Goal: Task Accomplishment & Management: Understand site structure

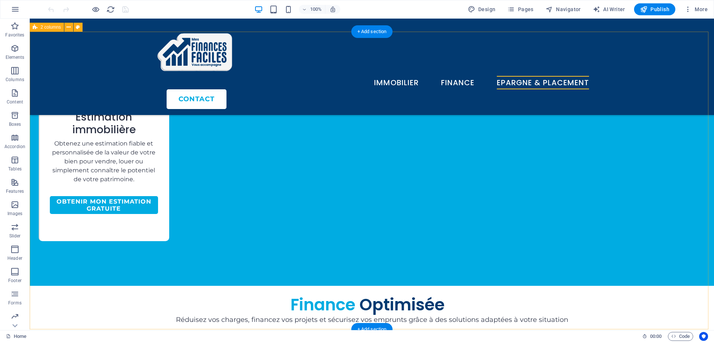
scroll to position [1338, 0]
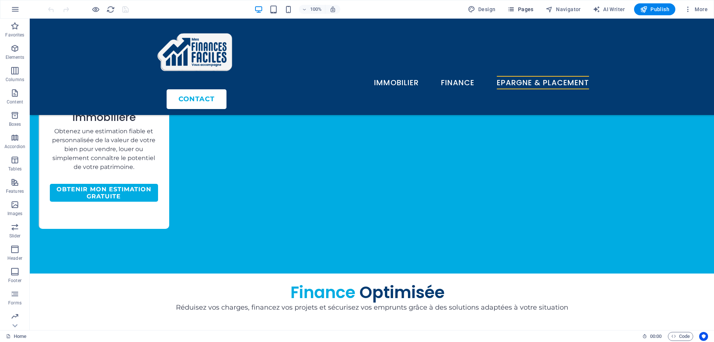
click at [517, 14] on button "Pages" at bounding box center [520, 9] width 32 height 12
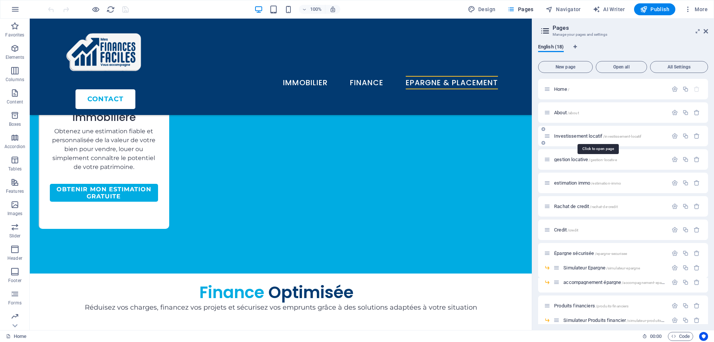
click at [592, 134] on span "Investissement locatif /investissement-locatif" at bounding box center [597, 136] width 87 height 6
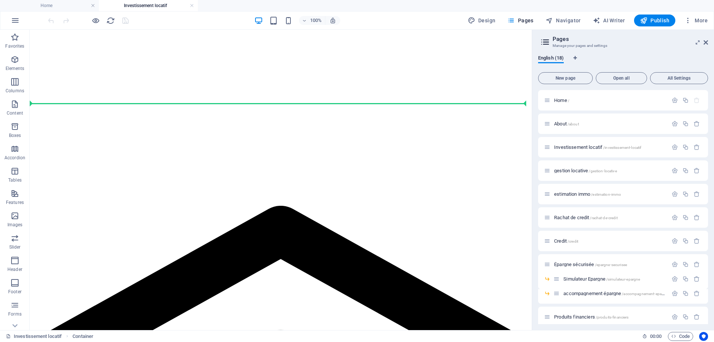
scroll to position [697, 0]
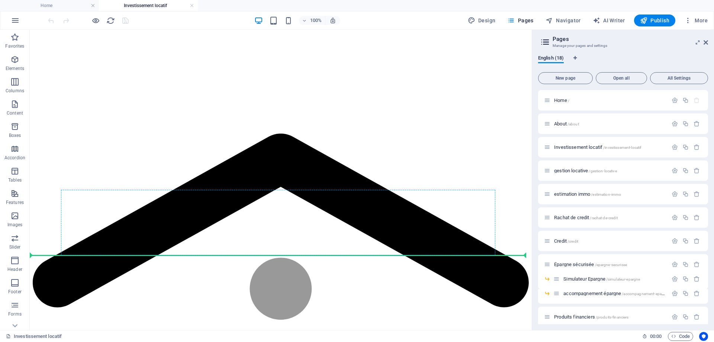
drag, startPoint x: 70, startPoint y: 83, endPoint x: 123, endPoint y: 252, distance: 176.8
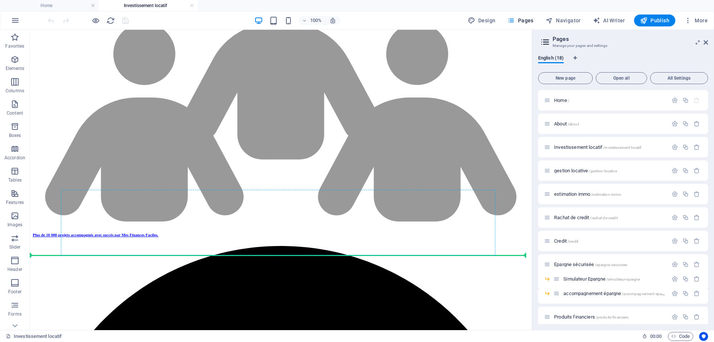
scroll to position [489, 0]
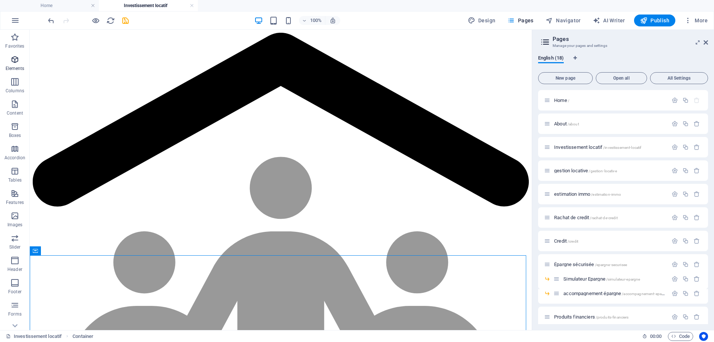
click at [16, 64] on span "Elements" at bounding box center [15, 64] width 30 height 18
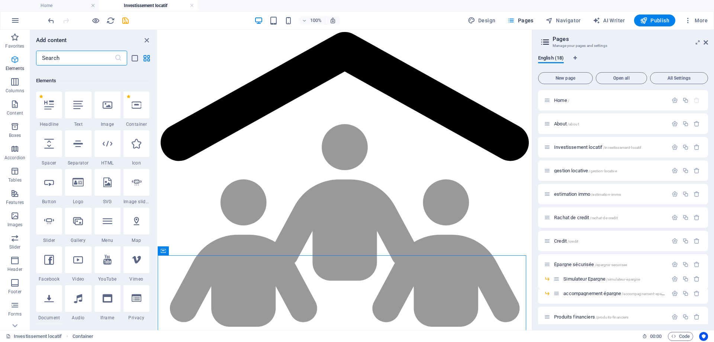
scroll to position [79, 0]
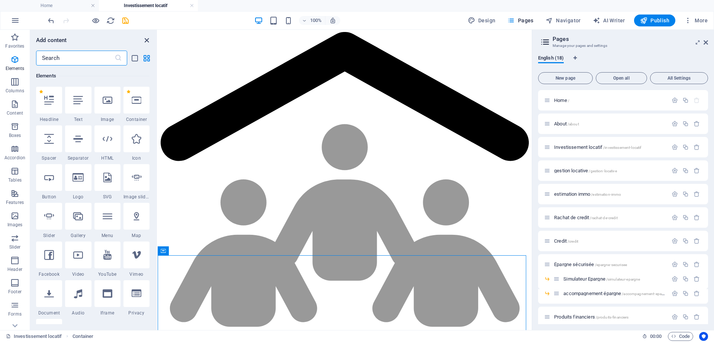
click at [149, 41] on icon "close panel" at bounding box center [146, 40] width 9 height 9
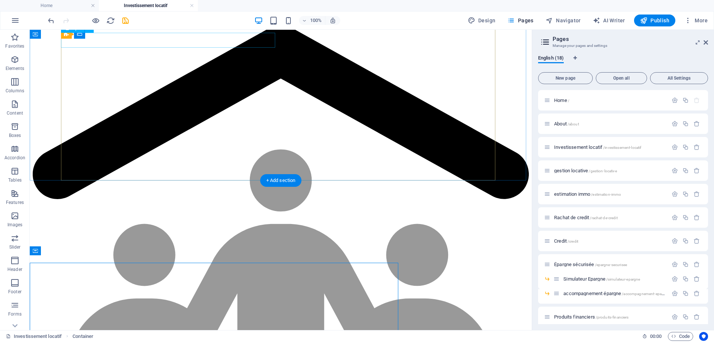
scroll to position [489, 0]
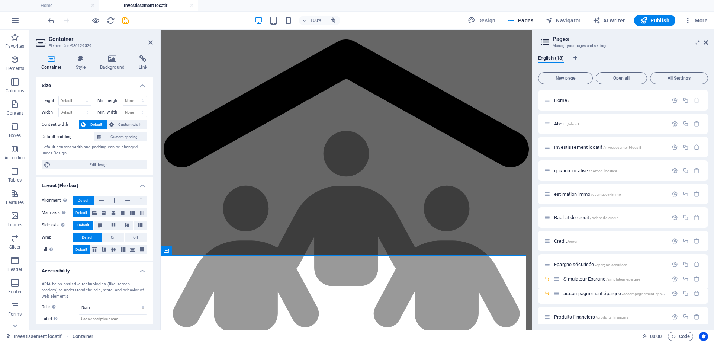
scroll to position [496, 0]
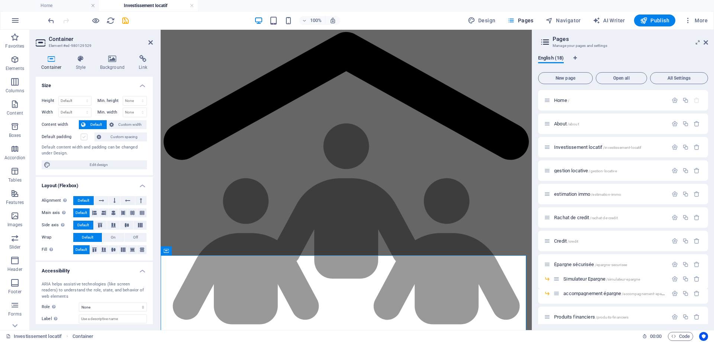
click at [81, 139] on label at bounding box center [84, 136] width 7 height 7
click at [0, 0] on input "Default padding" at bounding box center [0, 0] width 0 height 0
click at [151, 44] on icon at bounding box center [150, 42] width 4 height 6
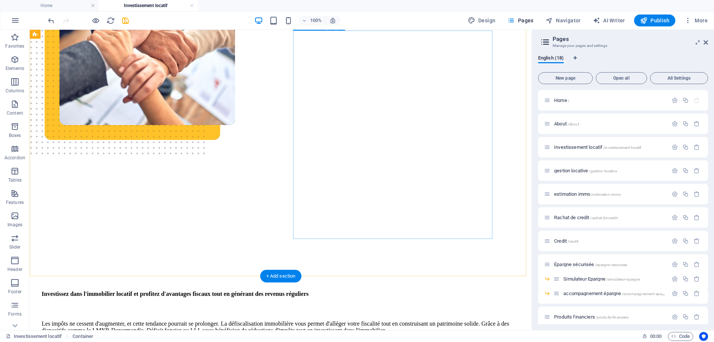
scroll to position [80, 0]
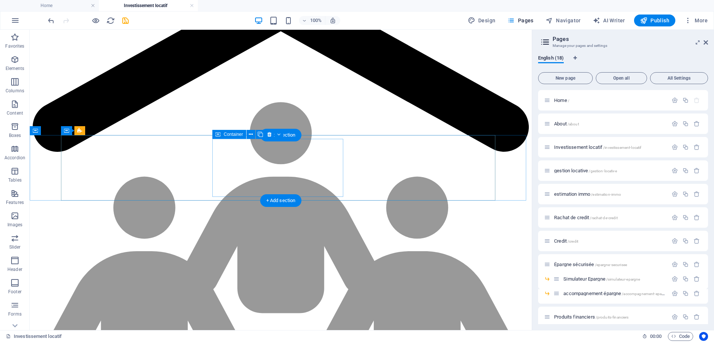
scroll to position [692, 0]
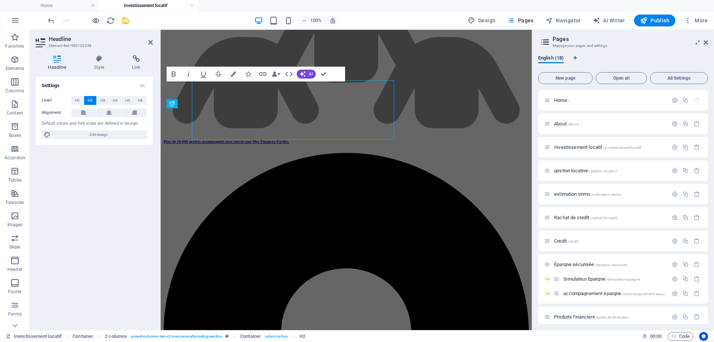
scroll to position [700, 0]
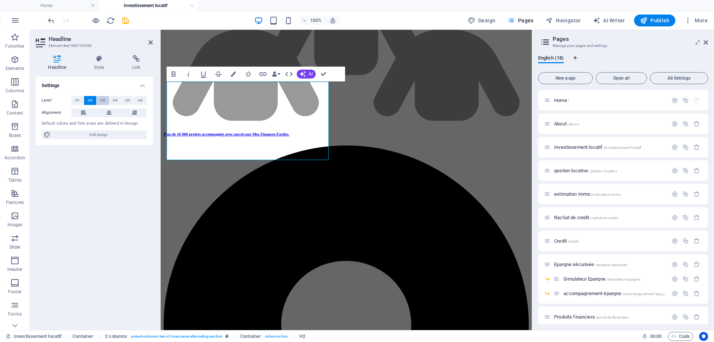
click at [104, 100] on span "H3" at bounding box center [102, 100] width 5 height 9
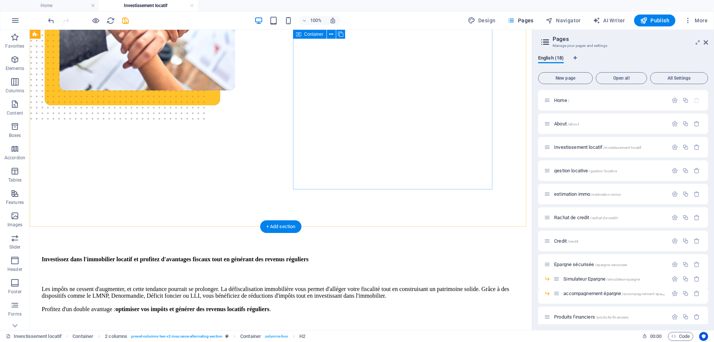
scroll to position [97, 0]
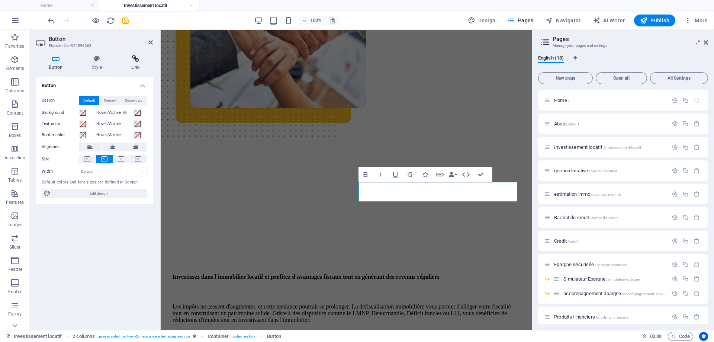
click at [140, 61] on icon at bounding box center [135, 58] width 35 height 7
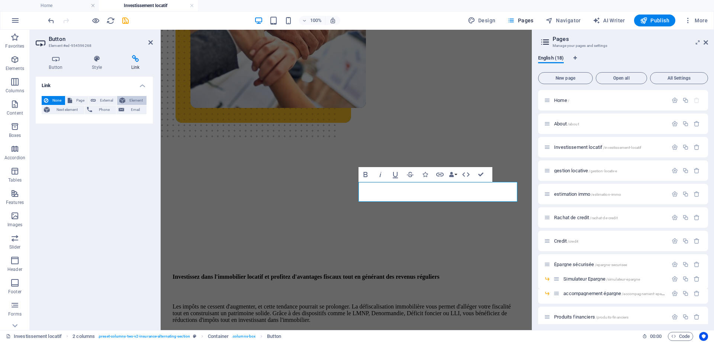
click at [127, 99] on span "Element" at bounding box center [135, 100] width 17 height 9
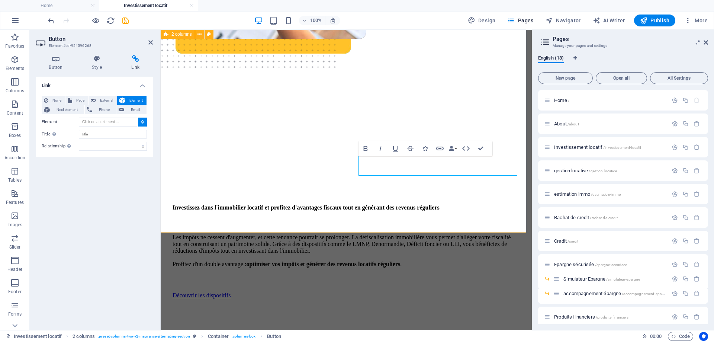
scroll to position [246, 0]
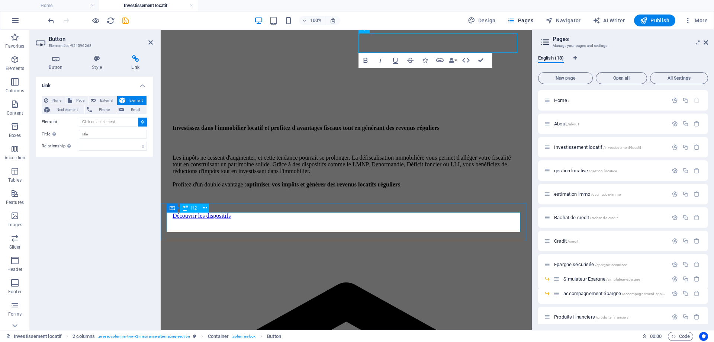
type input "#ed-980129523"
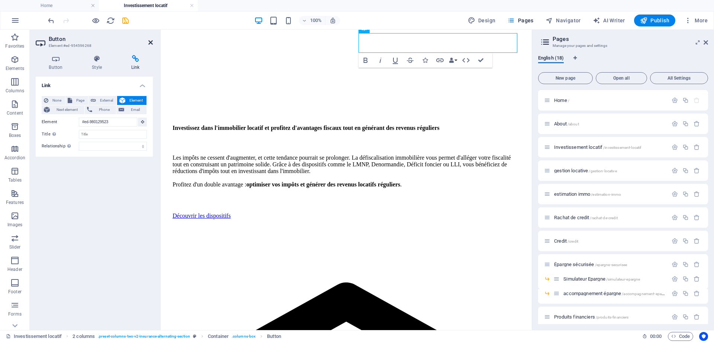
click at [151, 45] on icon at bounding box center [150, 42] width 4 height 6
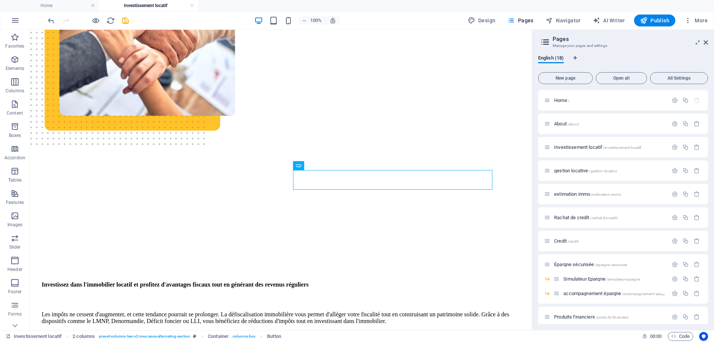
click at [126, 23] on icon "save" at bounding box center [125, 20] width 9 height 9
select select
checkbox input "false"
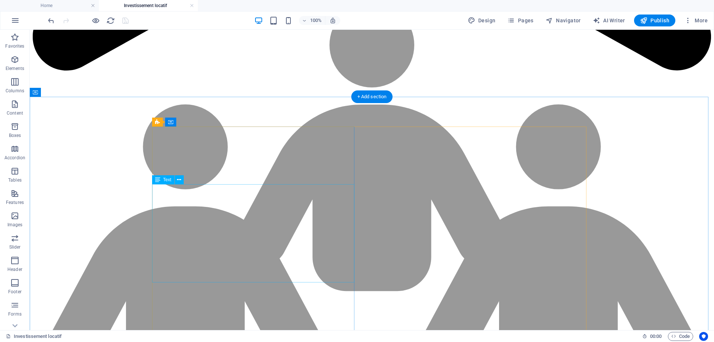
scroll to position [759, 0]
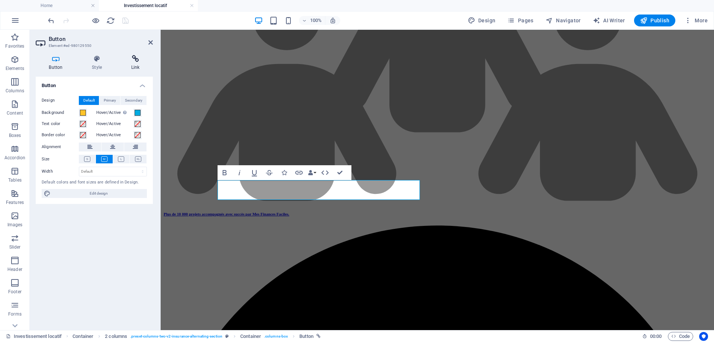
click at [133, 58] on icon at bounding box center [135, 58] width 35 height 7
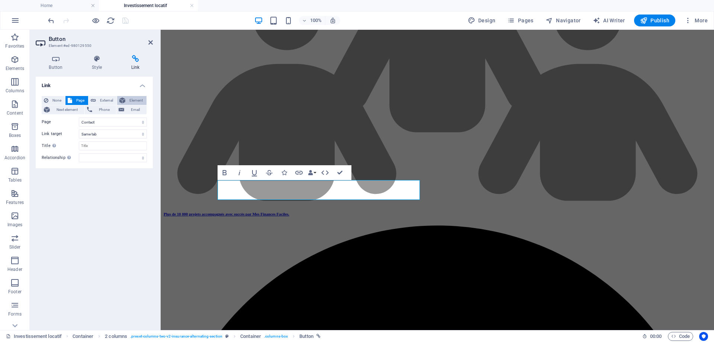
drag, startPoint x: 133, startPoint y: 98, endPoint x: 140, endPoint y: 103, distance: 8.7
click at [133, 98] on span "Element" at bounding box center [135, 100] width 17 height 9
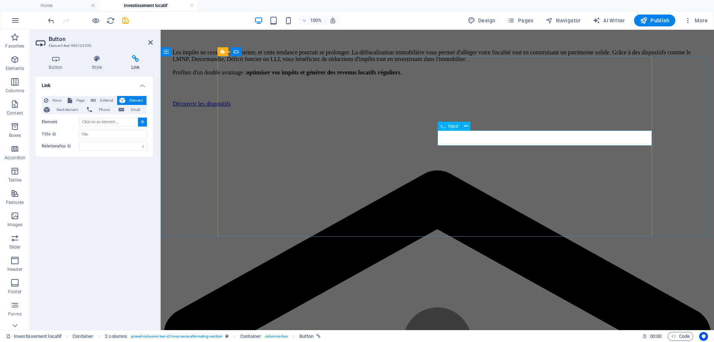
scroll to position [350, 0]
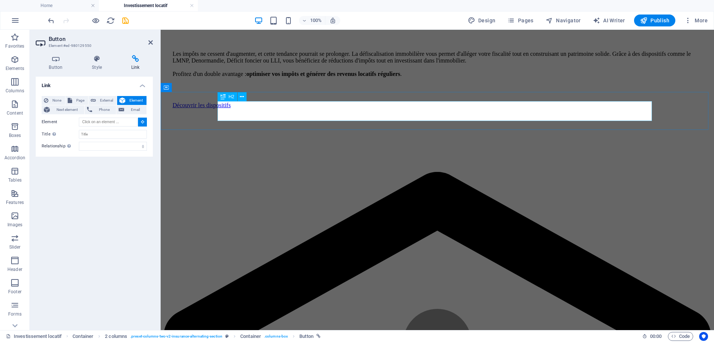
type input "#ed-980129523"
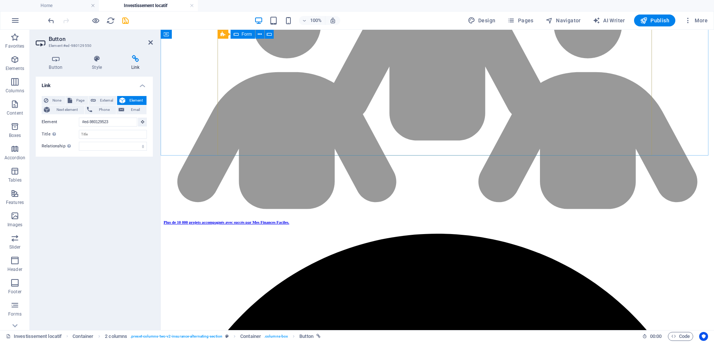
scroll to position [769, 0]
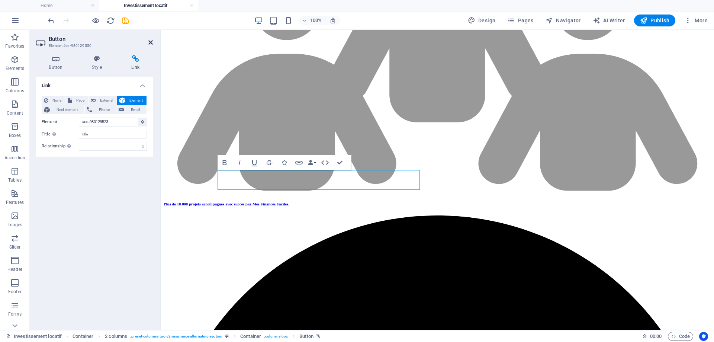
drag, startPoint x: 149, startPoint y: 41, endPoint x: 119, endPoint y: 12, distance: 42.6
click at [149, 41] on icon at bounding box center [150, 42] width 4 height 6
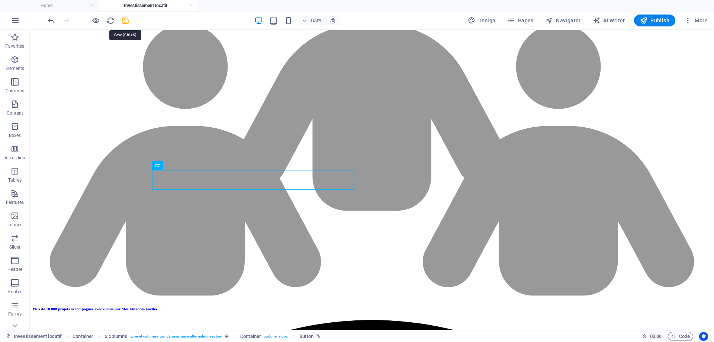
click at [126, 23] on icon "save" at bounding box center [125, 20] width 9 height 9
select select
checkbox input "false"
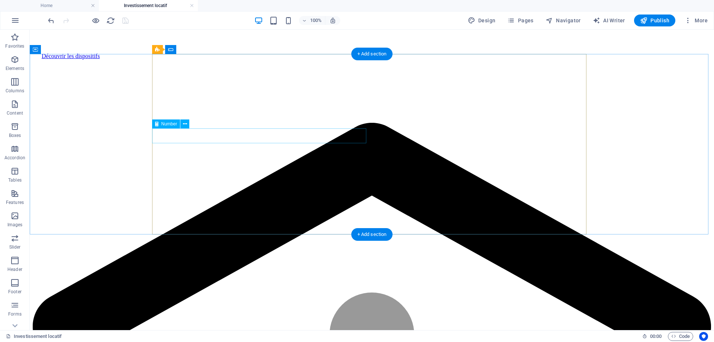
scroll to position [360, 0]
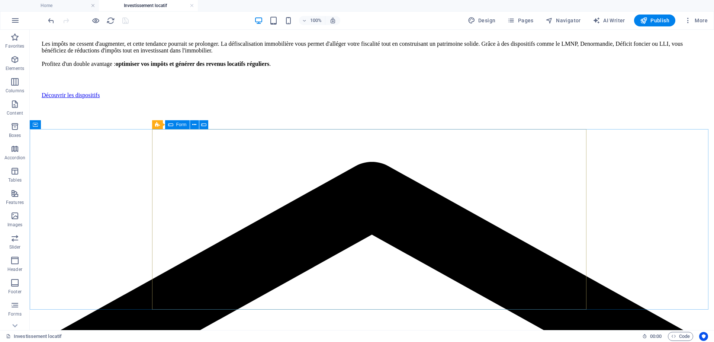
click at [173, 123] on div "Form" at bounding box center [177, 124] width 25 height 9
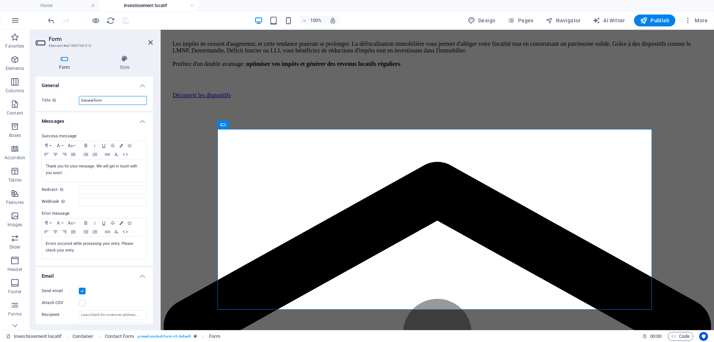
click at [109, 96] on input "General form" at bounding box center [113, 100] width 68 height 9
type input "Invest Immo MFF"
click at [64, 172] on p "Thank you for your message. We will get in touch with you soon!" at bounding box center [94, 169] width 97 height 13
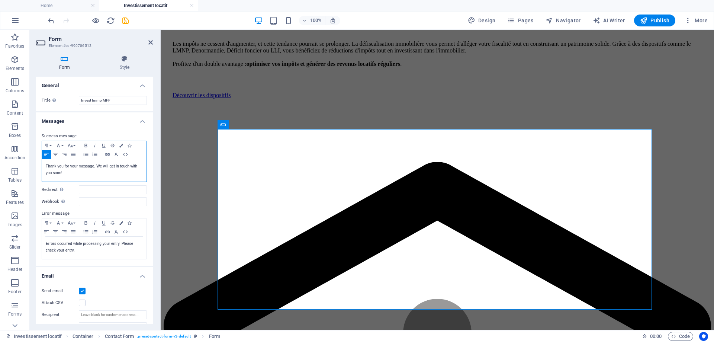
click at [64, 172] on p "Thank you for your message. We will get in touch with you soon!" at bounding box center [94, 169] width 97 height 13
click at [65, 172] on p "Thank you for your message. We will get in touch with you soon!" at bounding box center [94, 169] width 97 height 13
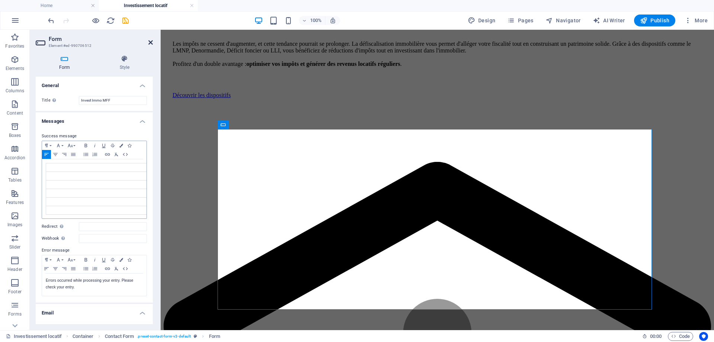
click at [151, 43] on icon at bounding box center [150, 42] width 4 height 6
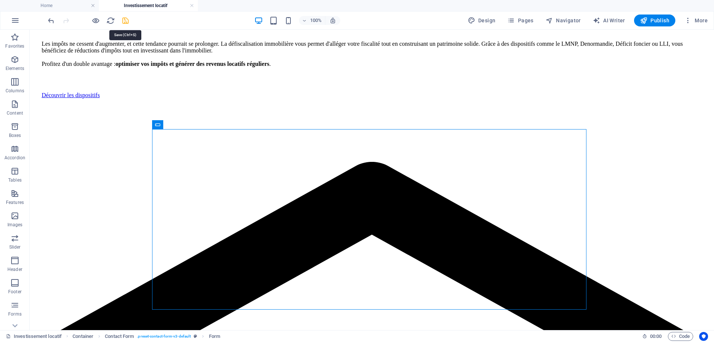
click at [122, 18] on icon "save" at bounding box center [125, 20] width 9 height 9
select select
checkbox input "false"
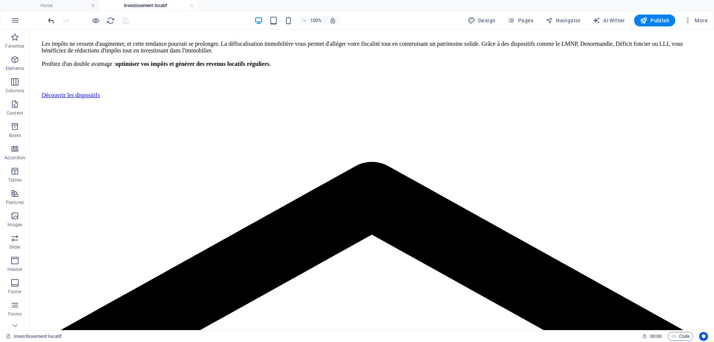
click at [52, 22] on icon "undo" at bounding box center [51, 20] width 9 height 9
click at [172, 124] on icon at bounding box center [170, 124] width 5 height 9
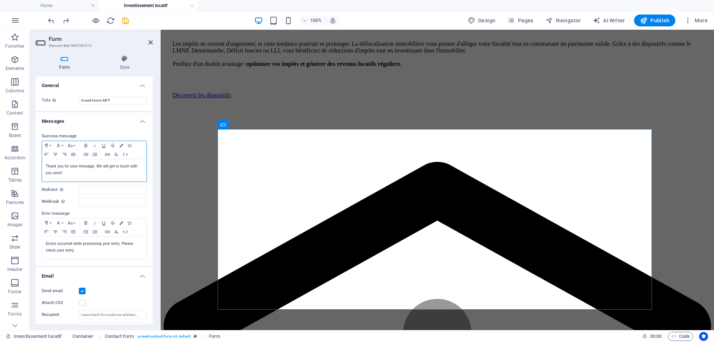
click at [76, 170] on p "Thank you for your message. We will get in touch with you soon!" at bounding box center [94, 169] width 97 height 13
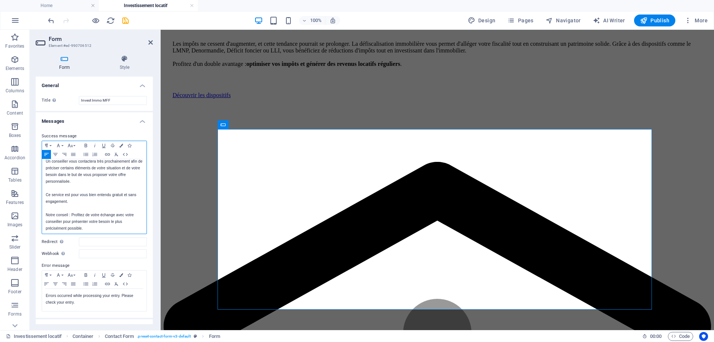
scroll to position [1485, 0]
drag, startPoint x: 69, startPoint y: 201, endPoint x: 46, endPoint y: 166, distance: 41.9
click at [45, 194] on div "Votre demande a été transmise à un conseiller. Un conseiller vous contactera tr…" at bounding box center [94, 192] width 104 height 88
click at [84, 145] on icon "button" at bounding box center [85, 145] width 9 height 6
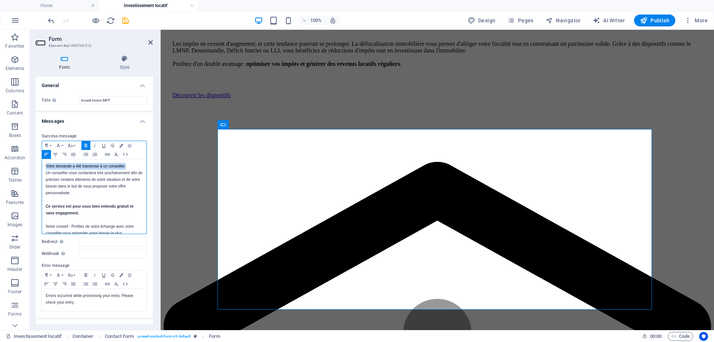
drag, startPoint x: 127, startPoint y: 164, endPoint x: 41, endPoint y: 164, distance: 85.9
click at [41, 164] on div "Success message Paragraph Format Normal Heading 1 Heading 2 Heading 3 Heading 4…" at bounding box center [94, 222] width 117 height 192
click at [70, 146] on icon "button" at bounding box center [70, 144] width 5 height 3
click at [83, 186] on link "14" at bounding box center [79, 182] width 27 height 11
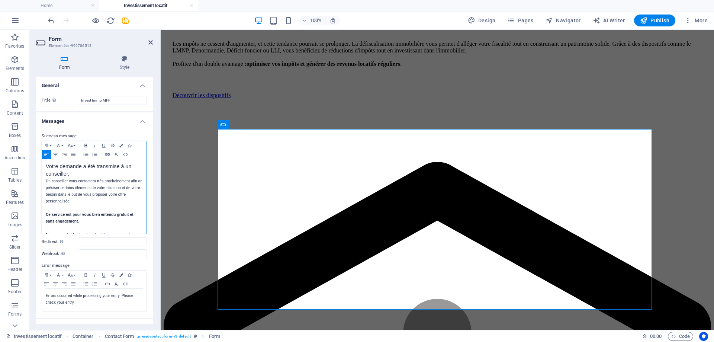
click at [87, 146] on icon "button" at bounding box center [85, 145] width 9 height 6
click at [78, 173] on p "Votre demande a été transmise à un conseiller." at bounding box center [94, 170] width 97 height 15
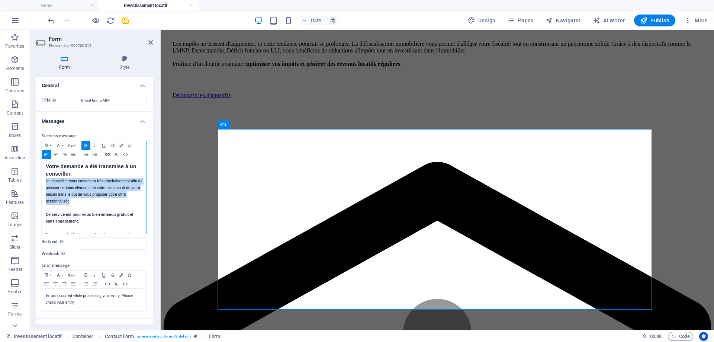
drag, startPoint x: 70, startPoint y: 201, endPoint x: 46, endPoint y: 182, distance: 30.7
click at [46, 182] on p "Un conseiller vous contactera très prochainement afin de préciser certains élém…" at bounding box center [94, 191] width 97 height 27
click at [72, 143] on icon "button" at bounding box center [70, 145] width 9 height 6
click at [81, 172] on link "12" at bounding box center [79, 170] width 27 height 11
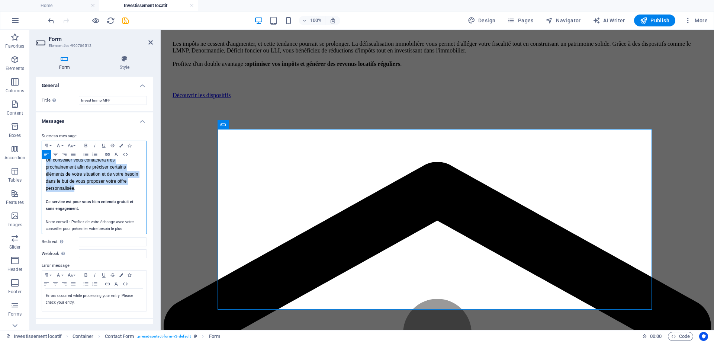
scroll to position [30, 0]
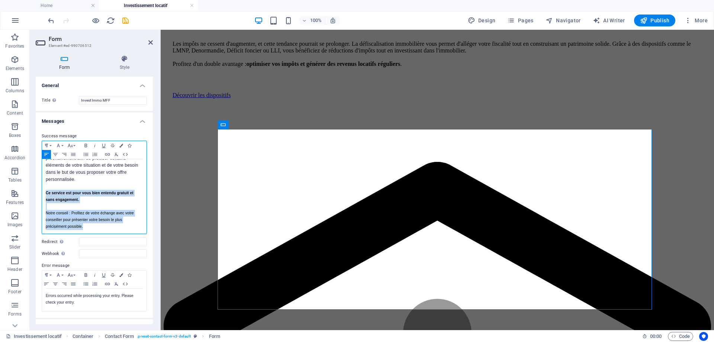
drag, startPoint x: 52, startPoint y: 193, endPoint x: 93, endPoint y: 233, distance: 57.6
click at [93, 233] on div "Paragraph Format Normal Heading 1 Heading 2 Heading 3 Heading 4 Heading 5 Headi…" at bounding box center [94, 186] width 105 height 93
click at [73, 145] on icon "button" at bounding box center [70, 145] width 9 height 6
click at [82, 174] on link "12" at bounding box center [79, 170] width 27 height 11
click at [129, 198] on p "Ce service est pour vous bien entendu gratuit et sans engagement." at bounding box center [94, 197] width 97 height 14
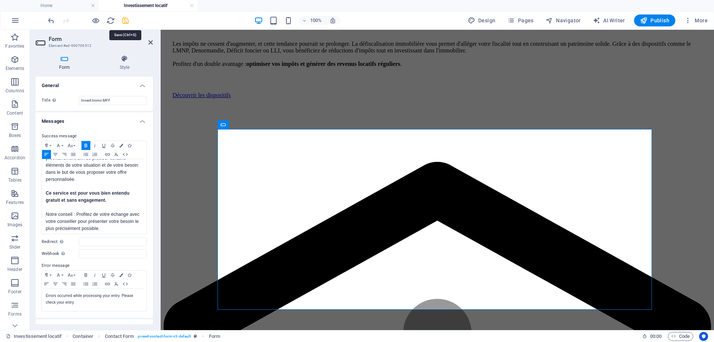
click at [126, 23] on icon "save" at bounding box center [125, 20] width 9 height 9
select select
checkbox input "false"
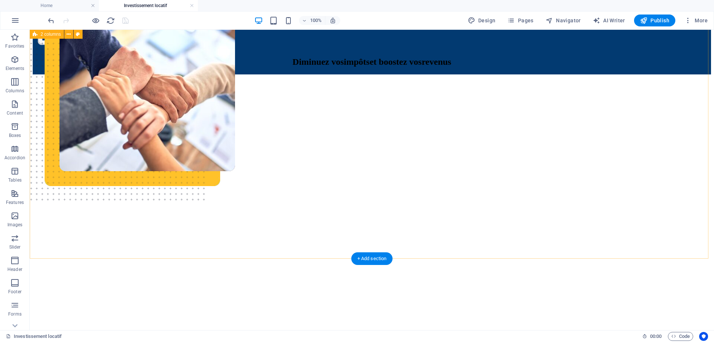
scroll to position [0, 0]
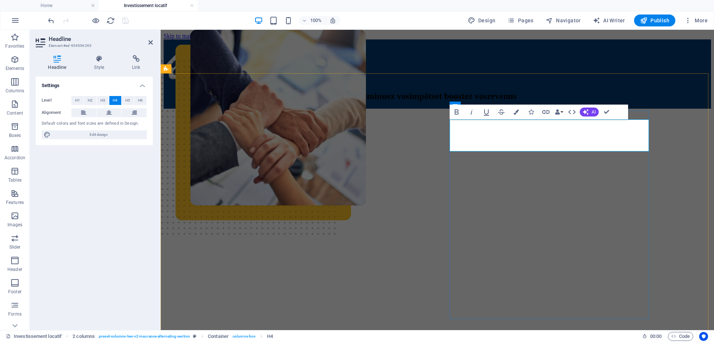
drag, startPoint x: 494, startPoint y: 136, endPoint x: 578, endPoint y: 138, distance: 83.6
click at [518, 111] on icon "button" at bounding box center [515, 111] width 5 height 5
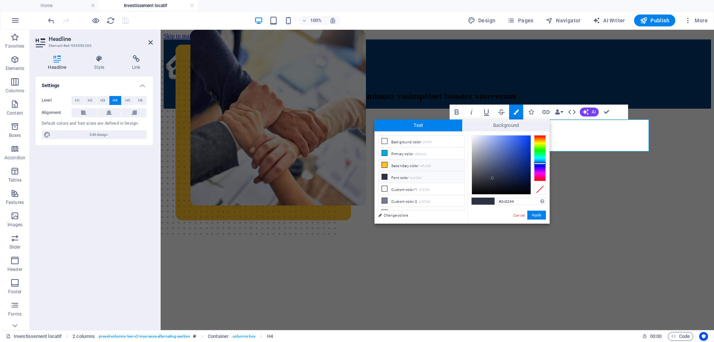
click at [399, 161] on li "Secondary color #ffc329" at bounding box center [420, 165] width 85 height 12
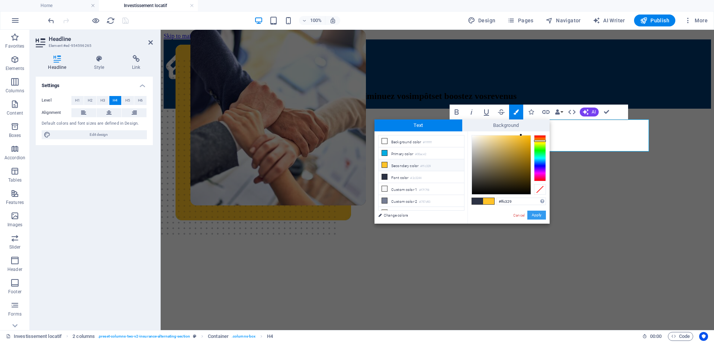
click at [537, 216] on button "Apply" at bounding box center [536, 214] width 19 height 9
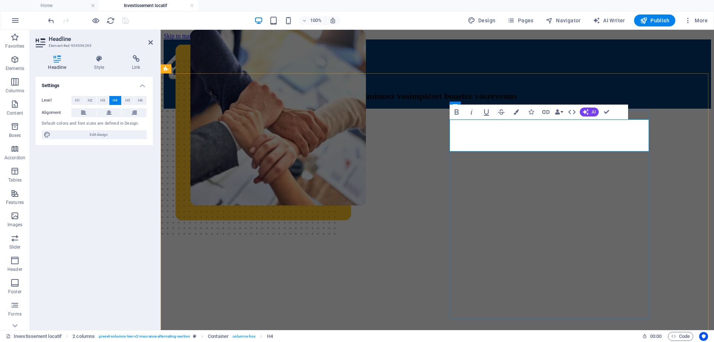
drag, startPoint x: 513, startPoint y: 146, endPoint x: 599, endPoint y: 149, distance: 86.3
click at [514, 113] on icon "button" at bounding box center [515, 111] width 5 height 5
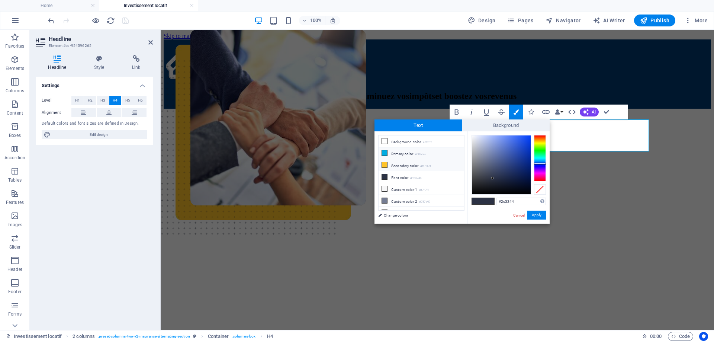
click at [411, 149] on li "Primary color #00ace2" at bounding box center [420, 153] width 85 height 12
type input "#00ace2"
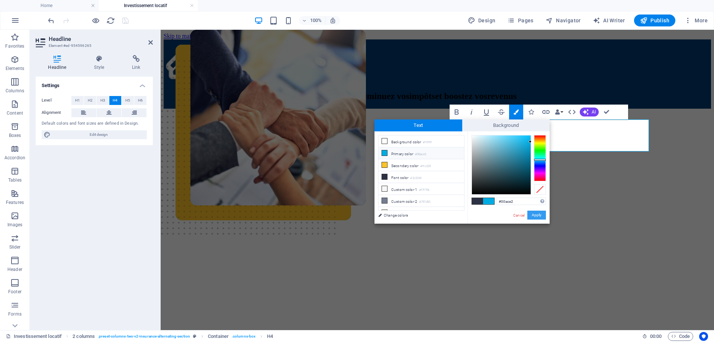
click at [537, 214] on button "Apply" at bounding box center [536, 214] width 19 height 9
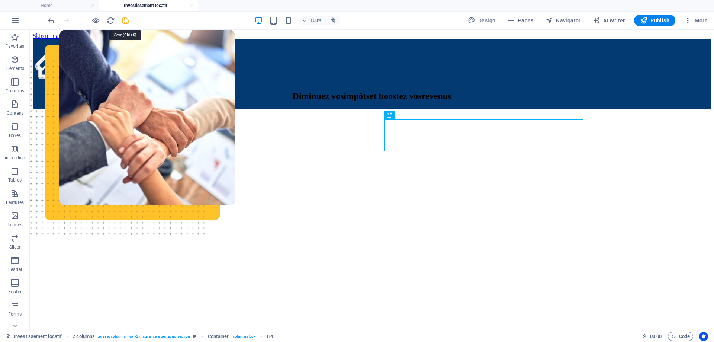
click at [125, 20] on icon "save" at bounding box center [125, 20] width 9 height 9
select select
checkbox input "false"
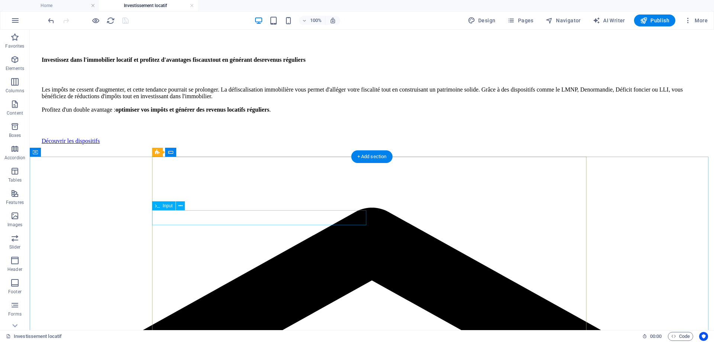
scroll to position [297, 0]
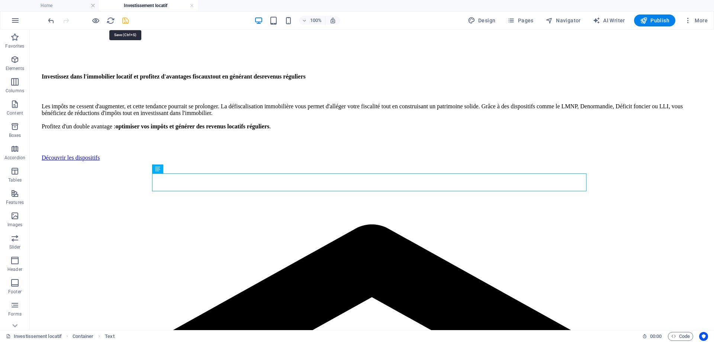
click at [126, 19] on icon "save" at bounding box center [125, 20] width 9 height 9
select select
checkbox input "false"
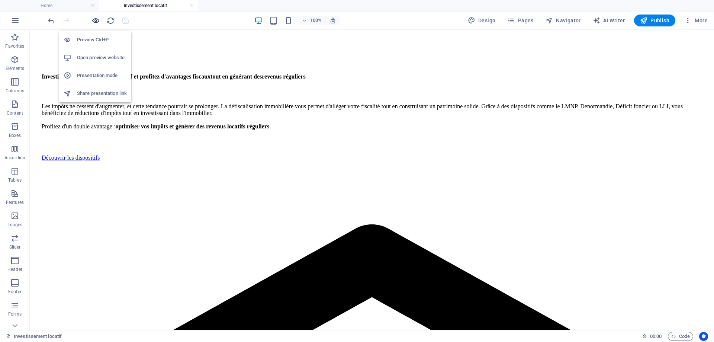
click at [97, 19] on icon "button" at bounding box center [95, 20] width 9 height 9
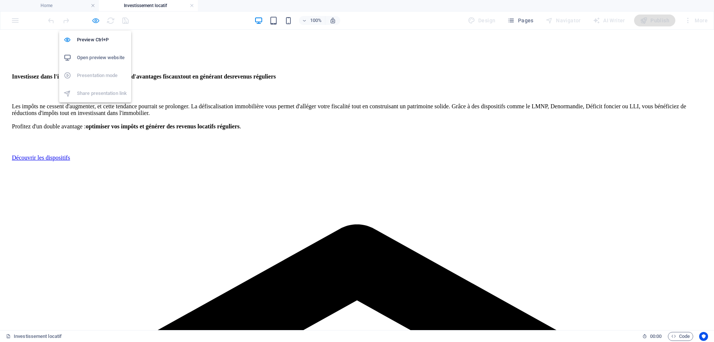
scroll to position [297, 0]
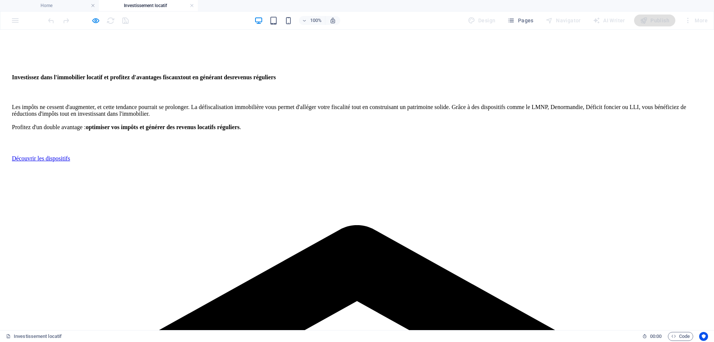
click at [95, 21] on icon "button" at bounding box center [95, 20] width 9 height 9
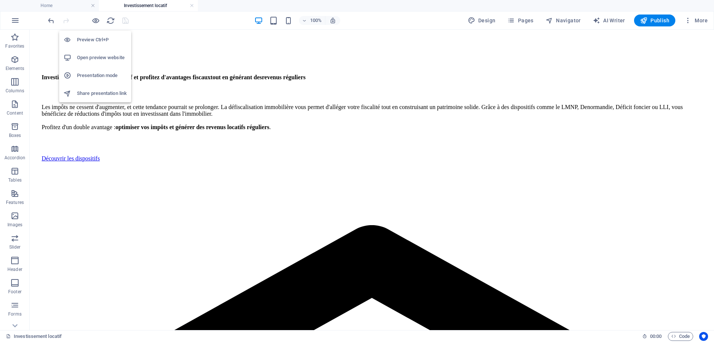
scroll to position [297, 0]
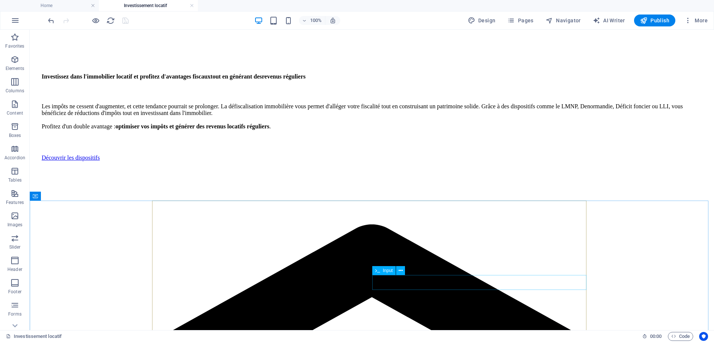
click at [388, 269] on span "Input" at bounding box center [388, 270] width 10 height 4
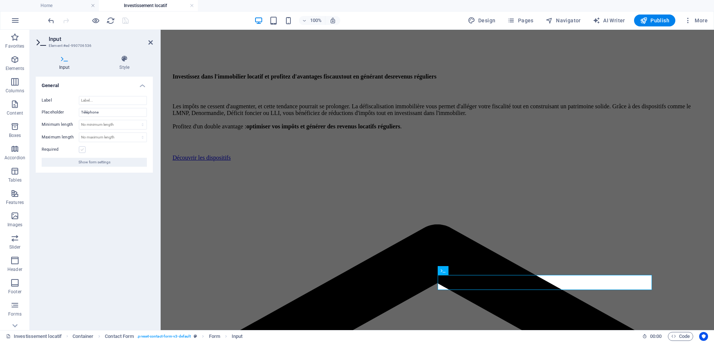
click at [85, 151] on label at bounding box center [82, 149] width 7 height 7
click at [0, 0] on input "Required" at bounding box center [0, 0] width 0 height 0
click at [89, 126] on select "No minimum length chars" at bounding box center [112, 124] width 67 height 9
select select "characters"
click at [136, 120] on select "No minimum length chars" at bounding box center [112, 124] width 67 height 9
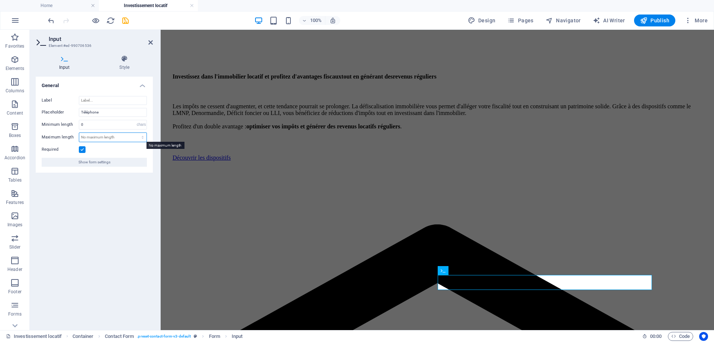
type input "1"
click at [85, 136] on div "Label Placeholder Téléphone Minimum length 1 No minimum length chars Maximum le…" at bounding box center [94, 131] width 117 height 83
select select "characters"
drag, startPoint x: 85, startPoint y: 136, endPoint x: 92, endPoint y: 141, distance: 8.3
click at [136, 133] on select "No maximum length chars" at bounding box center [112, 137] width 67 height 9
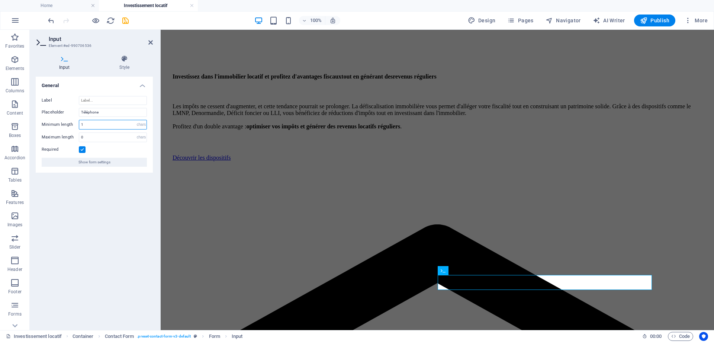
type input "1"
click at [91, 126] on input "1" at bounding box center [112, 124] width 67 height 9
type input "10"
click at [96, 132] on div "1 No maximum length chars" at bounding box center [113, 137] width 68 height 10
click at [94, 134] on input "1" at bounding box center [112, 137] width 67 height 9
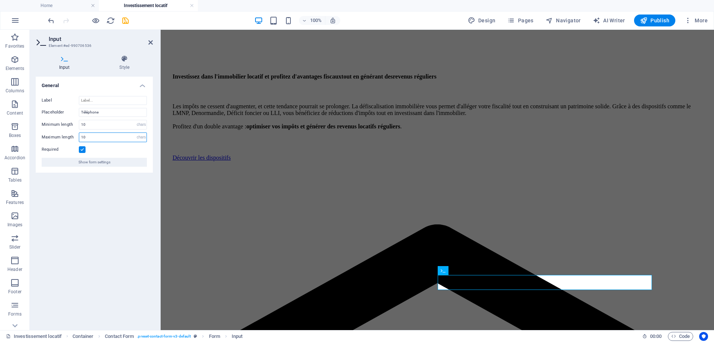
type input "10"
click at [116, 203] on div "General Label Placeholder Téléphone Minimum length 10 No minimum length chars M…" at bounding box center [94, 200] width 117 height 247
drag, startPoint x: 125, startPoint y: 23, endPoint x: 96, endPoint y: 51, distance: 40.2
click at [125, 23] on icon "save" at bounding box center [125, 20] width 9 height 9
select select
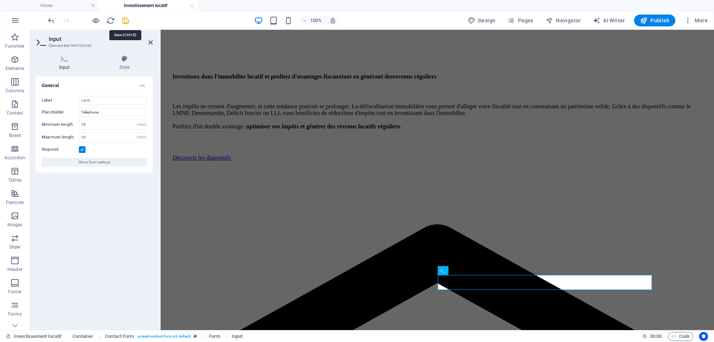
select select
checkbox input "false"
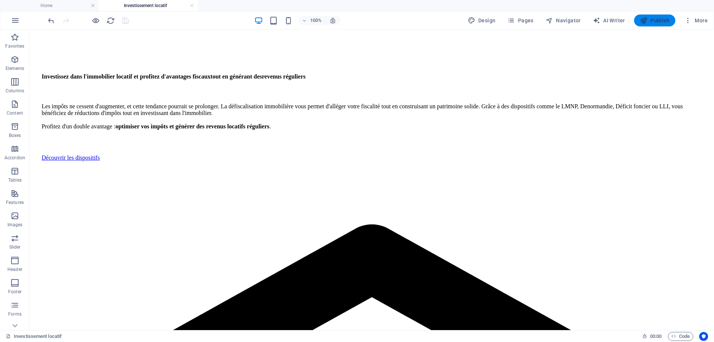
click at [651, 22] on span "Publish" at bounding box center [654, 20] width 29 height 7
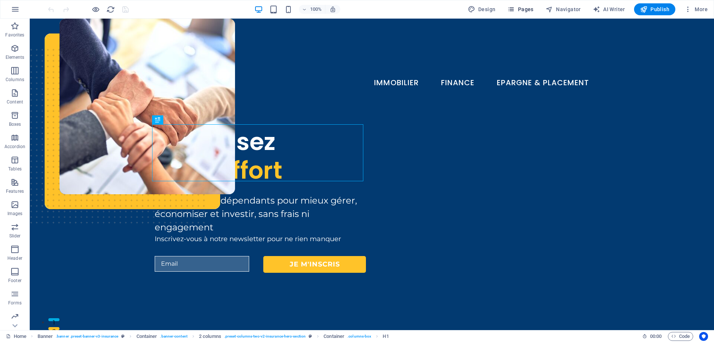
click at [528, 12] on span "Pages" at bounding box center [520, 9] width 26 height 7
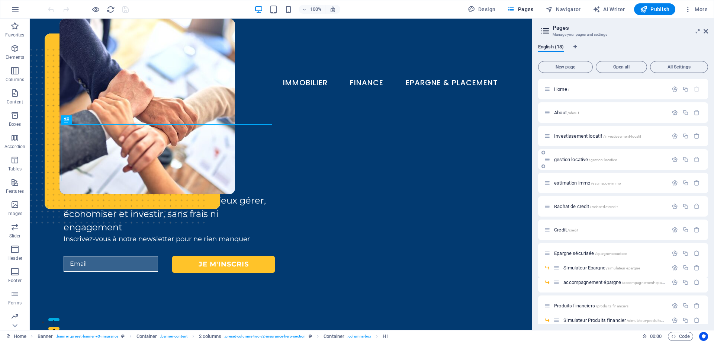
drag, startPoint x: 582, startPoint y: 135, endPoint x: 567, endPoint y: 145, distance: 17.5
click at [582, 135] on span "Investissement locatif /investissement-locatif" at bounding box center [597, 136] width 87 height 6
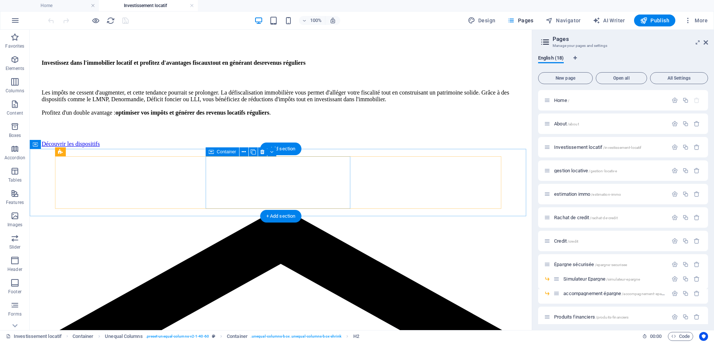
scroll to position [372, 0]
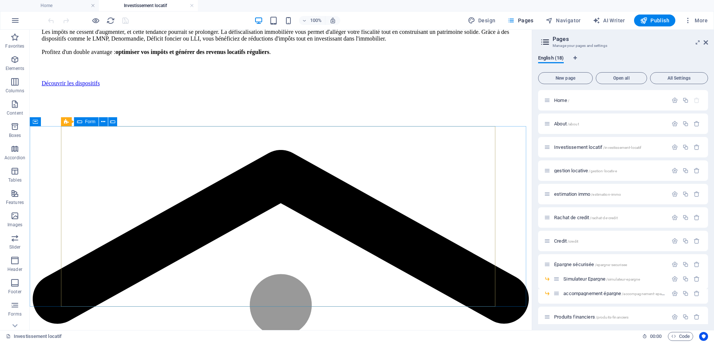
click at [78, 121] on icon at bounding box center [79, 121] width 5 height 9
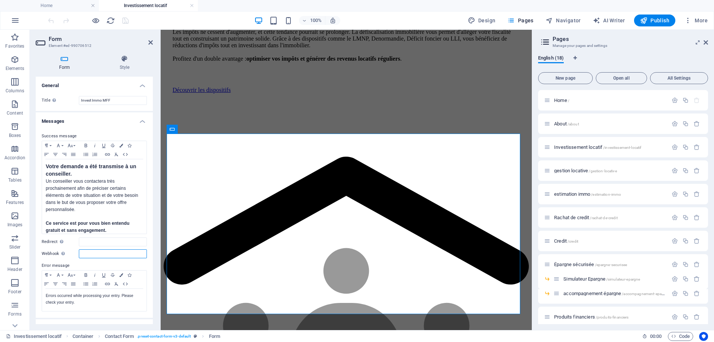
click at [88, 253] on input "Webhook A webhook is a push notification from this form to another server. Ever…" at bounding box center [113, 253] width 68 height 9
paste input "https://hook.eu1.make.com/qn2w2qinwz8q4s386h17kgak5324sru4"
type input "https://hook.eu1.make.com/qn2w2qinwz8q4s386h17kgak5324sru4"
click at [124, 19] on icon "save" at bounding box center [125, 20] width 9 height 9
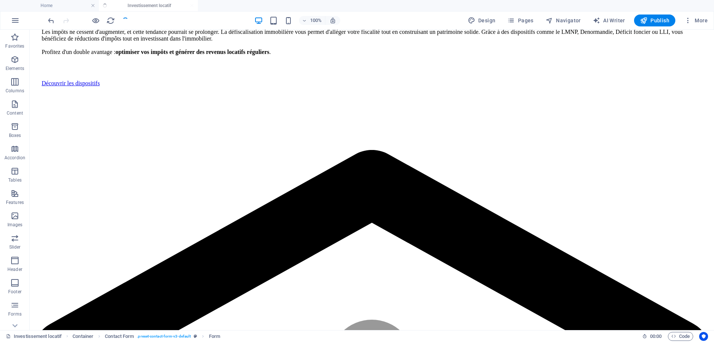
select select
checkbox input "false"
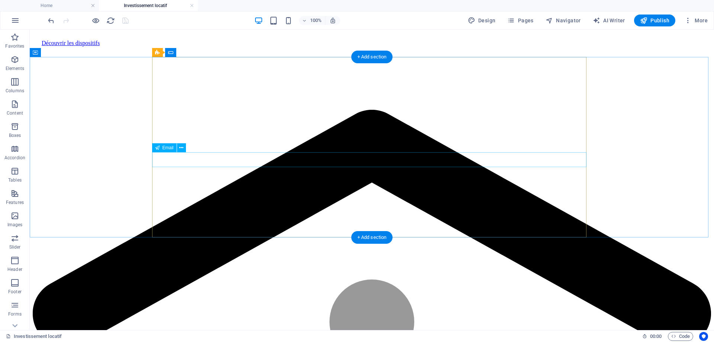
scroll to position [372, 0]
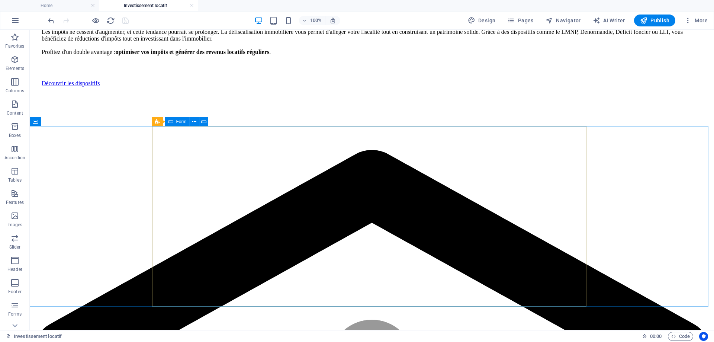
click at [171, 120] on icon at bounding box center [170, 121] width 5 height 9
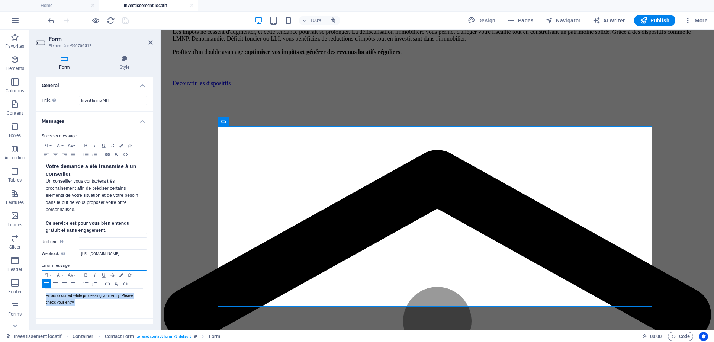
drag, startPoint x: 78, startPoint y: 304, endPoint x: 39, endPoint y: 297, distance: 40.0
click at [39, 297] on div "Success message Paragraph Format Normal Heading 1 Heading 2 Heading 3 Heading 4…" at bounding box center [94, 222] width 117 height 192
copy p "Errors occurred while processing your entry. Please check your entry."
click at [76, 303] on p "Errors occurred while processing your entry. Please check your entry." at bounding box center [94, 298] width 97 height 13
click at [77, 303] on p "Errors occurred while processing your entry. Please check your entry." at bounding box center [94, 298] width 97 height 13
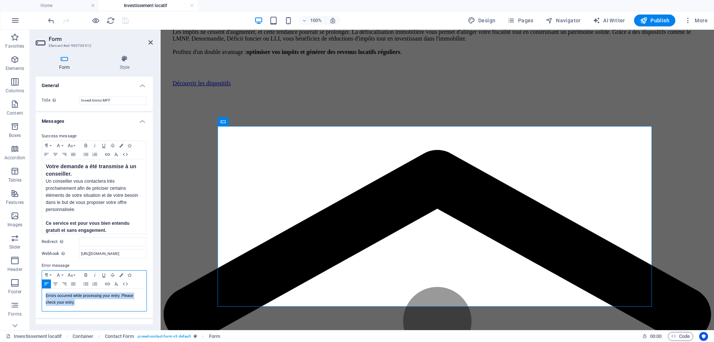
click at [77, 303] on p "Errors occurred while processing your entry. Please check your entry." at bounding box center [94, 298] width 97 height 13
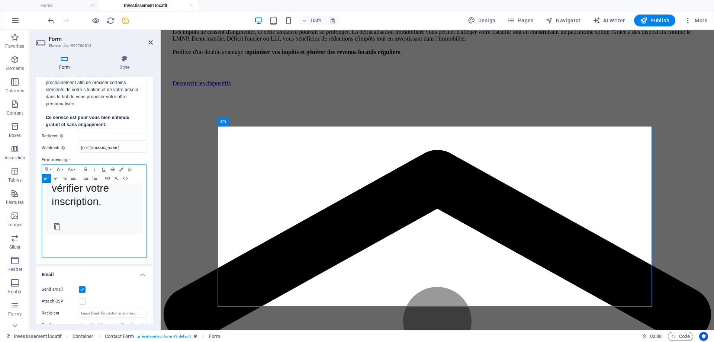
scroll to position [112, 0]
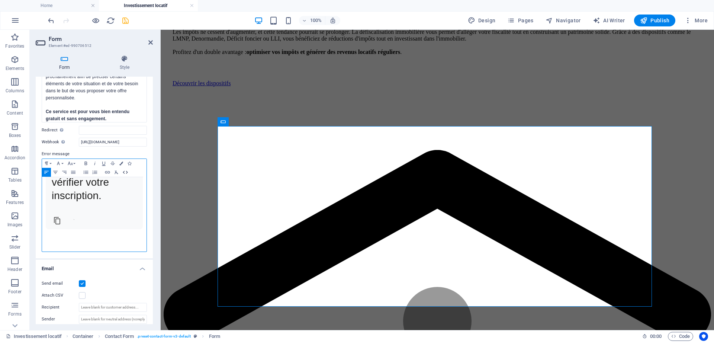
click at [123, 173] on icon "button" at bounding box center [125, 172] width 9 height 6
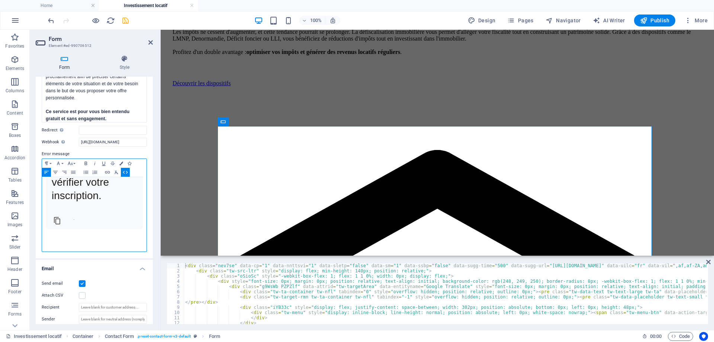
click at [125, 173] on icon "button" at bounding box center [125, 172] width 9 height 6
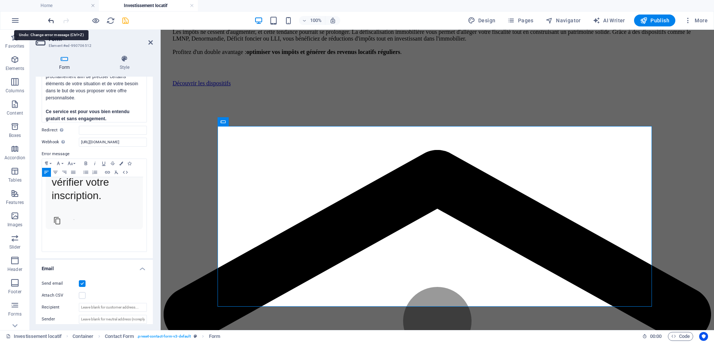
click at [53, 21] on icon "undo" at bounding box center [51, 20] width 9 height 9
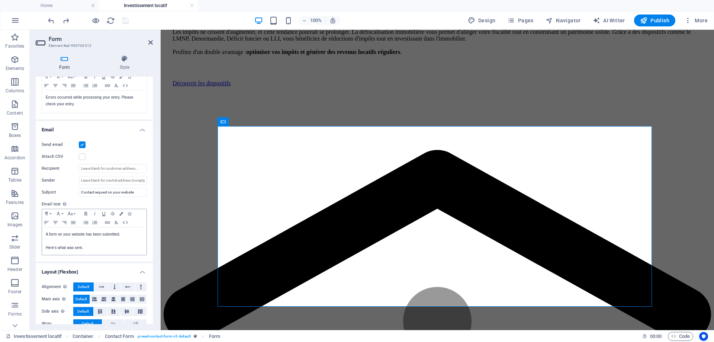
scroll to position [146, 0]
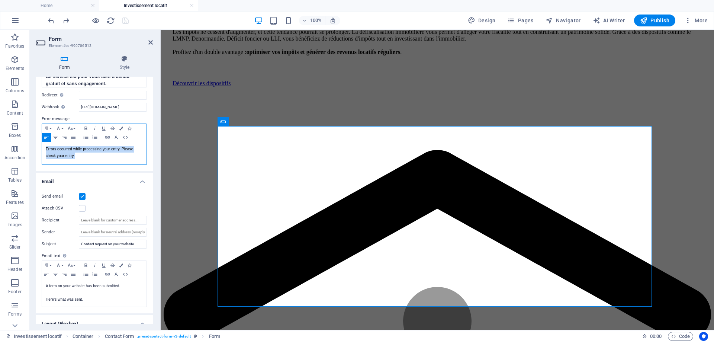
drag, startPoint x: 75, startPoint y: 157, endPoint x: 44, endPoint y: 152, distance: 31.3
click at [44, 152] on div "Errors occurred while processing your entry. Please check your entry." at bounding box center [94, 153] width 104 height 22
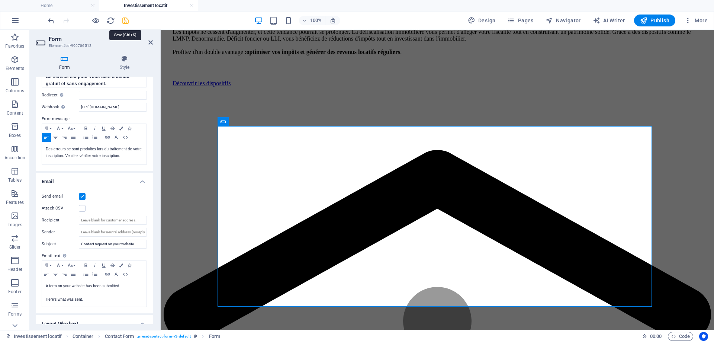
click at [123, 23] on icon "save" at bounding box center [125, 20] width 9 height 9
select select
checkbox input "false"
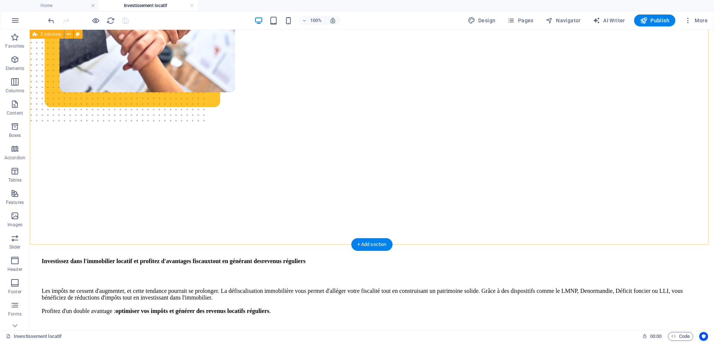
scroll to position [112, 0]
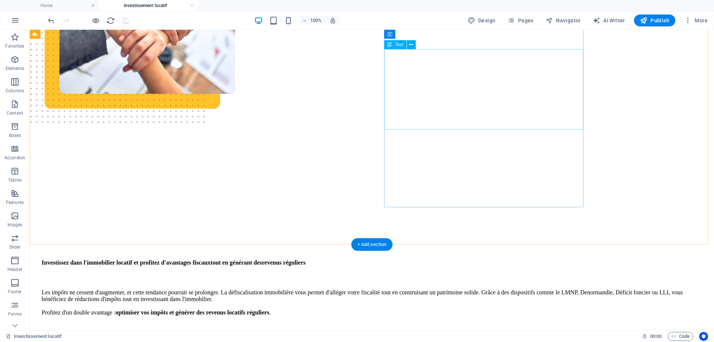
click at [475, 289] on div "Les impôts ne cessent d'augmenter, et cette tendance pourrait se prolonger. La …" at bounding box center [372, 302] width 660 height 27
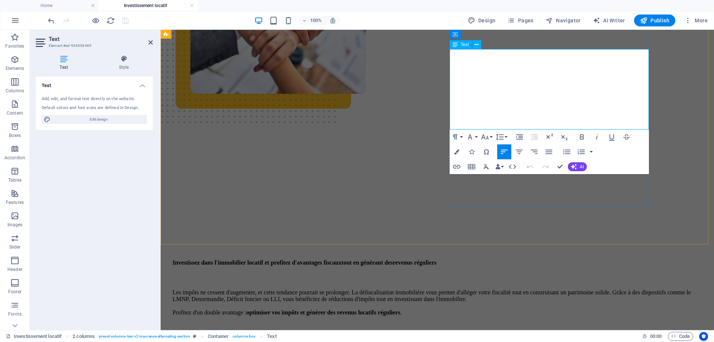
click at [554, 289] on p "Les impôts ne cessent d'augmenter, et cette tendance pourrait se prolonger. La …" at bounding box center [436, 302] width 529 height 27
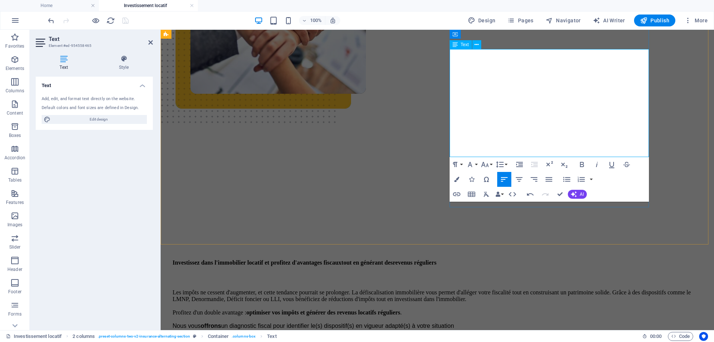
click at [450, 322] on span "Nous vous offrons un diagnostic fiscal pour identifier le(s) dispositif(s) en v…" at bounding box center [312, 325] width 281 height 6
click at [531, 193] on icon "button" at bounding box center [530, 194] width 9 height 9
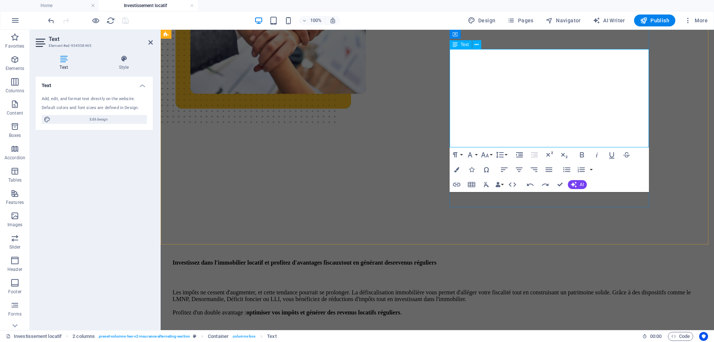
click at [466, 289] on p "Les impôts ne cessent d'augmenter, et cette tendance pourrait se prolonger. La …" at bounding box center [436, 309] width 529 height 40
click at [552, 289] on p "Les impôts ne cessent d'augmenter, et cette tendance pourrait se prolonger. La …" at bounding box center [436, 309] width 529 height 40
drag, startPoint x: 541, startPoint y: 125, endPoint x: 543, endPoint y: 129, distance: 4.4
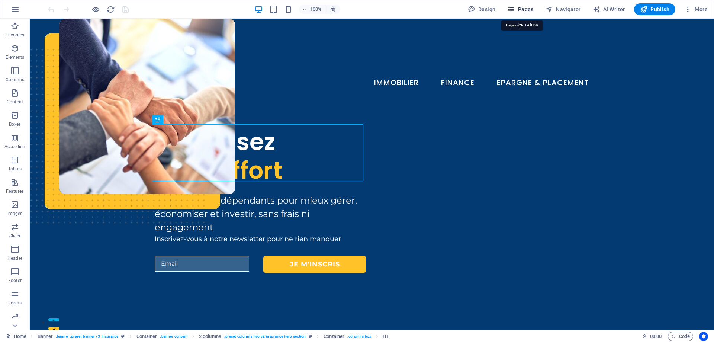
click at [528, 10] on span "Pages" at bounding box center [520, 9] width 26 height 7
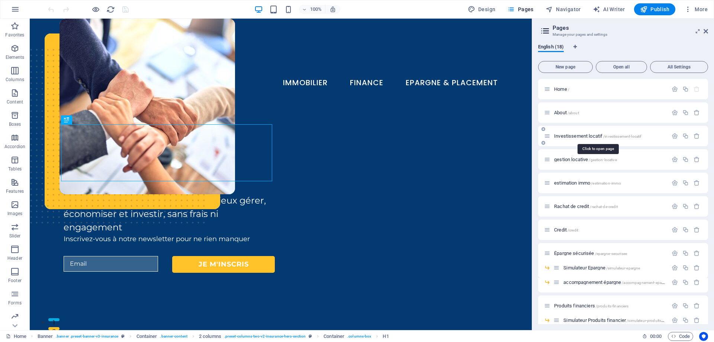
click at [570, 136] on span "Investissement locatif /investissement-locatif" at bounding box center [597, 136] width 87 height 6
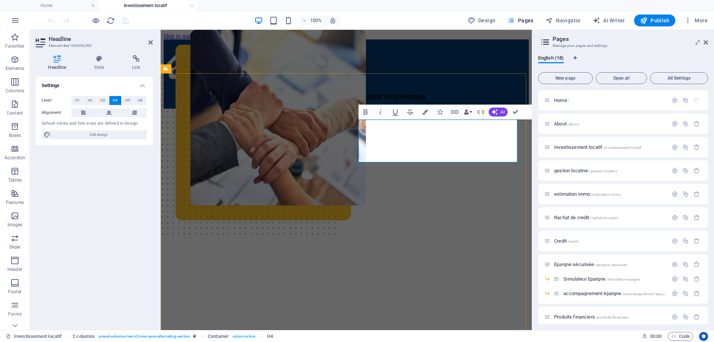
drag, startPoint x: 403, startPoint y: 136, endPoint x: 358, endPoint y: 126, distance: 45.8
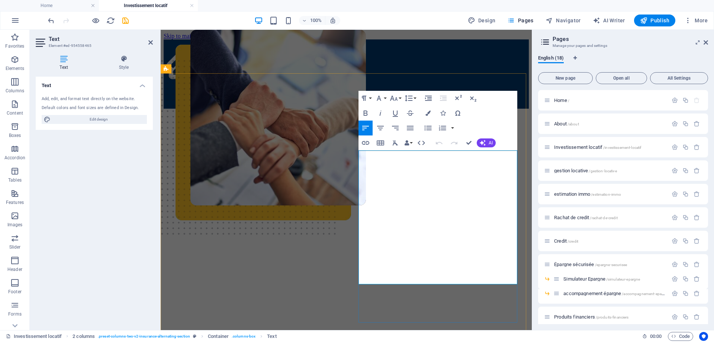
drag, startPoint x: 395, startPoint y: 174, endPoint x: 358, endPoint y: 175, distance: 37.2
drag, startPoint x: 446, startPoint y: 208, endPoint x: 497, endPoint y: 211, distance: 50.7
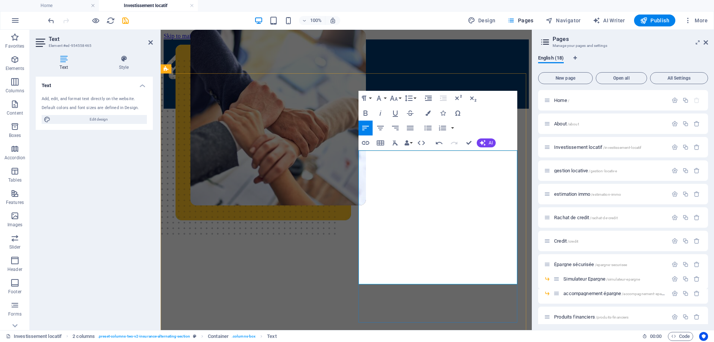
drag, startPoint x: 430, startPoint y: 235, endPoint x: 452, endPoint y: 235, distance: 21.9
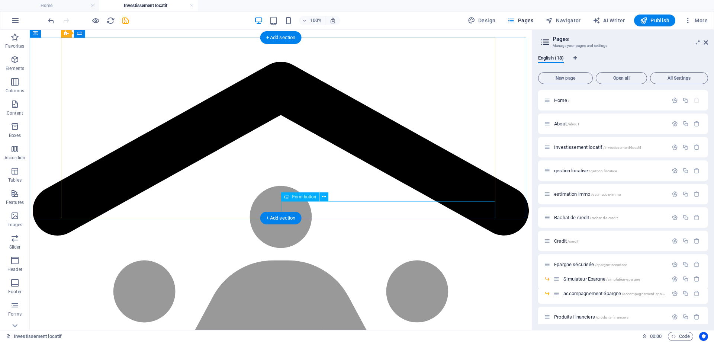
scroll to position [483, 0]
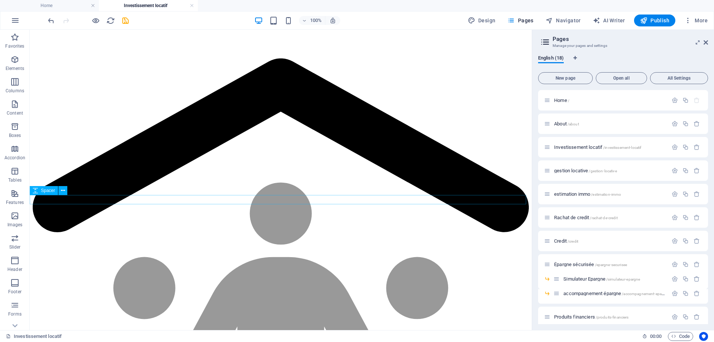
select select "px"
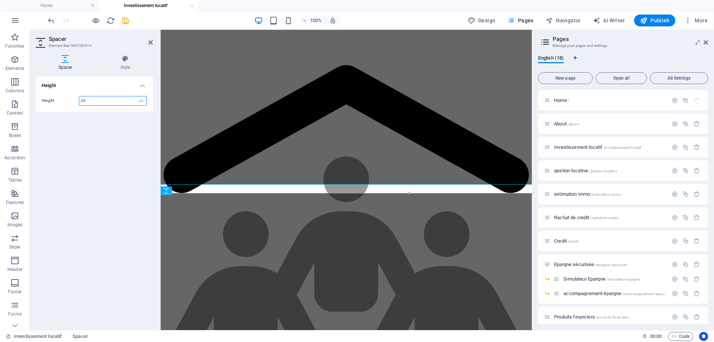
scroll to position [494, 0]
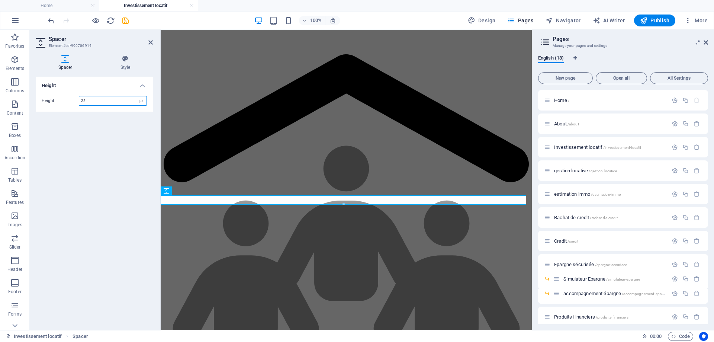
click at [87, 98] on input "25" at bounding box center [112, 100] width 67 height 9
click at [89, 101] on input "25" at bounding box center [112, 100] width 67 height 9
drag, startPoint x: 83, startPoint y: 101, endPoint x: 67, endPoint y: 111, distance: 18.7
click at [76, 107] on div "Height 25 px rem vh vw" at bounding box center [94, 101] width 117 height 22
type input "45"
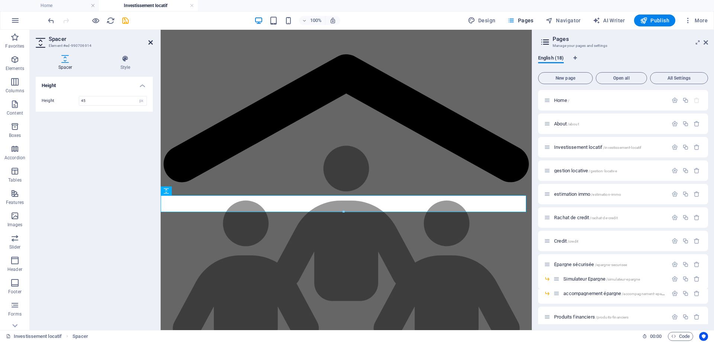
click at [151, 41] on icon at bounding box center [150, 42] width 4 height 6
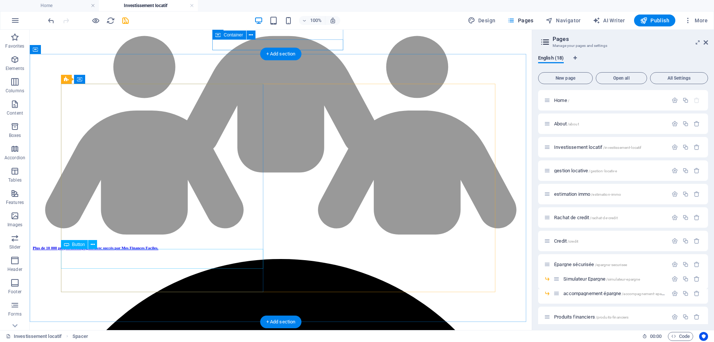
scroll to position [706, 0]
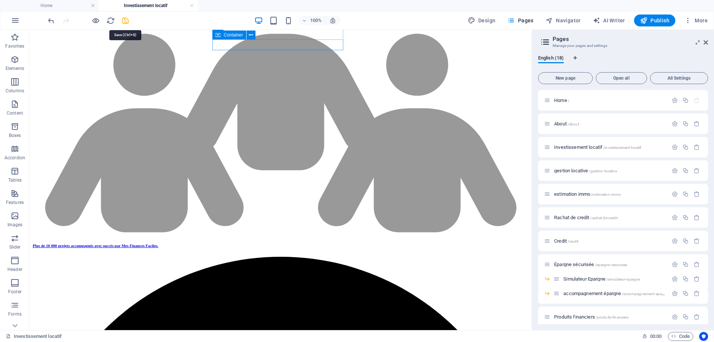
click at [125, 19] on icon "save" at bounding box center [125, 20] width 9 height 9
select select
checkbox input "false"
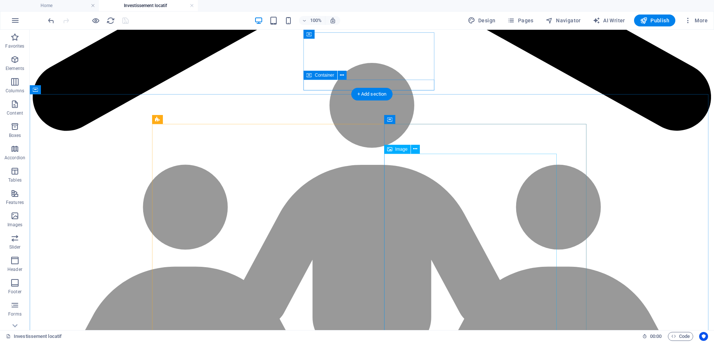
scroll to position [595, 0]
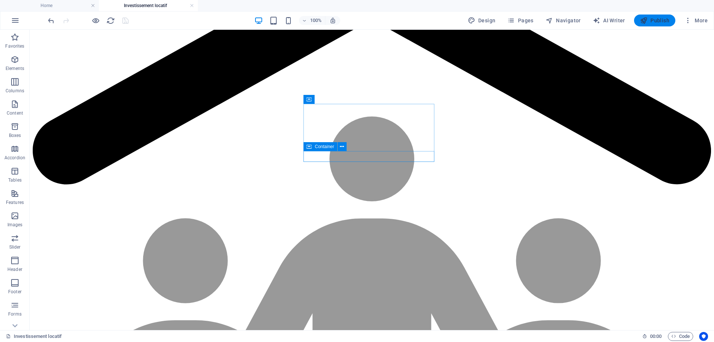
click at [654, 21] on span "Publish" at bounding box center [654, 20] width 29 height 7
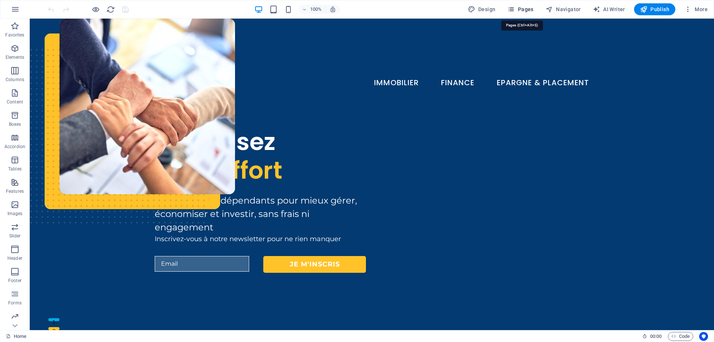
click at [514, 10] on icon "button" at bounding box center [510, 9] width 7 height 7
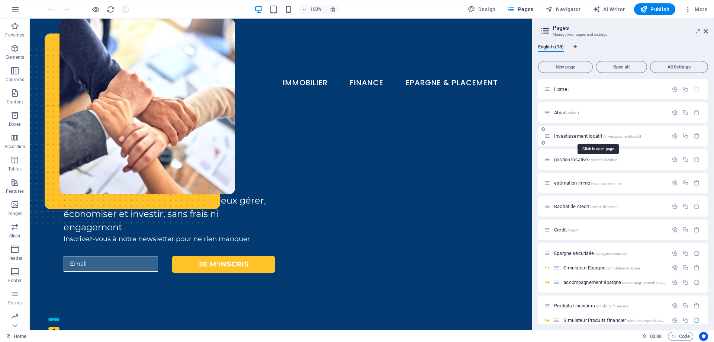
click at [585, 137] on span "Investissement locatif /investissement-locatif" at bounding box center [597, 136] width 87 height 6
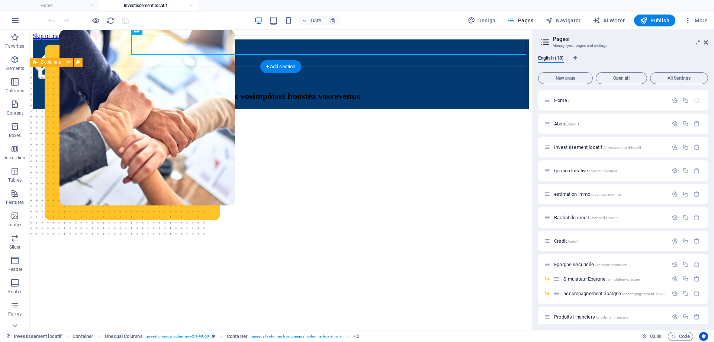
scroll to position [112, 0]
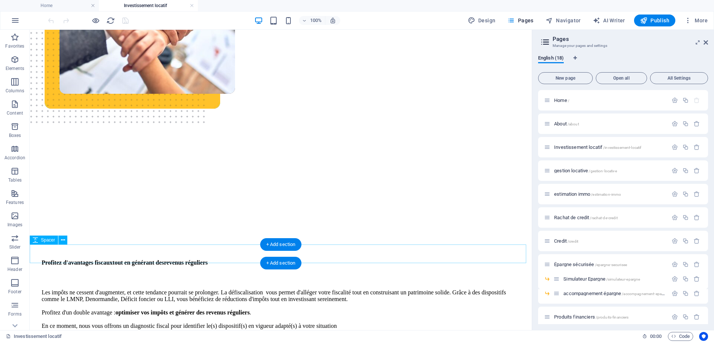
click at [66, 240] on button at bounding box center [62, 239] width 9 height 9
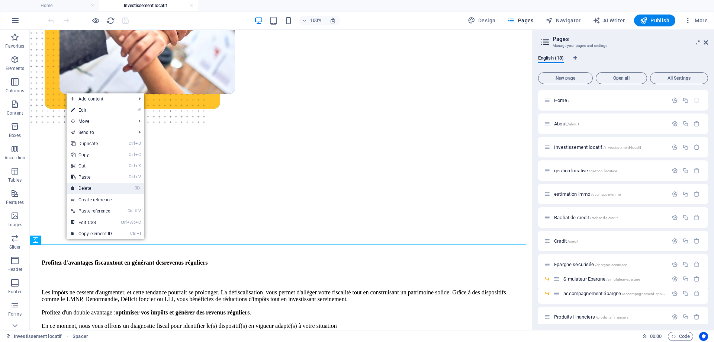
click at [91, 188] on link "⌦ Delete" at bounding box center [92, 187] width 50 height 11
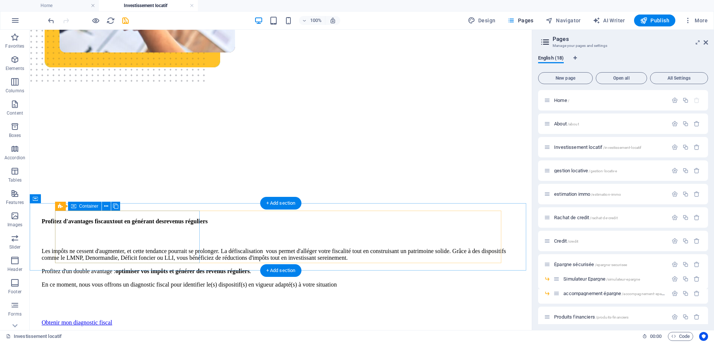
scroll to position [186, 0]
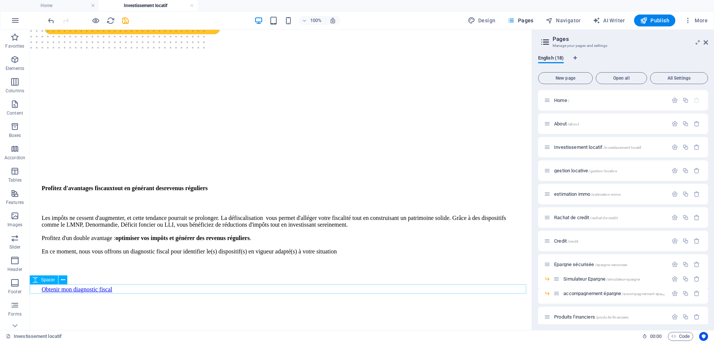
select select "px"
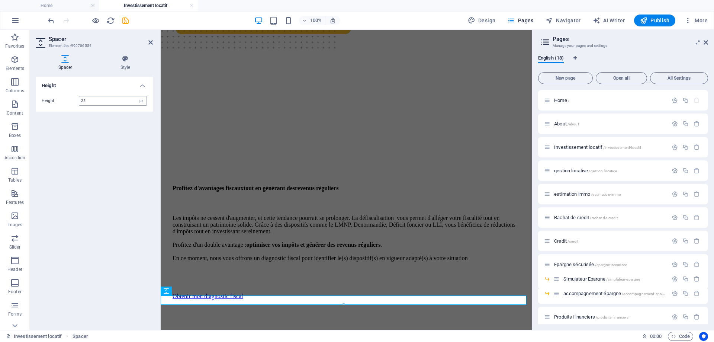
click at [86, 99] on input "25" at bounding box center [112, 100] width 67 height 9
drag, startPoint x: 82, startPoint y: 102, endPoint x: 75, endPoint y: 104, distance: 7.2
click at [77, 104] on div "Height 25 px rem vh vw" at bounding box center [94, 101] width 105 height 10
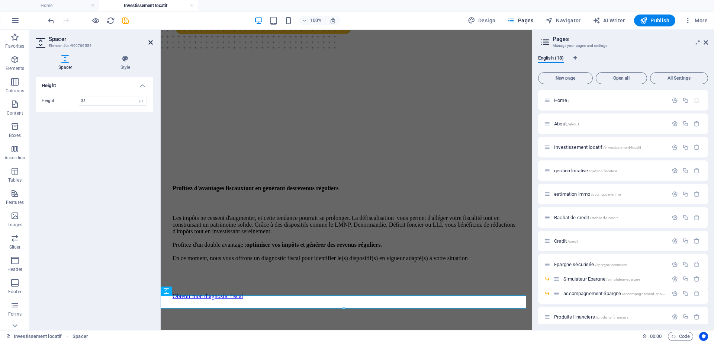
type input "35"
click at [149, 40] on icon at bounding box center [150, 42] width 4 height 6
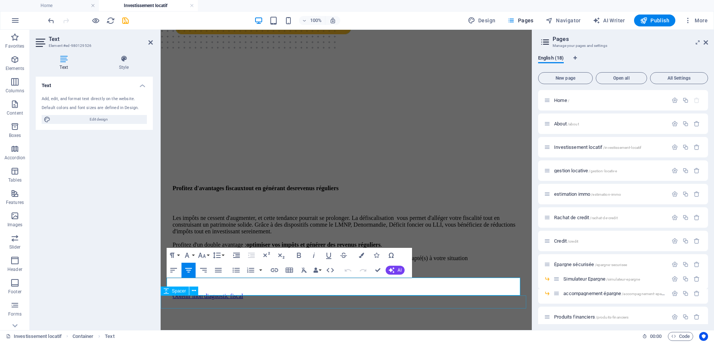
drag, startPoint x: 259, startPoint y: 292, endPoint x: 437, endPoint y: 303, distance: 177.6
click at [300, 256] on icon "button" at bounding box center [298, 255] width 9 height 9
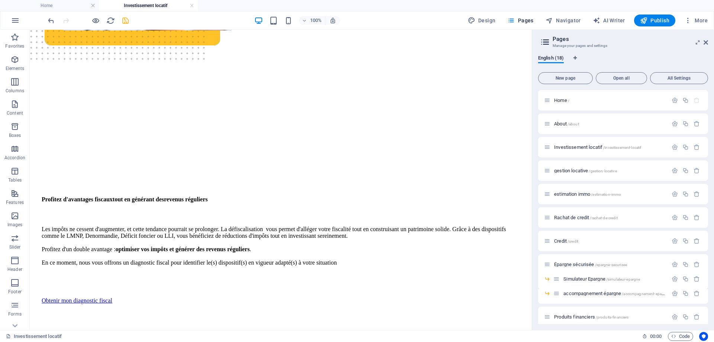
click at [122, 22] on icon "save" at bounding box center [125, 20] width 9 height 9
select select
checkbox input "false"
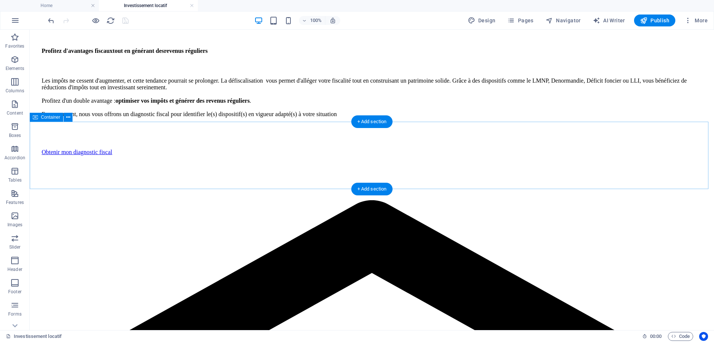
scroll to position [323, 0]
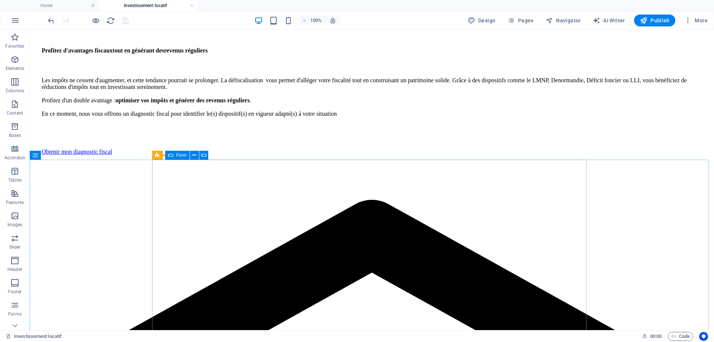
click at [176, 154] on span "Form" at bounding box center [181, 155] width 10 height 4
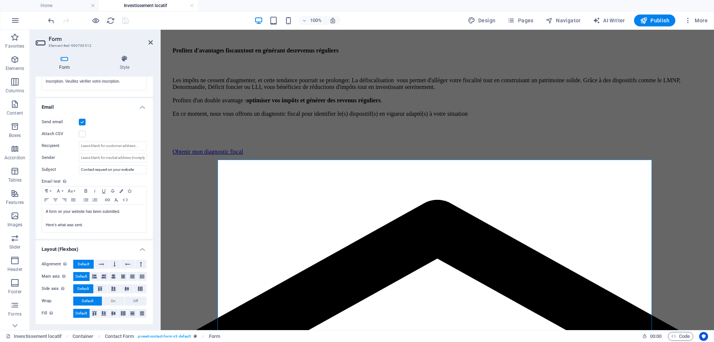
scroll to position [184, 0]
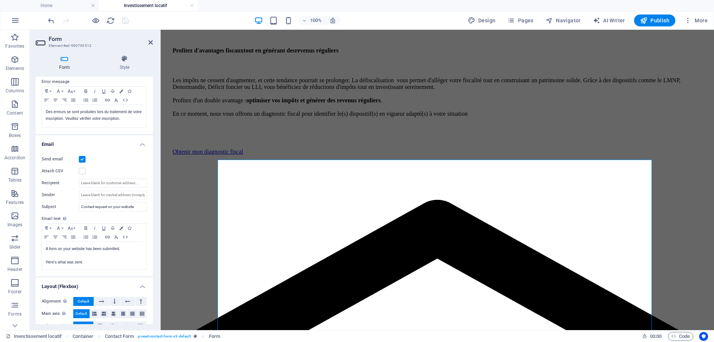
click at [84, 161] on label at bounding box center [82, 159] width 7 height 7
click at [0, 0] on input "Send email" at bounding box center [0, 0] width 0 height 0
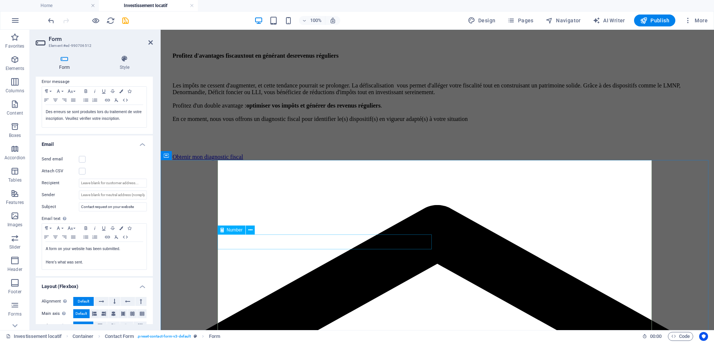
scroll to position [249, 0]
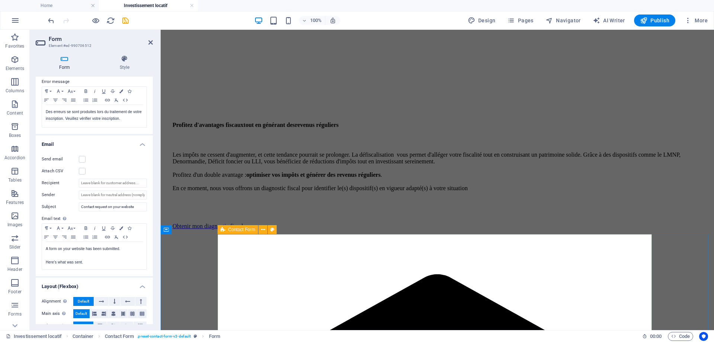
click at [224, 230] on icon at bounding box center [222, 229] width 5 height 9
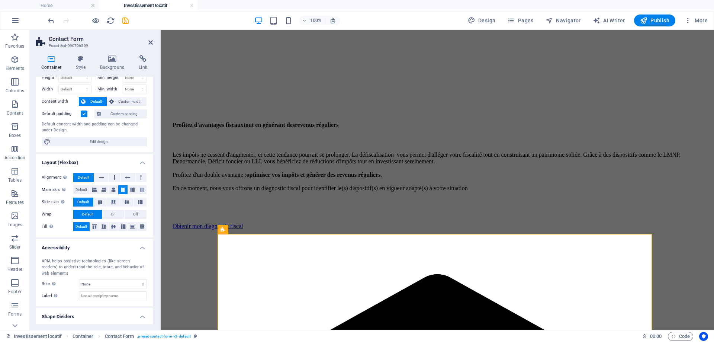
scroll to position [41, 0]
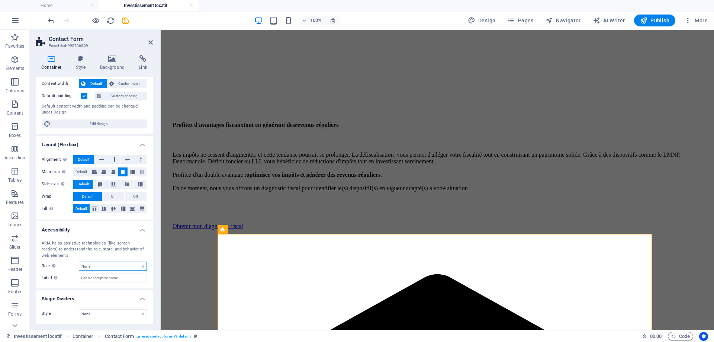
click at [90, 265] on select "None Alert Article Banner Comment Complementary Dialog Footer Header Marquee Pr…" at bounding box center [113, 265] width 68 height 9
click at [75, 277] on label "Label Use the ARIA label to provide a clear and descriptive name for elements t…" at bounding box center [60, 277] width 37 height 9
click at [79, 277] on input "Label Use the ARIA label to provide a clear and descriptive name for elements t…" at bounding box center [113, 277] width 68 height 9
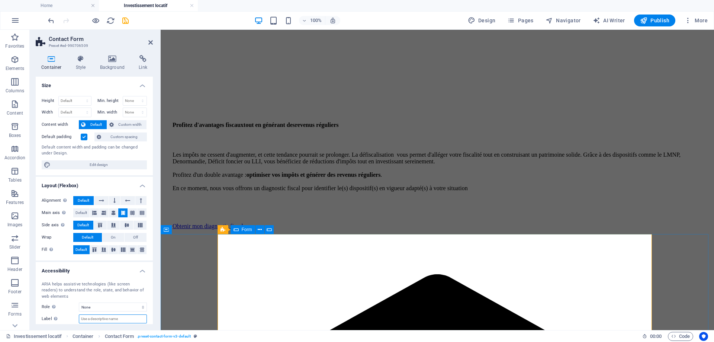
click at [240, 228] on div "Form" at bounding box center [242, 229] width 25 height 9
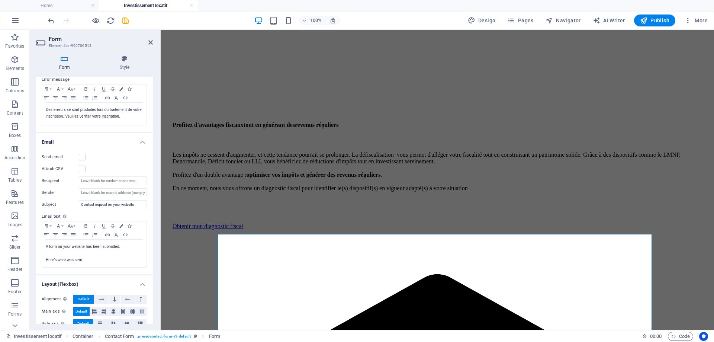
scroll to position [221, 0]
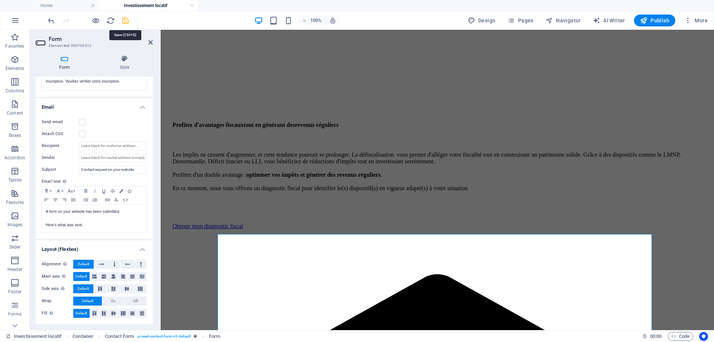
click at [125, 21] on icon "save" at bounding box center [125, 20] width 9 height 9
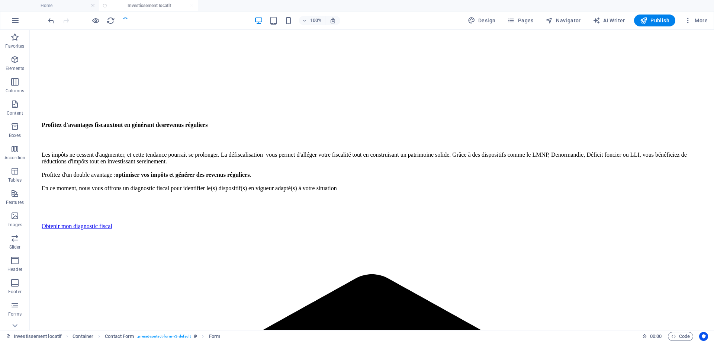
select select
checkbox input "false"
click at [650, 23] on span "Publish" at bounding box center [654, 20] width 29 height 7
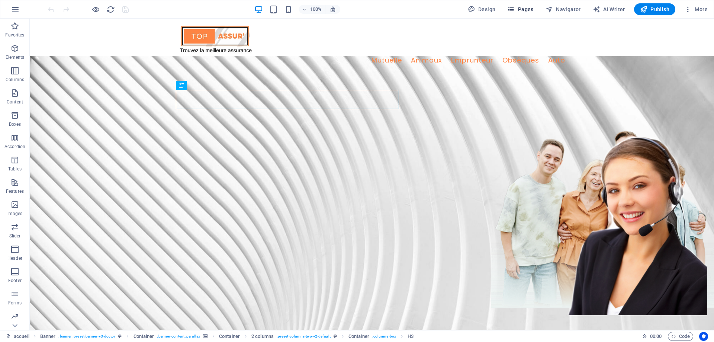
click at [529, 10] on span "Pages" at bounding box center [520, 9] width 26 height 7
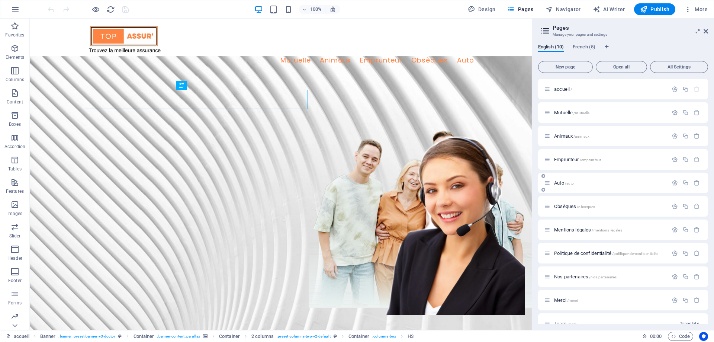
click at [566, 182] on span "/auto" at bounding box center [569, 183] width 9 height 4
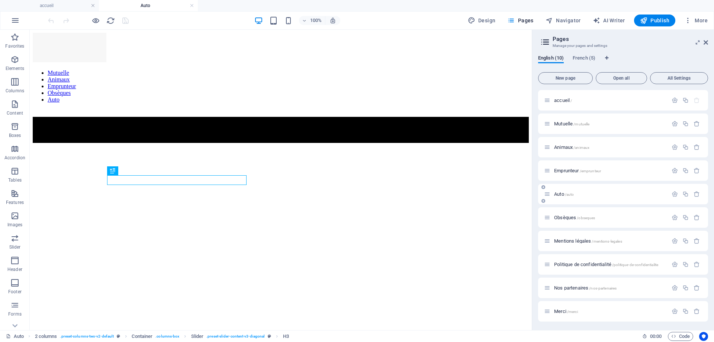
scroll to position [252, 0]
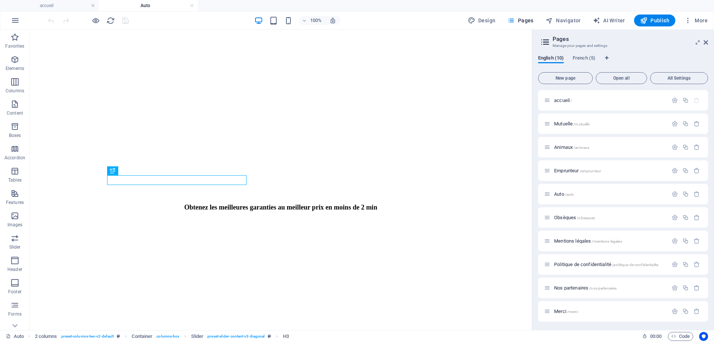
click at [708, 43] on aside "Pages Manage your pages and settings English (10) French (5) New page Open all …" at bounding box center [623, 180] width 182 height 300
drag, startPoint x: 707, startPoint y: 43, endPoint x: 684, endPoint y: 45, distance: 23.2
click at [707, 43] on icon at bounding box center [705, 42] width 4 height 6
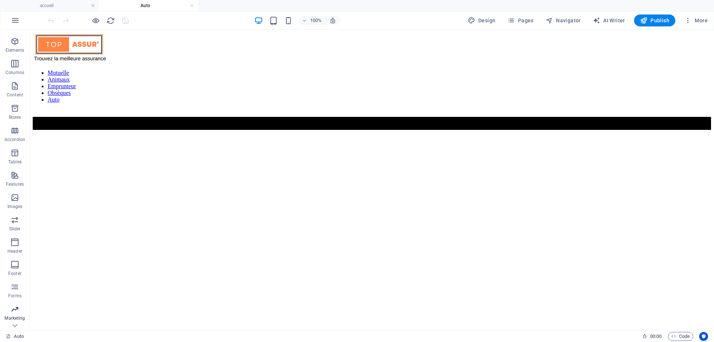
scroll to position [35, 0]
click at [17, 299] on p "Marketing" at bounding box center [14, 301] width 20 height 6
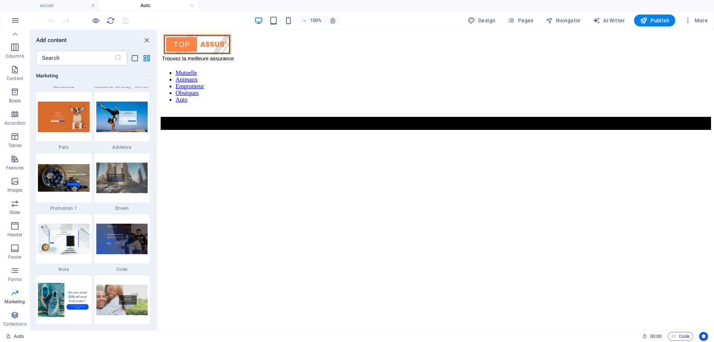
scroll to position [6352, 0]
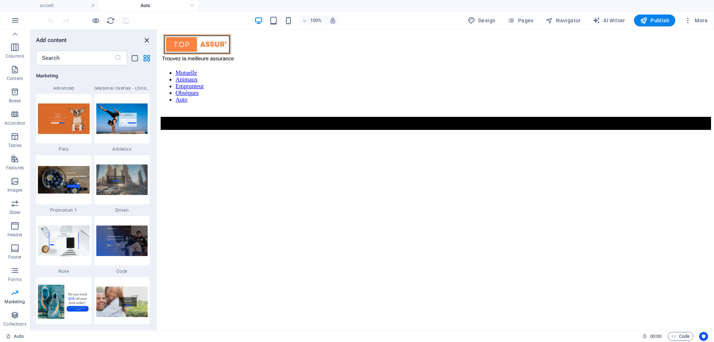
drag, startPoint x: 110, startPoint y: 21, endPoint x: 146, endPoint y: 40, distance: 40.7
click at [146, 40] on icon "close panel" at bounding box center [146, 40] width 9 height 9
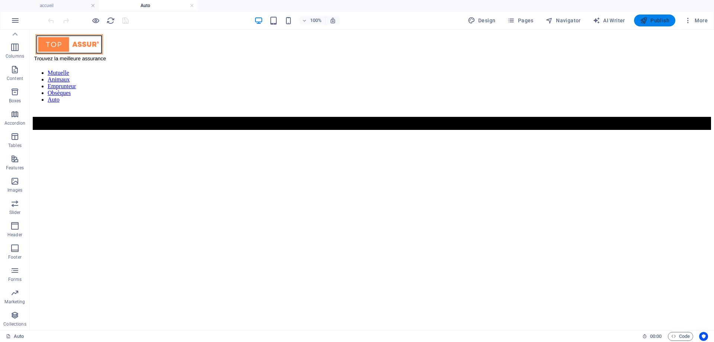
click at [650, 14] on div "100% Design Pages Navigator AI Writer Publish More" at bounding box center [356, 21] width 713 height 18
drag, startPoint x: 650, startPoint y: 17, endPoint x: 586, endPoint y: 19, distance: 64.3
click at [650, 17] on span "Publish" at bounding box center [654, 20] width 29 height 7
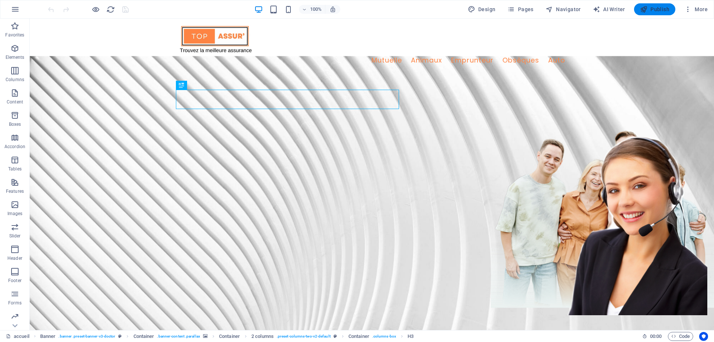
click at [648, 9] on span "Publish" at bounding box center [654, 9] width 29 height 7
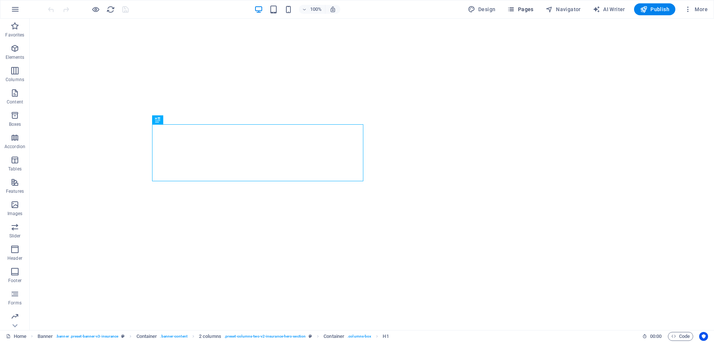
click at [518, 12] on span "Pages" at bounding box center [520, 9] width 26 height 7
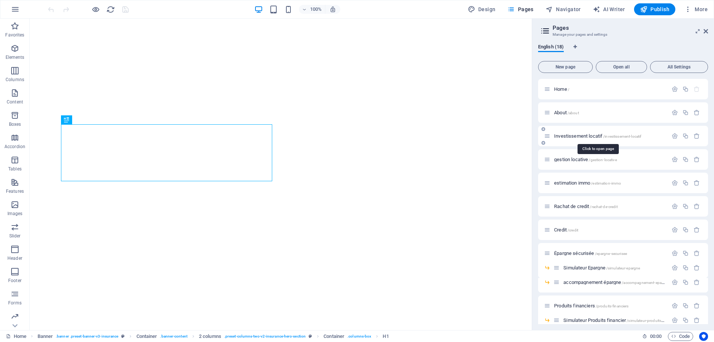
click at [575, 135] on span "Investissement locatif /investissement-locatif" at bounding box center [597, 136] width 87 height 6
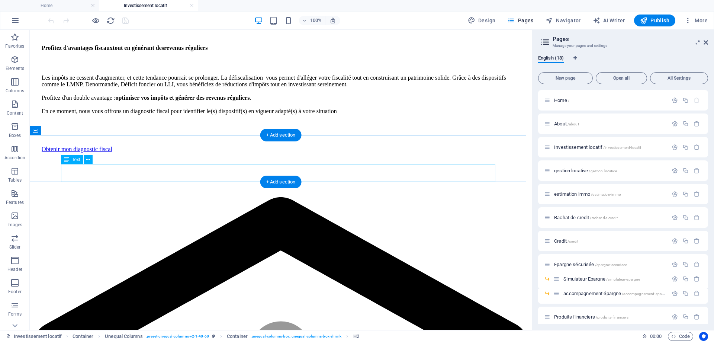
scroll to position [335, 0]
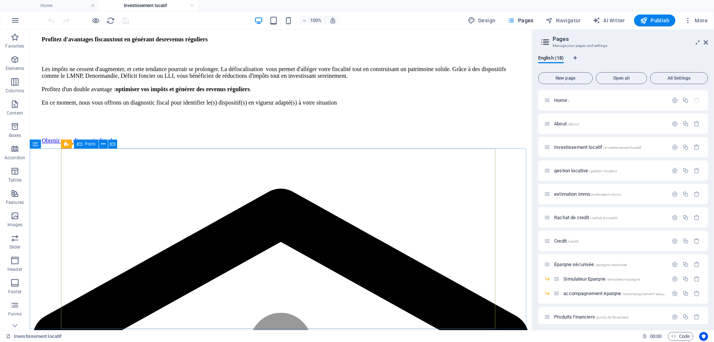
click at [83, 144] on div "Form" at bounding box center [86, 143] width 25 height 9
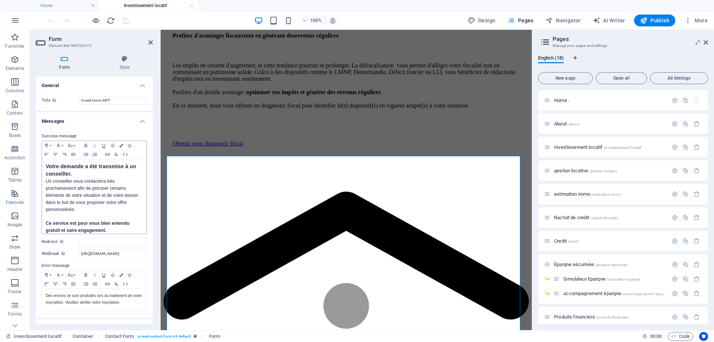
scroll to position [32, 0]
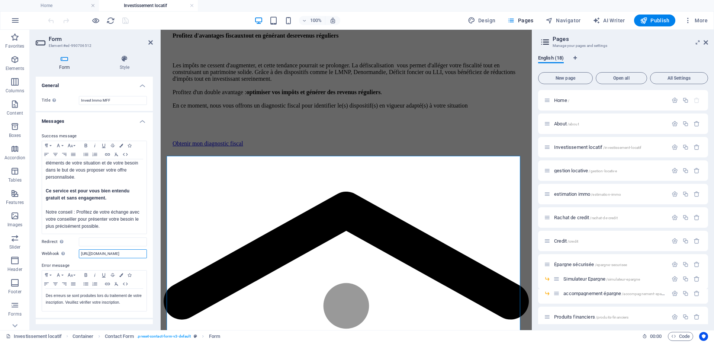
click at [94, 253] on input "https://hook.eu1.make.com/qn2w2qinwz8q4s386h17kgak5324sru4" at bounding box center [113, 253] width 68 height 9
paste input "docnc9vn2gepac9ynfcf8lovnjx7hwk5"
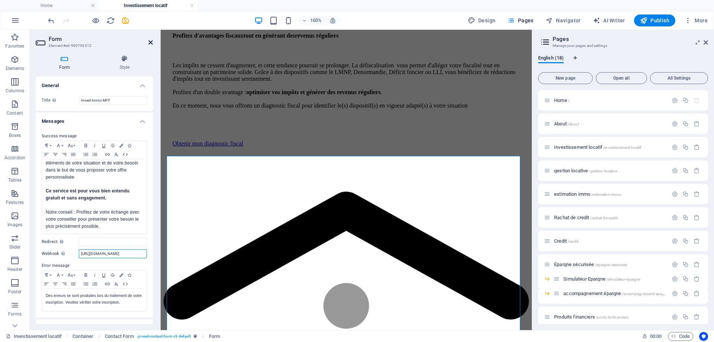
type input "https://hook.eu1.make.com/docnc9vn2gepac9ynfcf8lovnjx7hwk5"
click at [150, 43] on icon at bounding box center [150, 42] width 4 height 6
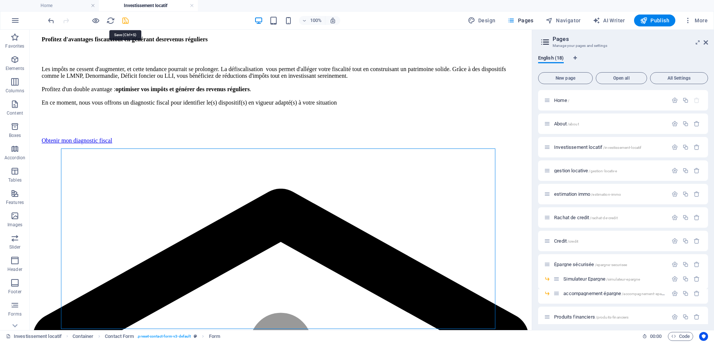
click at [128, 23] on icon "save" at bounding box center [125, 20] width 9 height 9
select select
checkbox input "false"
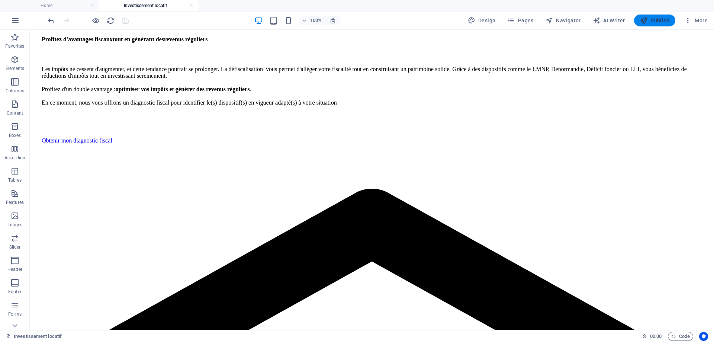
click at [662, 17] on span "Publish" at bounding box center [654, 20] width 29 height 7
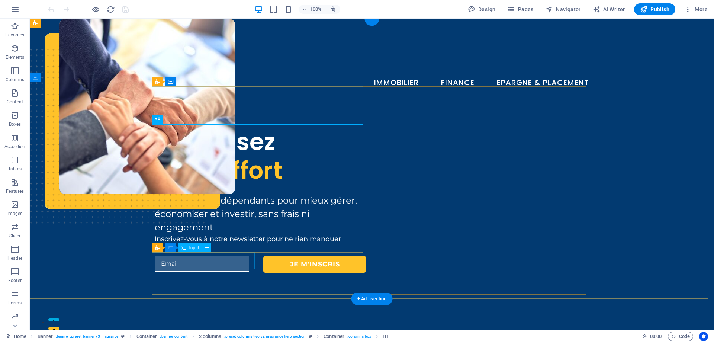
click at [196, 258] on div at bounding box center [206, 264] width 103 height 17
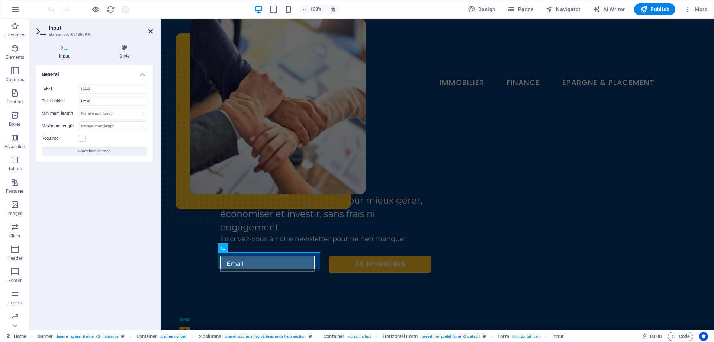
click at [151, 30] on icon at bounding box center [150, 31] width 4 height 6
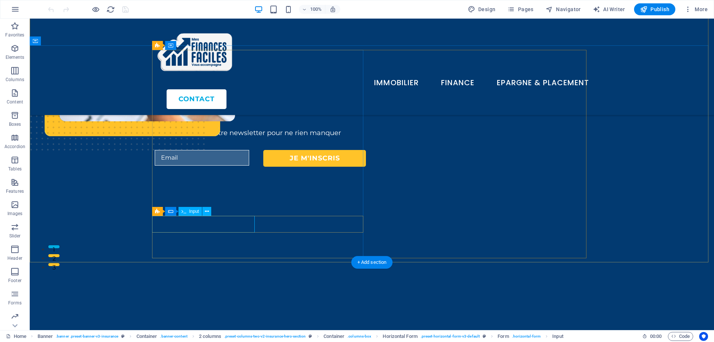
scroll to position [74, 0]
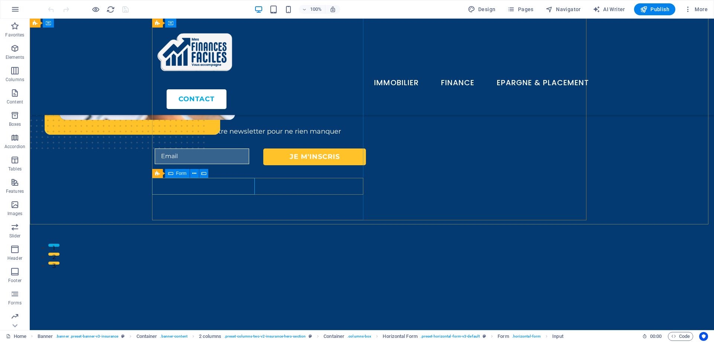
click at [170, 174] on icon at bounding box center [170, 173] width 5 height 9
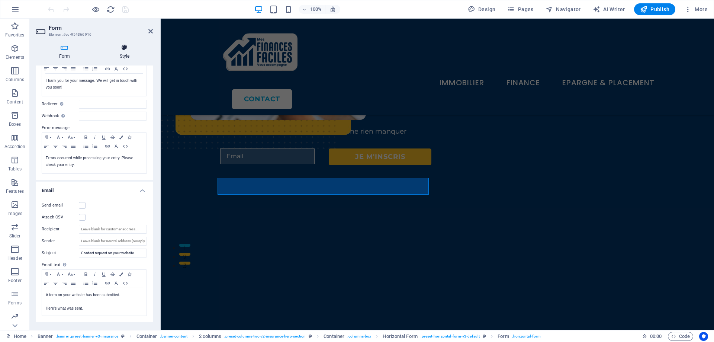
click at [127, 51] on icon at bounding box center [124, 47] width 56 height 7
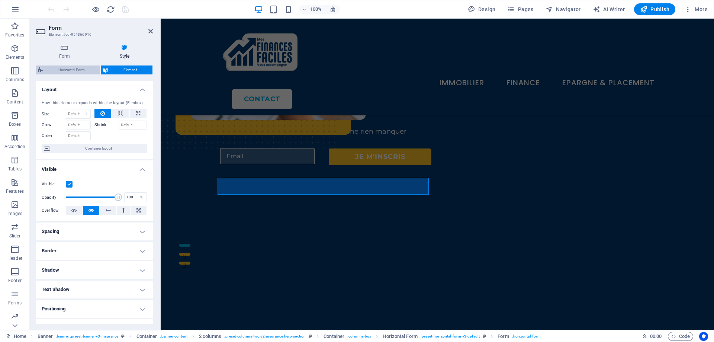
click at [69, 65] on span "Horizontal Form" at bounding box center [71, 69] width 53 height 9
select select "rem"
select select "preset-horizontal-form-v3-default"
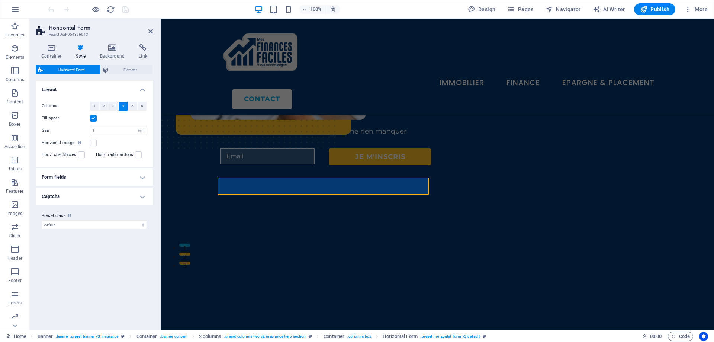
click at [95, 172] on h4 "Form fields" at bounding box center [94, 177] width 117 height 18
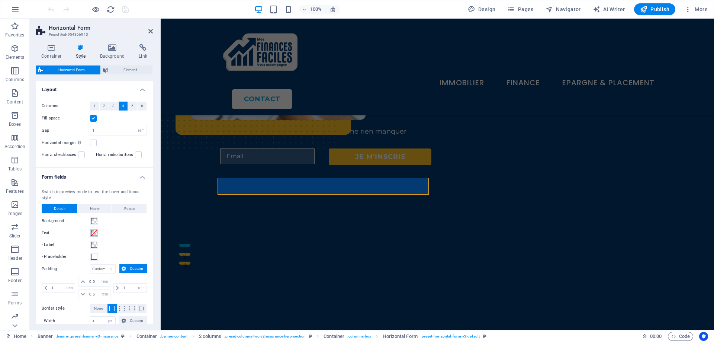
click at [94, 231] on span at bounding box center [94, 233] width 6 height 6
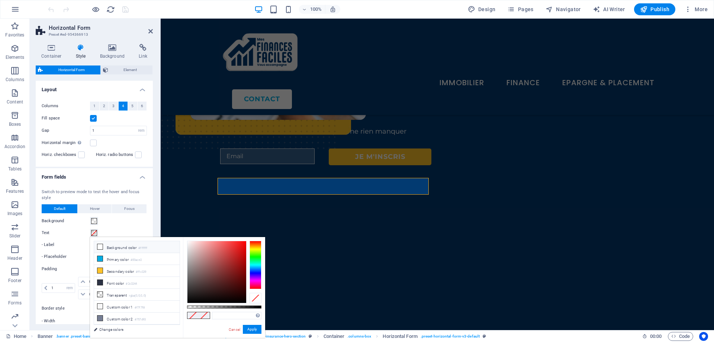
click at [104, 249] on li "Background color #ffffff" at bounding box center [136, 247] width 85 height 12
type input "#ffffff"
click at [253, 331] on button "Apply" at bounding box center [252, 328] width 19 height 9
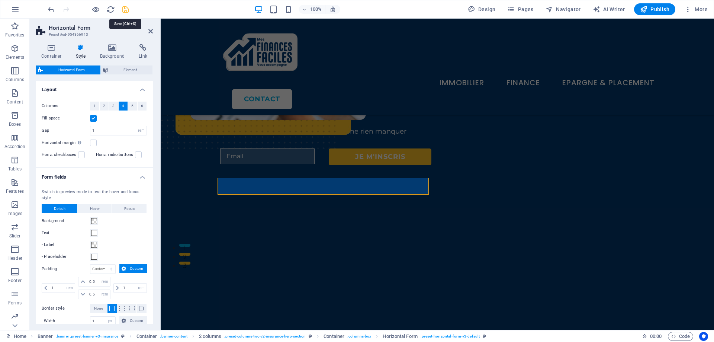
drag, startPoint x: 122, startPoint y: 12, endPoint x: 92, endPoint y: 1, distance: 31.7
click at [122, 12] on icon "save" at bounding box center [125, 9] width 9 height 9
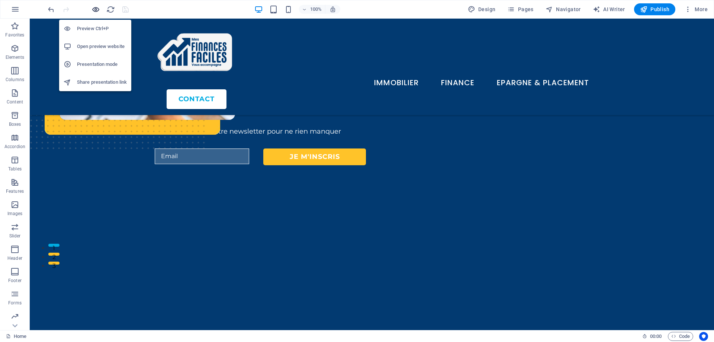
click at [97, 9] on icon "button" at bounding box center [95, 9] width 9 height 9
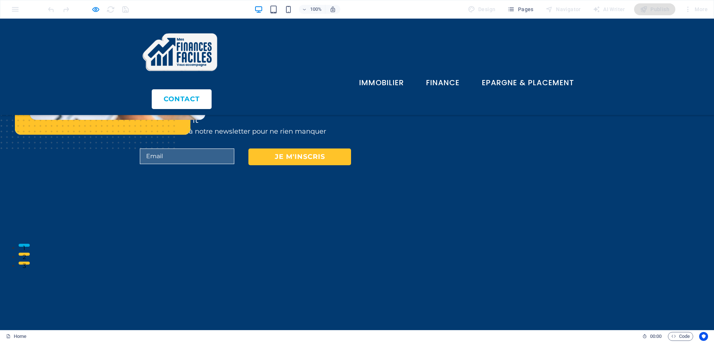
click at [177, 164] on input "text" at bounding box center [187, 156] width 94 height 16
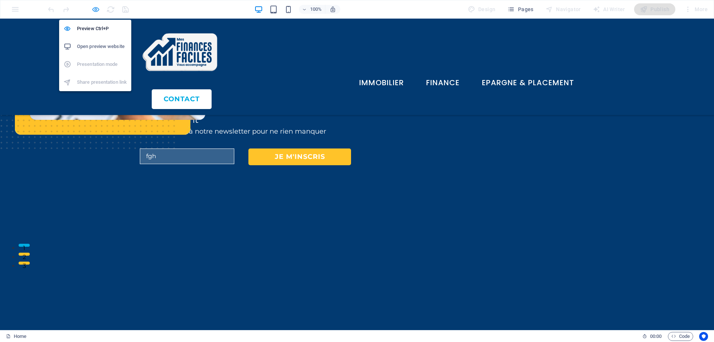
type input "fgh"
click at [96, 12] on icon "button" at bounding box center [95, 9] width 9 height 9
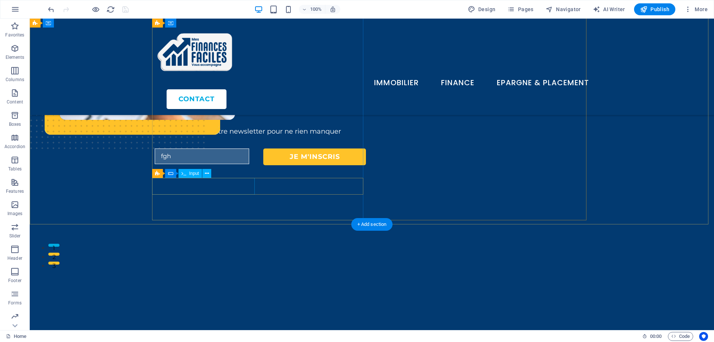
click at [182, 165] on div "fgh" at bounding box center [206, 156] width 103 height 17
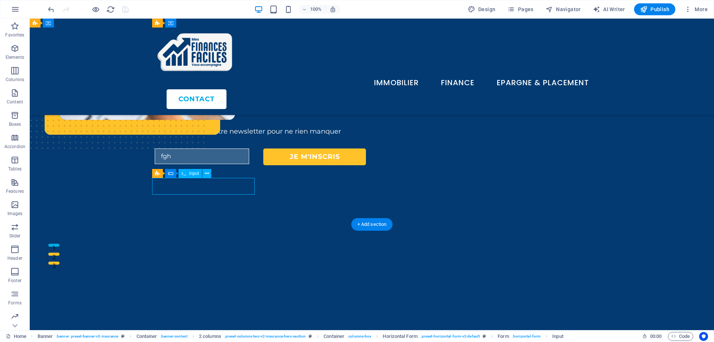
click at [182, 165] on div "fgh" at bounding box center [206, 156] width 103 height 17
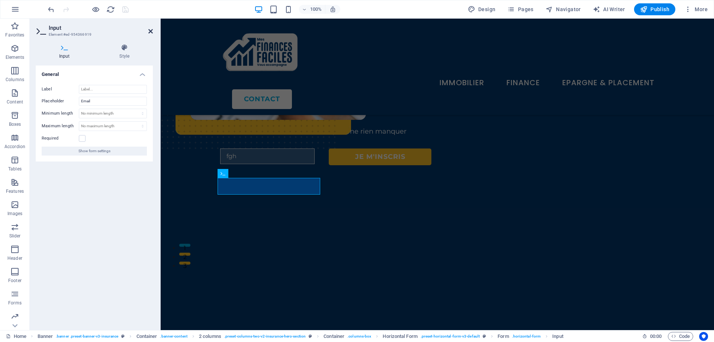
drag, startPoint x: 151, startPoint y: 30, endPoint x: 121, endPoint y: 12, distance: 35.0
click at [151, 30] on icon at bounding box center [150, 31] width 4 height 6
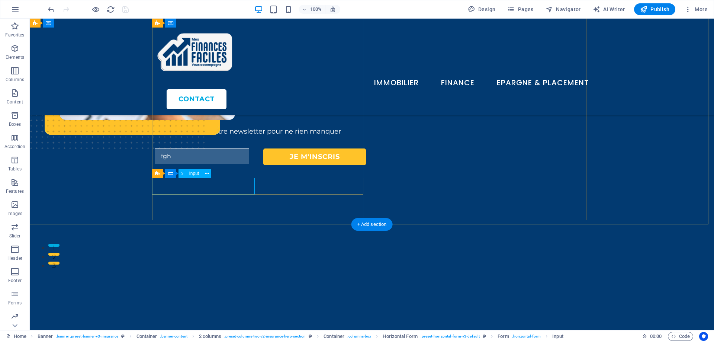
click at [180, 165] on div "fgh" at bounding box center [206, 156] width 103 height 17
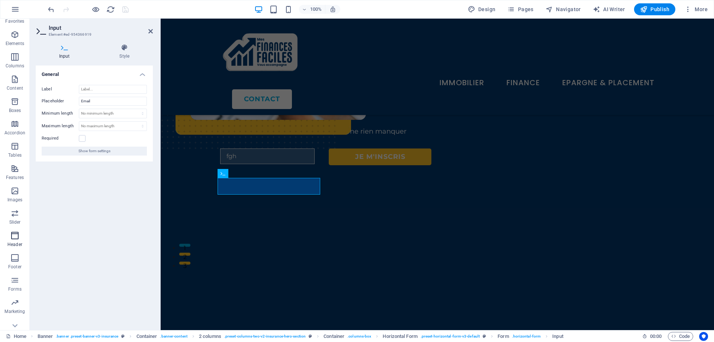
scroll to position [23, 0]
click at [16, 296] on icon "button" at bounding box center [14, 292] width 9 height 9
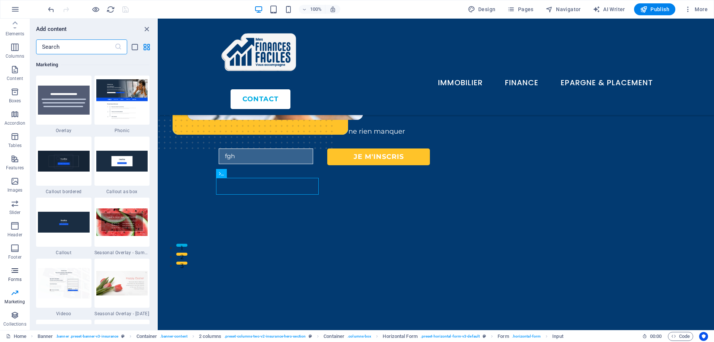
click at [13, 276] on p "Forms" at bounding box center [14, 279] width 13 height 6
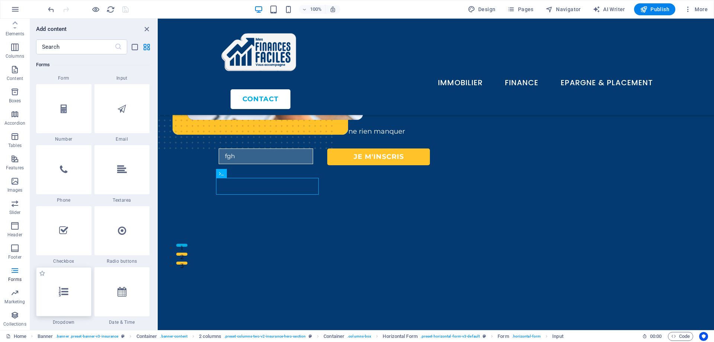
scroll to position [5650, 0]
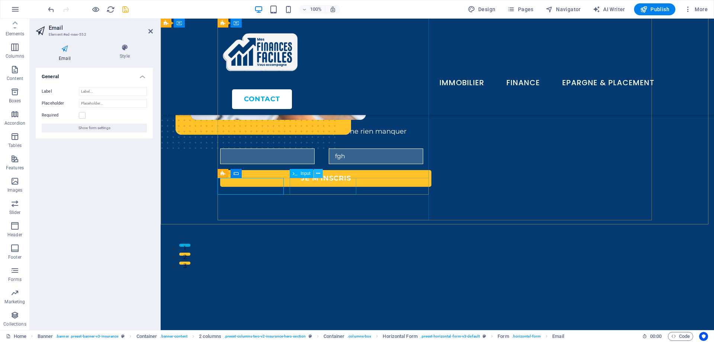
click at [317, 173] on icon at bounding box center [318, 173] width 4 height 8
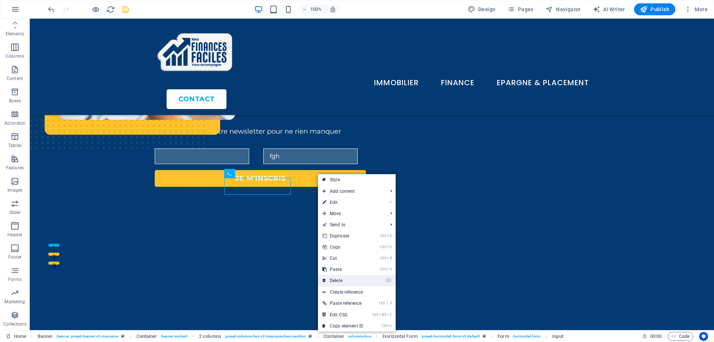
drag, startPoint x: 336, startPoint y: 282, endPoint x: 297, endPoint y: 264, distance: 43.7
click at [336, 282] on link "⌦ Delete" at bounding box center [343, 280] width 50 height 11
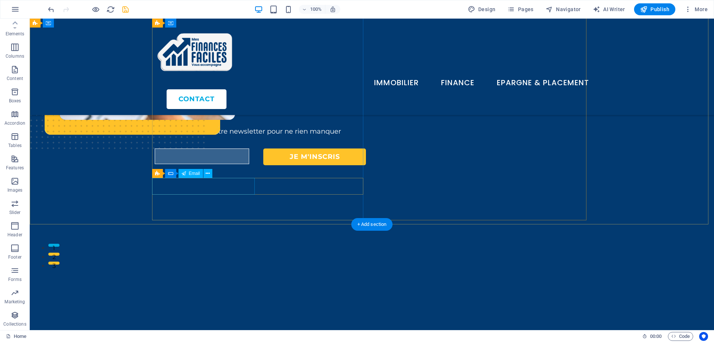
click at [166, 165] on div at bounding box center [206, 156] width 103 height 17
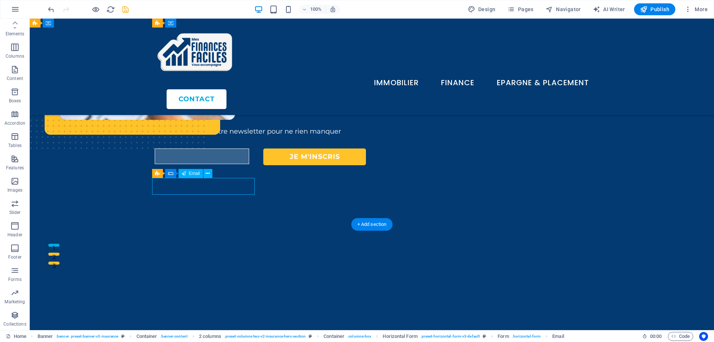
click at [166, 165] on div at bounding box center [206, 156] width 103 height 17
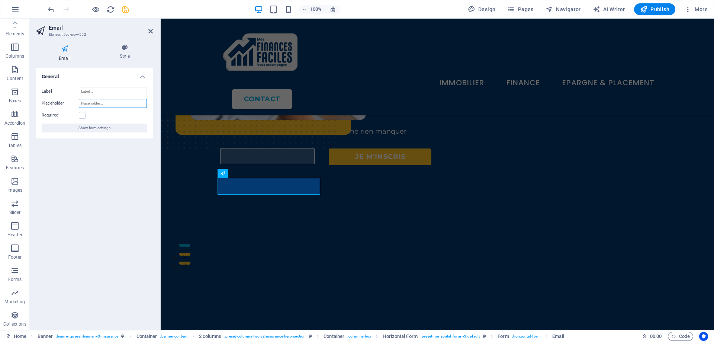
click at [87, 100] on input "Placeholder" at bounding box center [113, 103] width 68 height 9
type input "Email"
click at [82, 117] on label at bounding box center [82, 115] width 7 height 7
click at [0, 0] on input "Required" at bounding box center [0, 0] width 0 height 0
drag, startPoint x: 149, startPoint y: 32, endPoint x: 83, endPoint y: 83, distance: 83.3
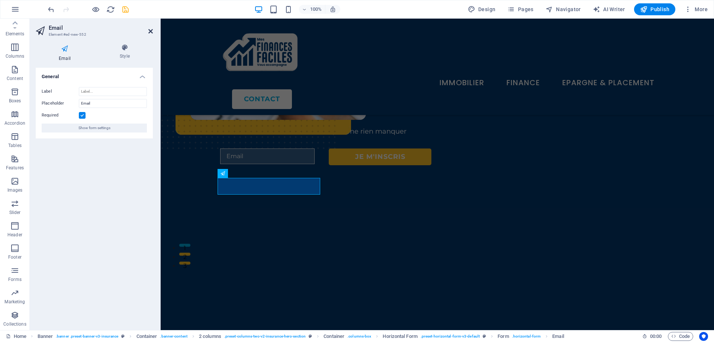
click at [149, 32] on icon at bounding box center [150, 31] width 4 height 6
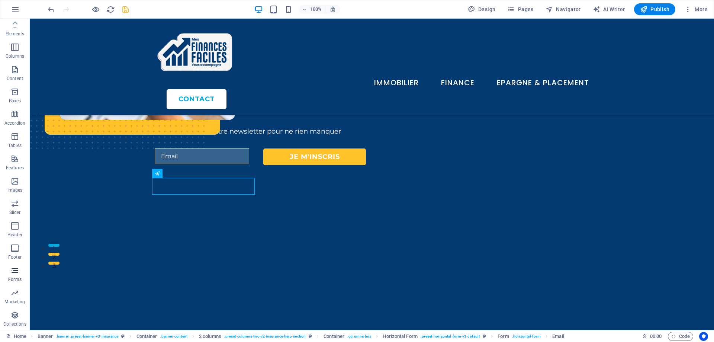
click at [21, 274] on span "Forms" at bounding box center [15, 275] width 30 height 18
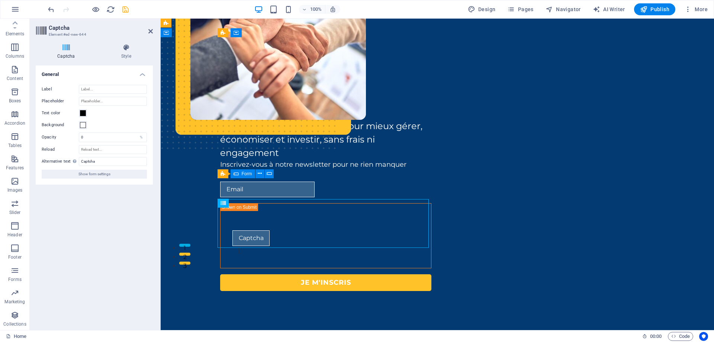
scroll to position [45, 0]
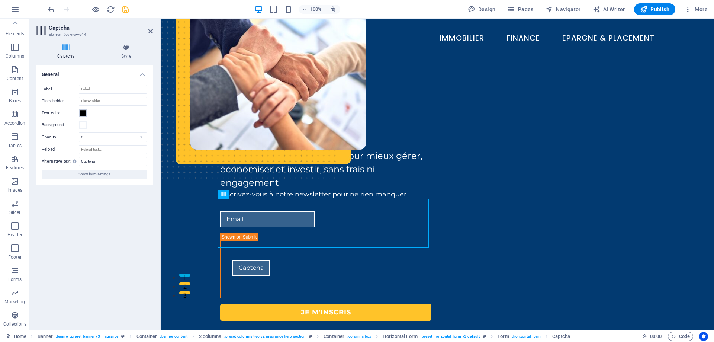
click at [85, 115] on span at bounding box center [83, 113] width 6 height 6
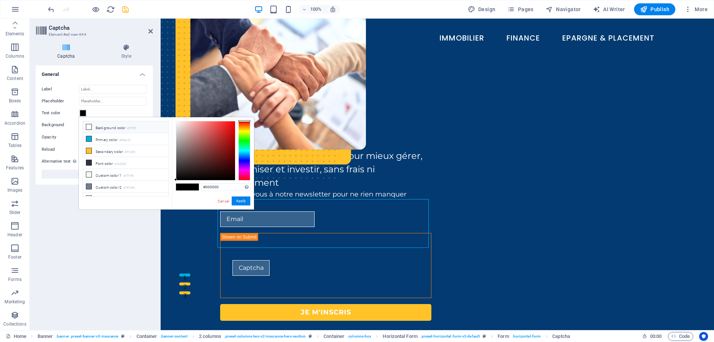
click at [91, 126] on span at bounding box center [89, 127] width 6 height 6
type input "#ffffff"
click at [242, 200] on button "Apply" at bounding box center [241, 200] width 19 height 9
click at [242, 202] on button "Apply" at bounding box center [241, 200] width 19 height 9
click at [239, 201] on button "Apply" at bounding box center [241, 200] width 19 height 9
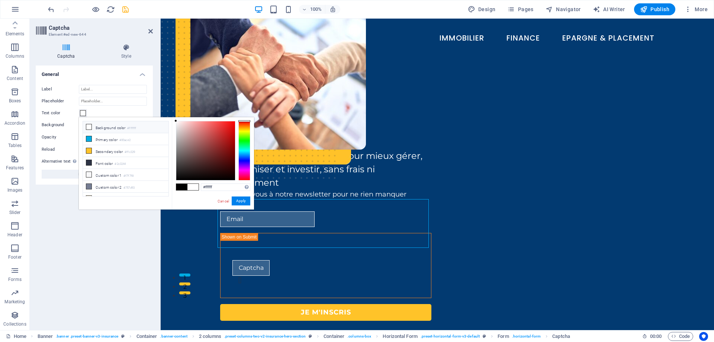
click at [105, 122] on li "Background color #ffffff" at bounding box center [125, 127] width 85 height 12
click at [109, 128] on li "Background color #ffffff" at bounding box center [125, 127] width 85 height 12
click at [235, 198] on button "Apply" at bounding box center [241, 200] width 19 height 9
click at [247, 203] on button "Apply" at bounding box center [241, 200] width 19 height 9
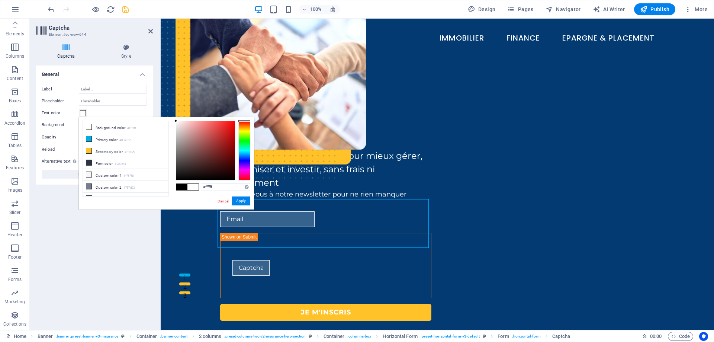
click at [219, 203] on link "Cancel" at bounding box center [223, 201] width 13 height 6
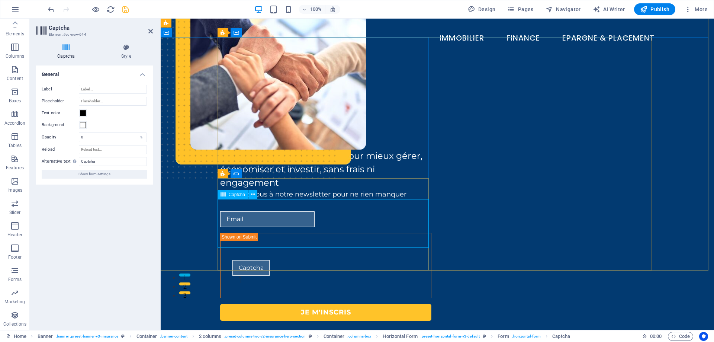
click at [265, 233] on div "Unreadable? Load new" at bounding box center [325, 265] width 211 height 65
click at [127, 52] on h4 "Style" at bounding box center [126, 52] width 53 height 16
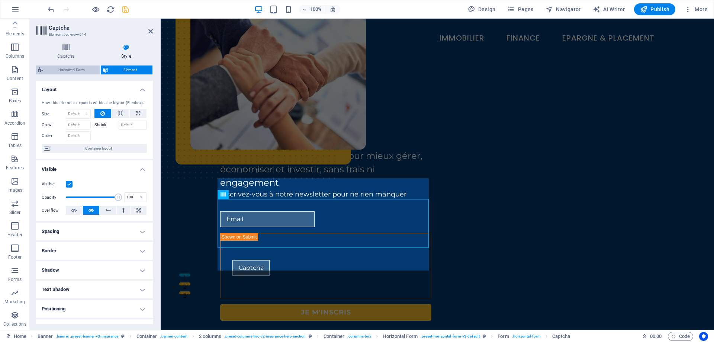
click at [70, 72] on span "Horizontal Form" at bounding box center [71, 69] width 53 height 9
select select "rem"
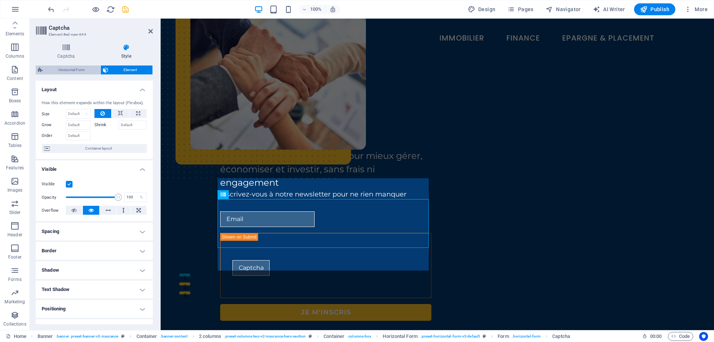
select select "rem"
select select "px"
select select "preset-horizontal-form-v3-default"
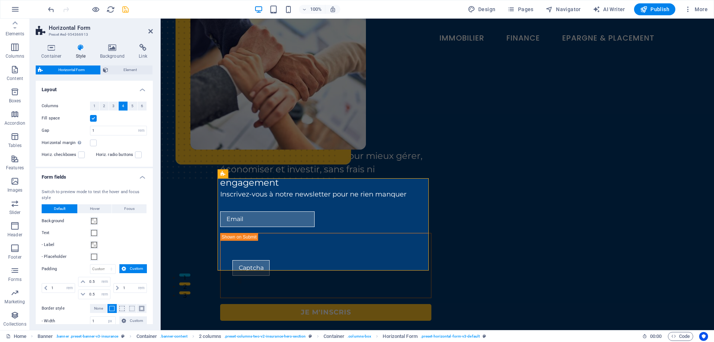
click at [148, 32] on header "Horizontal Form Preset #ed-954366913" at bounding box center [94, 28] width 117 height 19
click at [149, 30] on icon at bounding box center [150, 31] width 4 height 6
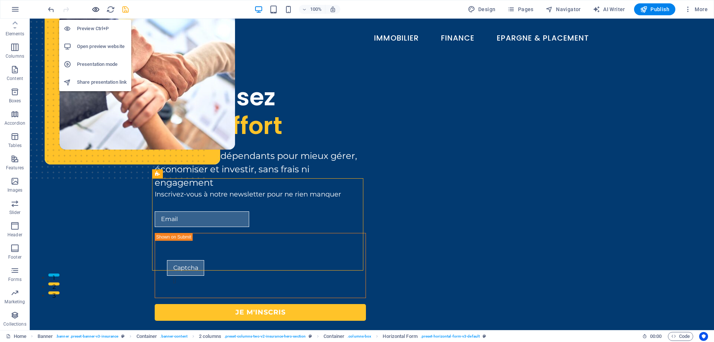
click at [95, 11] on icon "button" at bounding box center [95, 9] width 9 height 9
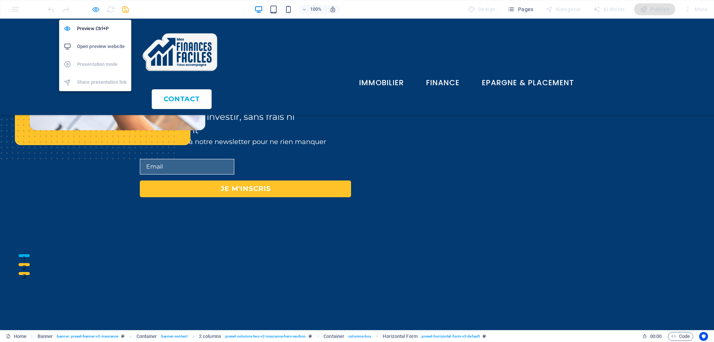
click at [95, 11] on icon "button" at bounding box center [95, 9] width 9 height 9
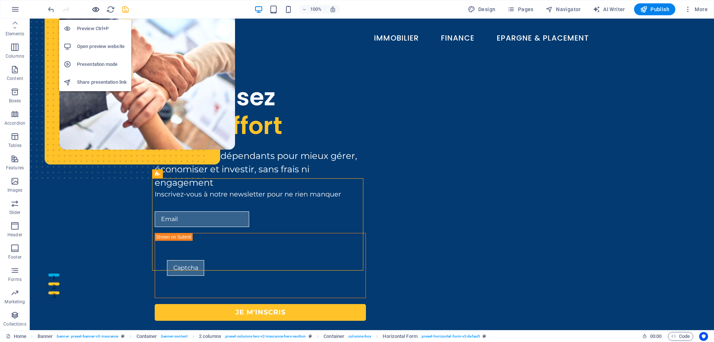
click at [95, 11] on icon "button" at bounding box center [95, 9] width 9 height 9
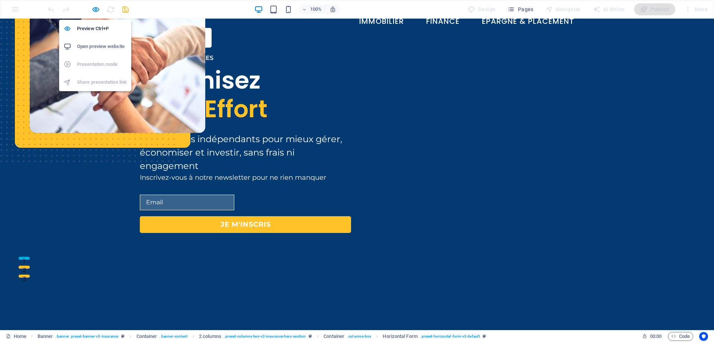
scroll to position [64, 0]
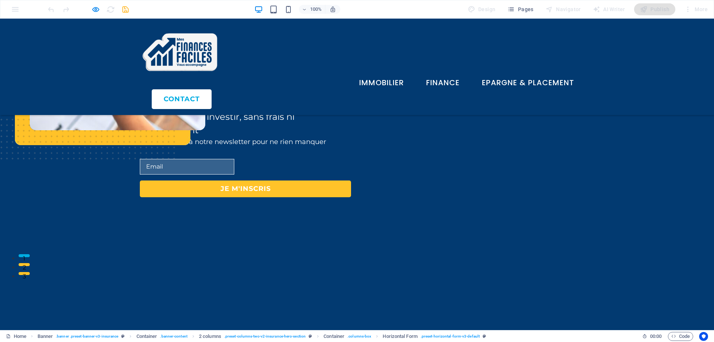
click at [162, 174] on input "email" at bounding box center [187, 167] width 94 height 16
click at [215, 197] on button "Je m'inscris" at bounding box center [245, 188] width 211 height 17
click at [172, 174] on input "fgghgh" at bounding box center [187, 167] width 94 height 16
type input "fgghgh@fghhgh.fr"
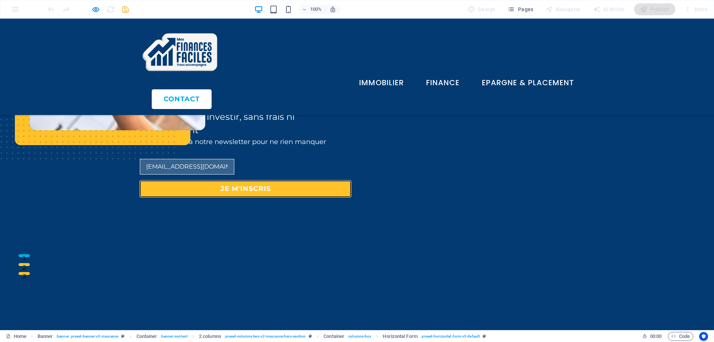
click at [268, 197] on button "Je m'inscris" at bounding box center [245, 188] width 211 height 17
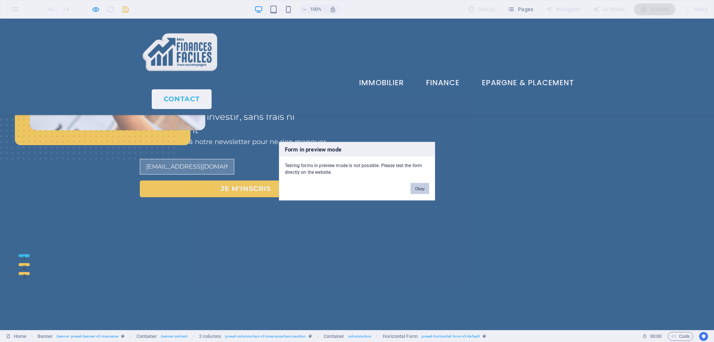
click at [417, 188] on button "Okay" at bounding box center [419, 187] width 19 height 11
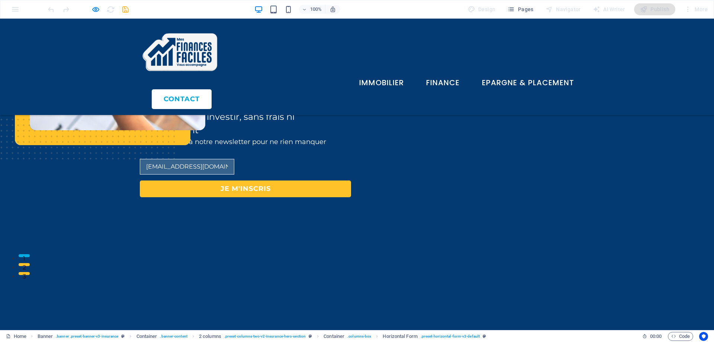
click at [210, 174] on input "fgghgh@fghhgh.fr" at bounding box center [187, 167] width 94 height 16
click at [95, 10] on icon "button" at bounding box center [95, 9] width 9 height 9
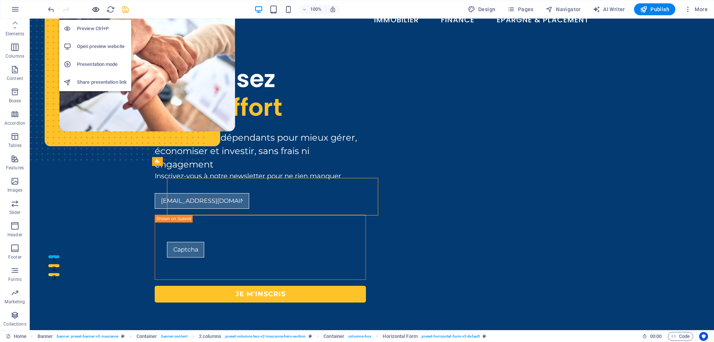
scroll to position [59, 0]
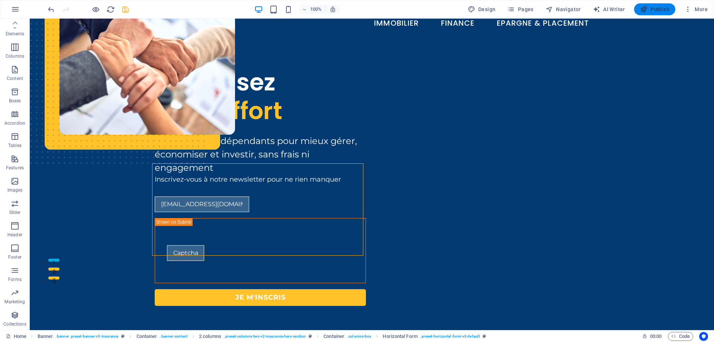
click at [646, 11] on icon "button" at bounding box center [643, 9] width 7 height 7
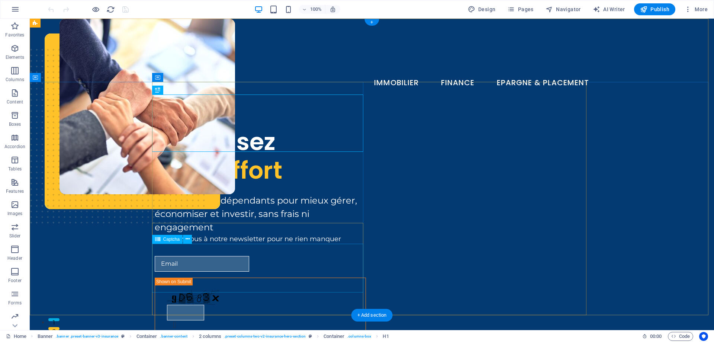
click at [189, 277] on div "Unreadable? Load new" at bounding box center [260, 309] width 211 height 65
click at [171, 240] on span "Captcha" at bounding box center [171, 239] width 17 height 4
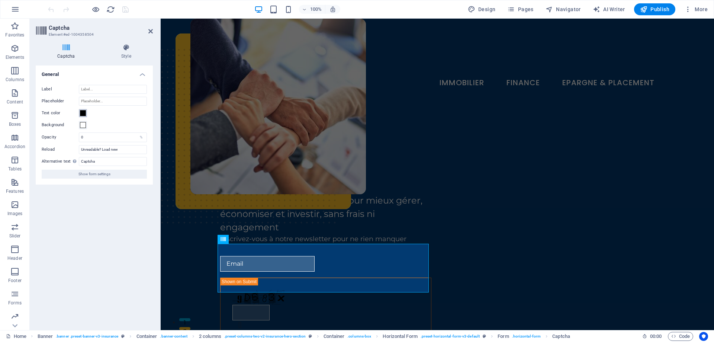
click at [82, 112] on span at bounding box center [83, 113] width 6 height 6
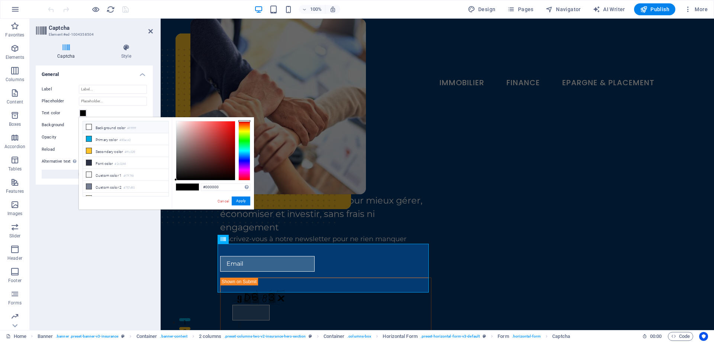
click at [102, 128] on li "Background color #ffffff" at bounding box center [125, 127] width 85 height 12
type input "#ffffff"
click at [237, 203] on button "Apply" at bounding box center [241, 200] width 19 height 9
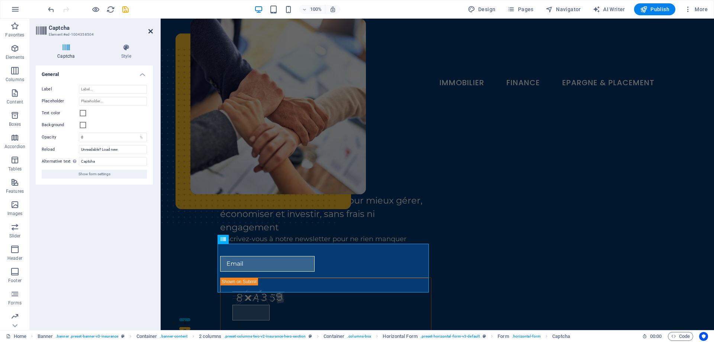
click at [149, 30] on icon at bounding box center [150, 31] width 4 height 6
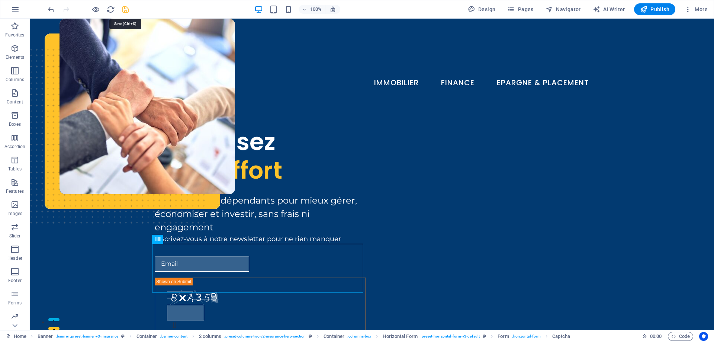
click at [123, 9] on icon "save" at bounding box center [125, 9] width 9 height 9
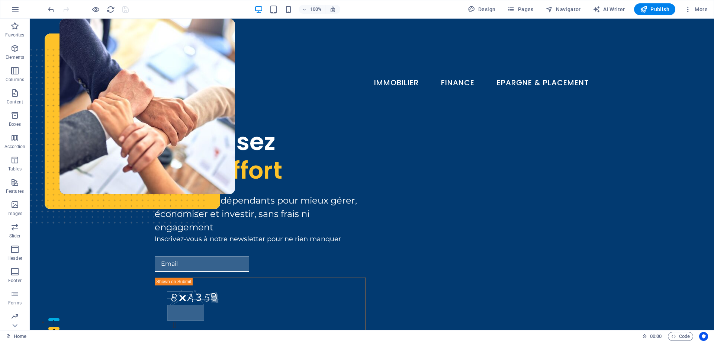
drag, startPoint x: 637, startPoint y: 9, endPoint x: 632, endPoint y: 16, distance: 8.9
click at [637, 9] on button "Publish" at bounding box center [654, 9] width 41 height 12
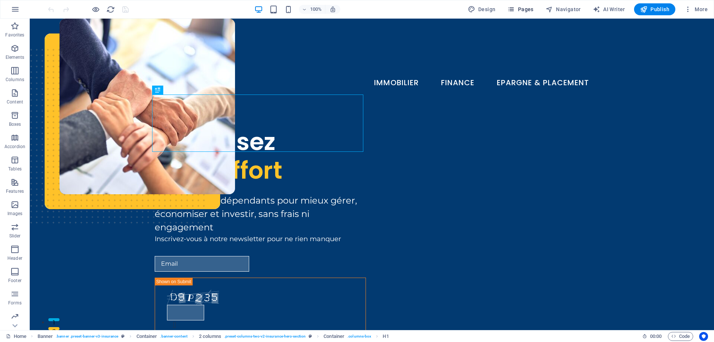
click at [528, 12] on span "Pages" at bounding box center [520, 9] width 26 height 7
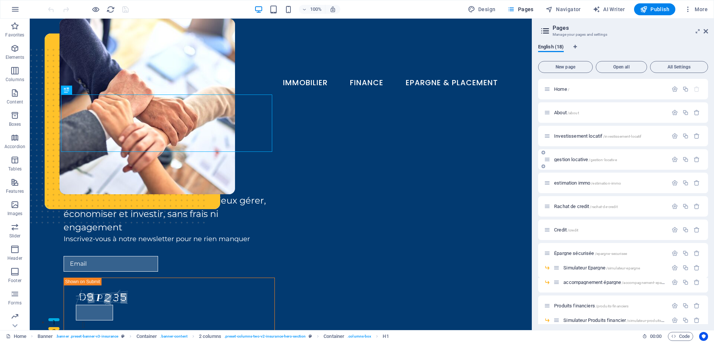
click at [565, 159] on span "gestion locative /gestion-locative" at bounding box center [585, 159] width 63 height 6
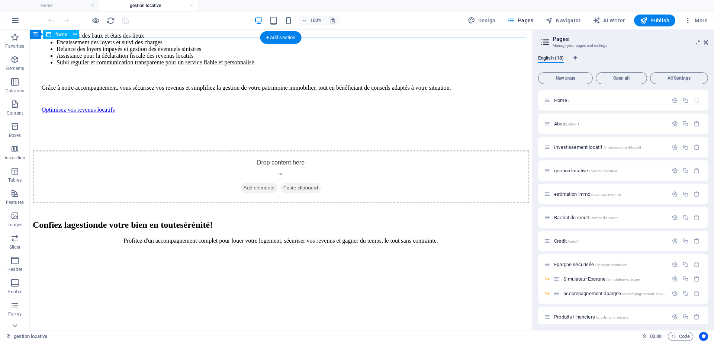
scroll to position [372, 0]
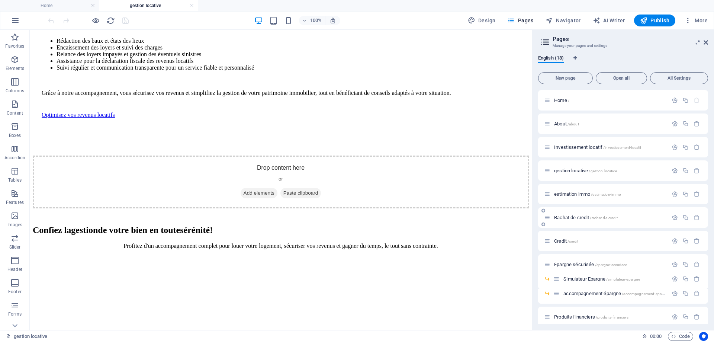
click at [560, 216] on span "Rachat de credit /rachat-de-credit" at bounding box center [586, 217] width 64 height 6
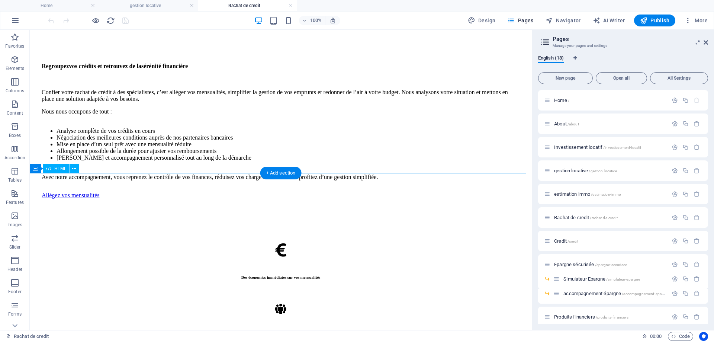
scroll to position [446, 0]
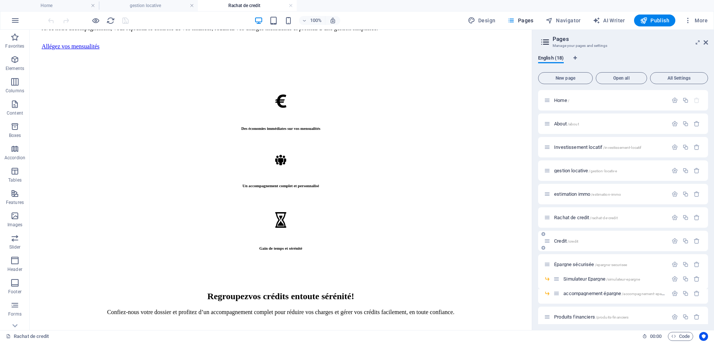
click at [561, 240] on span "Credit /credit" at bounding box center [566, 241] width 24 height 6
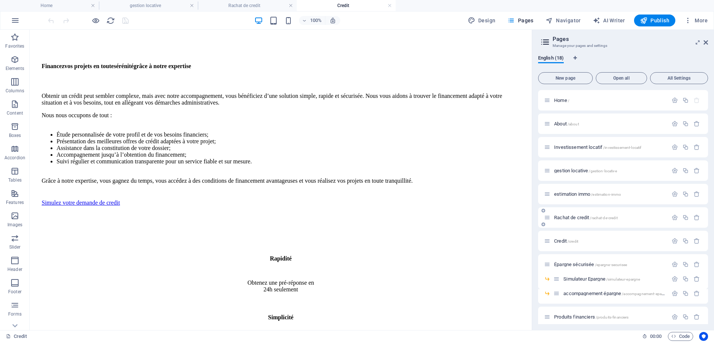
scroll to position [74, 0]
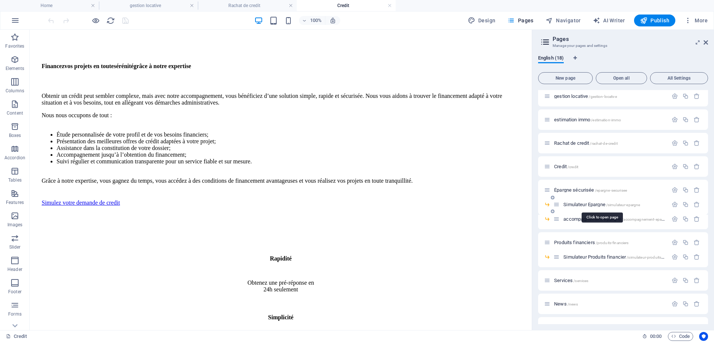
click at [589, 206] on span "Simulateur Epargne /simulateur-epargne" at bounding box center [601, 204] width 77 height 6
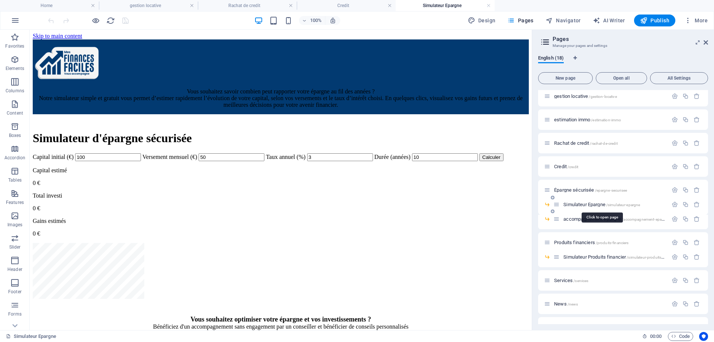
scroll to position [0, 0]
click at [595, 253] on div "Simulateur Produits financier /simulateur-produits-financier" at bounding box center [610, 256] width 114 height 9
click at [595, 255] on span "Simulateur Produits financier /simulateur-produits-financier" at bounding box center [619, 257] width 113 height 6
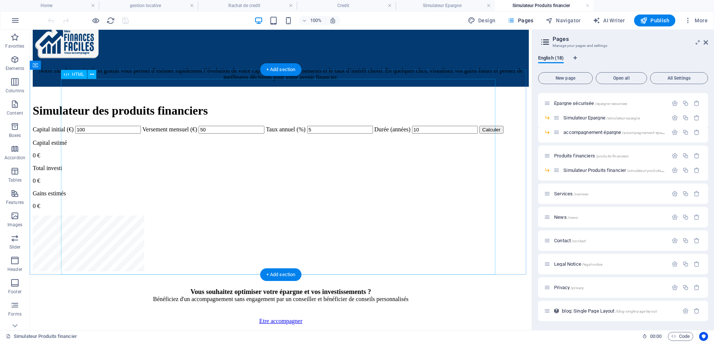
scroll to position [37, 0]
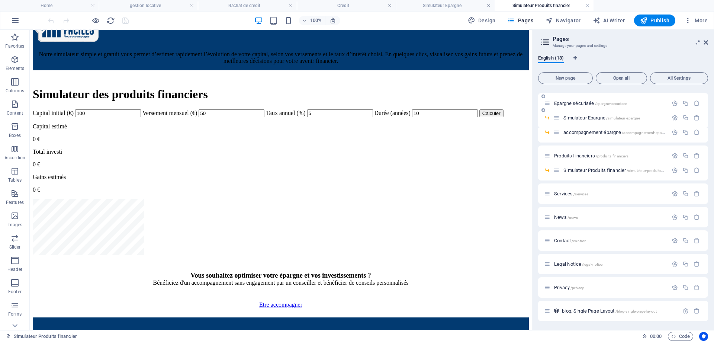
click at [598, 105] on span "/epargne-securisee" at bounding box center [611, 103] width 32 height 4
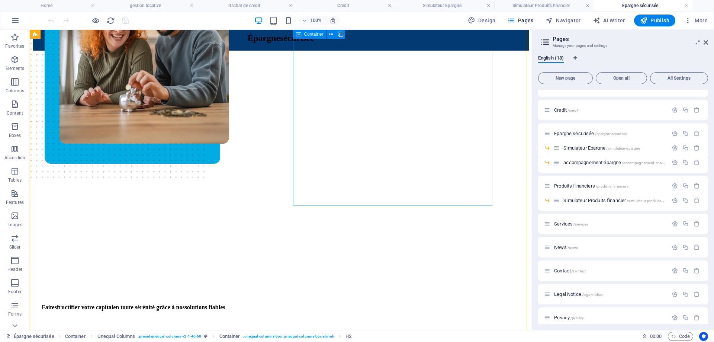
scroll to position [112, 0]
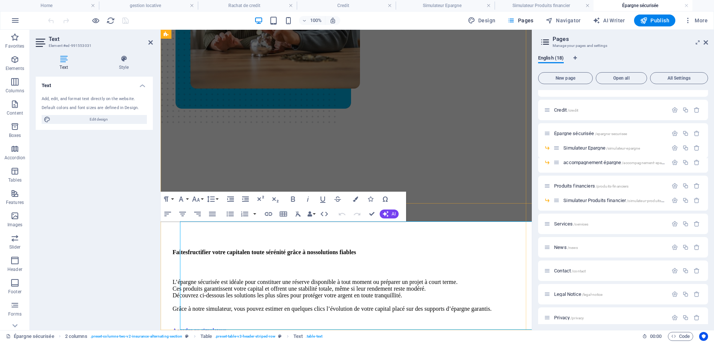
scroll to position [129, 0]
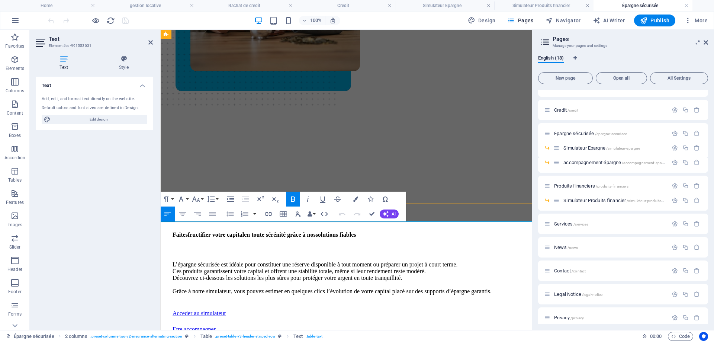
drag, startPoint x: 370, startPoint y: 211, endPoint x: 313, endPoint y: 213, distance: 57.3
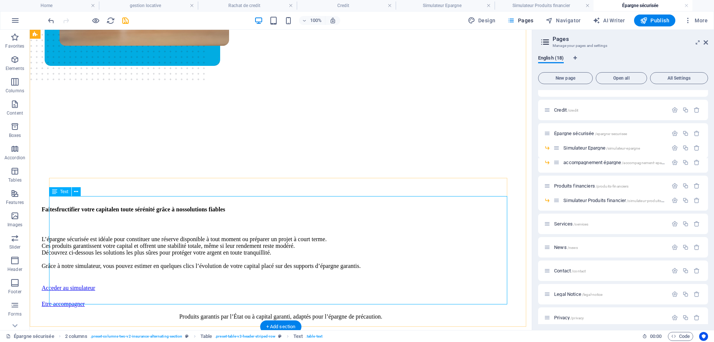
scroll to position [166, 0]
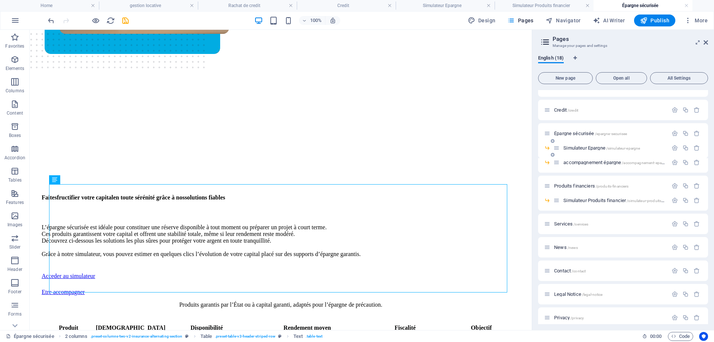
click at [594, 150] on div "Simulateur Epargne /simulateur-epargne" at bounding box center [610, 147] width 114 height 9
click at [595, 147] on span "Simulateur Epargne /simulateur-epargne" at bounding box center [601, 148] width 77 height 6
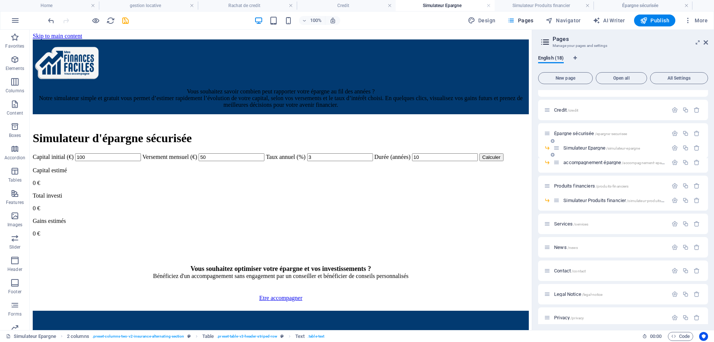
scroll to position [0, 0]
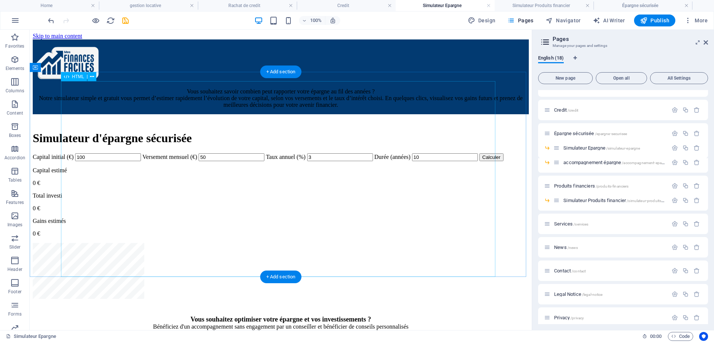
click at [408, 133] on div "Simulateur d'épargne Simulateur d'épargne sécurisée Capital initial (€) 100 Ver…" at bounding box center [281, 215] width 496 height 168
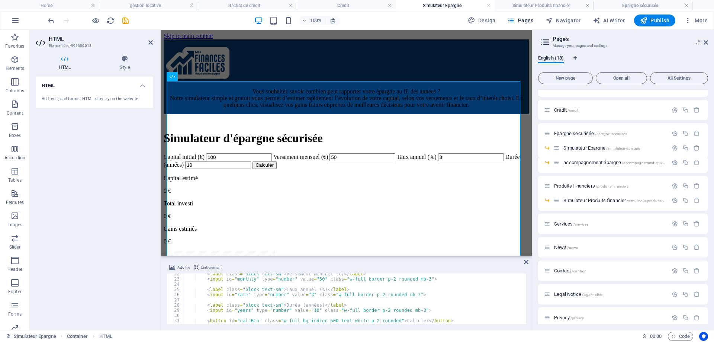
scroll to position [112, 0]
click at [301, 294] on div "< label class = "block text-sm" > Versement mensuel (€) </ label > < input id =…" at bounding box center [354, 301] width 340 height 61
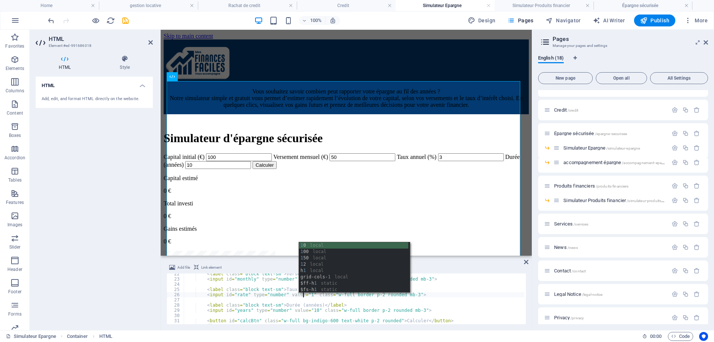
scroll to position [0, 10]
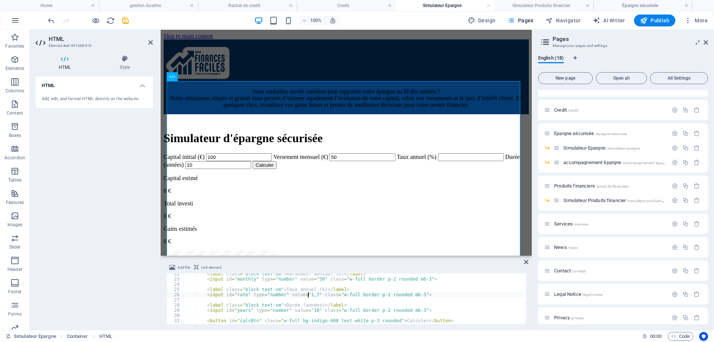
type textarea "<input id="rate" type="number" value="1,7" class="w-full border p-2 rounded mb-…"
click at [153, 42] on aside "HTML Element #ed-991686018 HTML Style HTML Add, edit, and format HTML directly …" at bounding box center [95, 180] width 131 height 300
click at [150, 42] on icon at bounding box center [150, 42] width 4 height 6
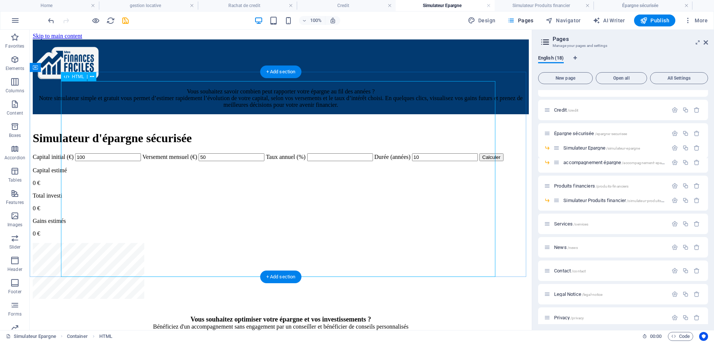
click at [288, 200] on div "Simulateur d'épargne Simulateur d'épargne sécurisée Capital initial (€) 100 Ver…" at bounding box center [281, 215] width 496 height 168
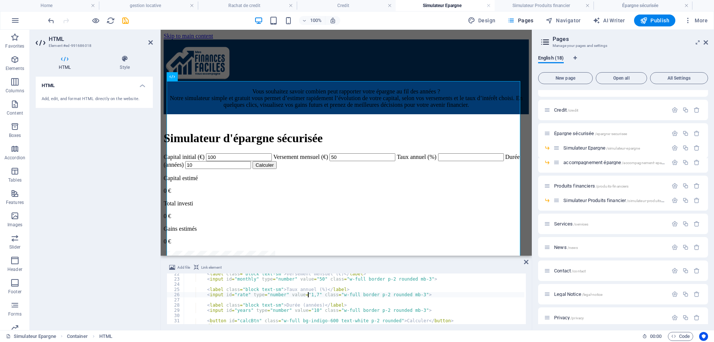
click at [305, 296] on div "< label class = "block text-sm" > Versement mensuel (€) </ label > < input id =…" at bounding box center [354, 301] width 340 height 61
type textarea "<input id="rate" type="number" value="1.7" class="w-full border p-2 rounded mb-…"
drag, startPoint x: 150, startPoint y: 42, endPoint x: 100, endPoint y: 4, distance: 62.1
click at [150, 42] on icon at bounding box center [150, 42] width 4 height 6
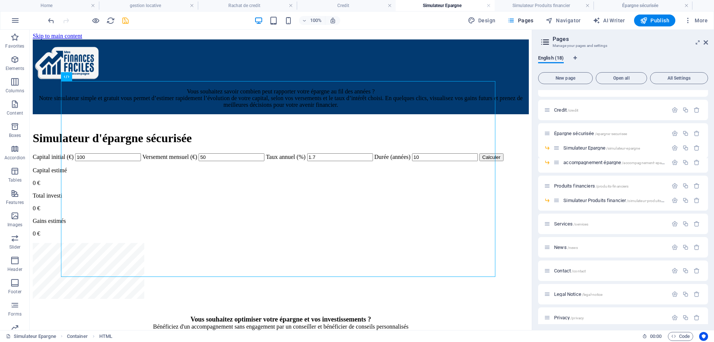
click at [123, 21] on icon "save" at bounding box center [125, 20] width 9 height 9
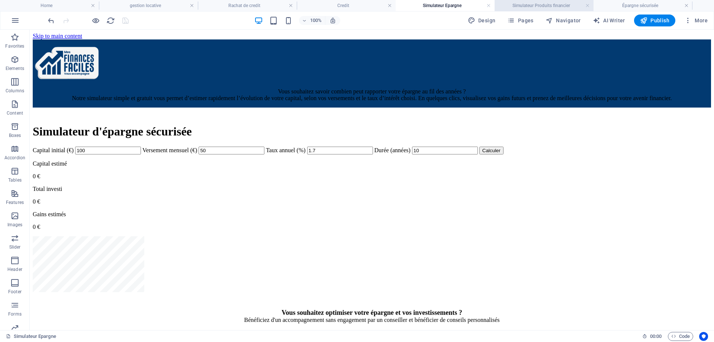
click at [520, 5] on h4 "Simulateur Produits financier" at bounding box center [543, 5] width 99 height 8
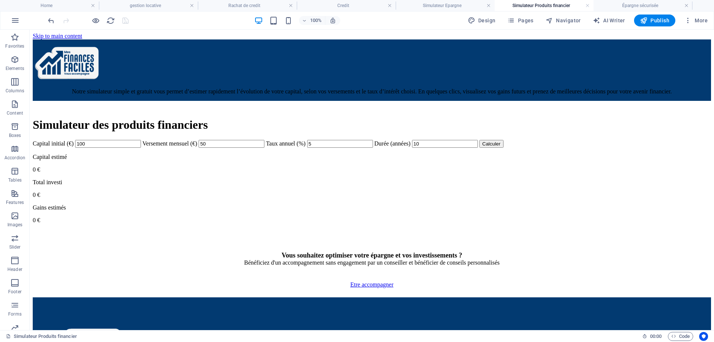
scroll to position [37, 0]
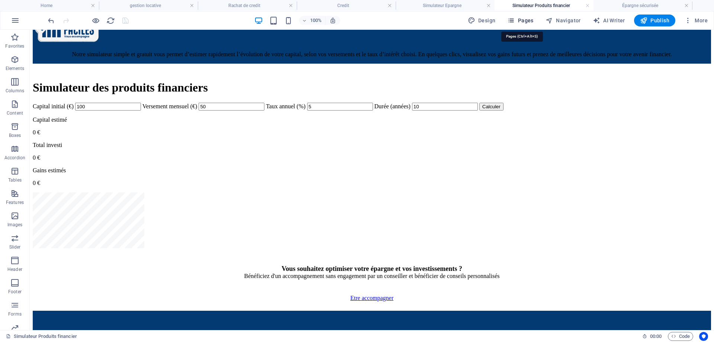
click at [521, 17] on span "Pages" at bounding box center [520, 20] width 26 height 7
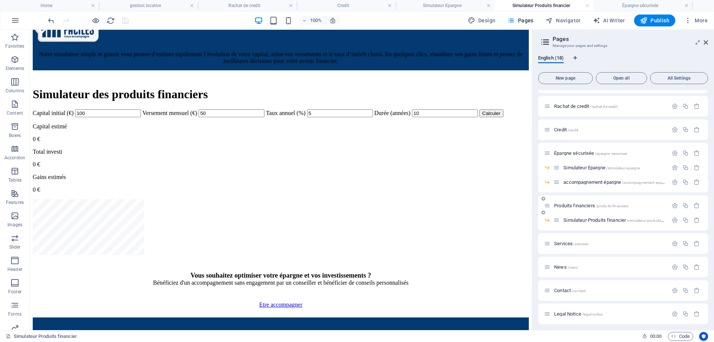
scroll to position [112, 0]
click at [684, 204] on icon "button" at bounding box center [685, 205] width 6 height 6
click at [576, 268] on input "Produits financiers 1" at bounding box center [623, 271] width 158 height 12
click at [597, 272] on input "Produits financiers 1" at bounding box center [623, 271] width 158 height 12
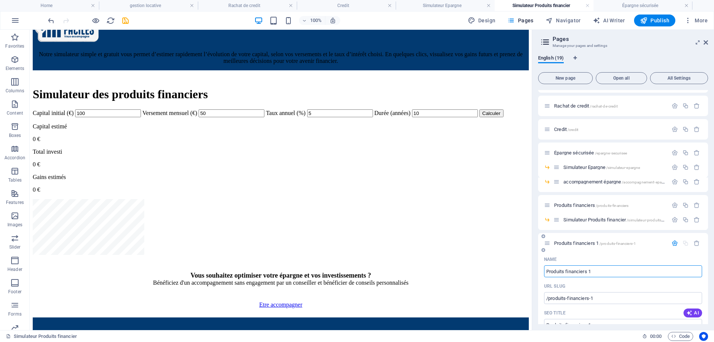
click at [597, 272] on input "Produits financiers 1" at bounding box center [623, 271] width 158 height 12
type input "Pla"
type input "/pl"
type input "Pl"
type input "Placeme"
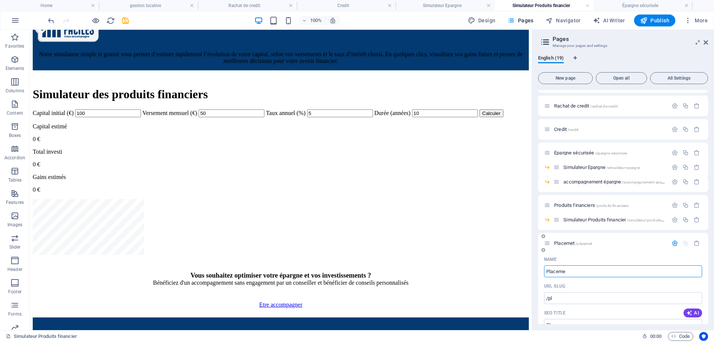
type input "/placemet"
type input "Placemet"
type input "Placement"
type input "/placement"
type input "Placement"
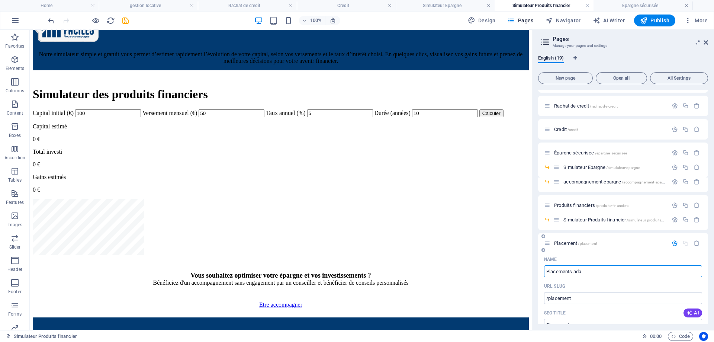
type input "Placements ada"
type input "/placements-ada"
type input "Placements ada"
type input "Placements adaptés"
type input "/placements-adapte"
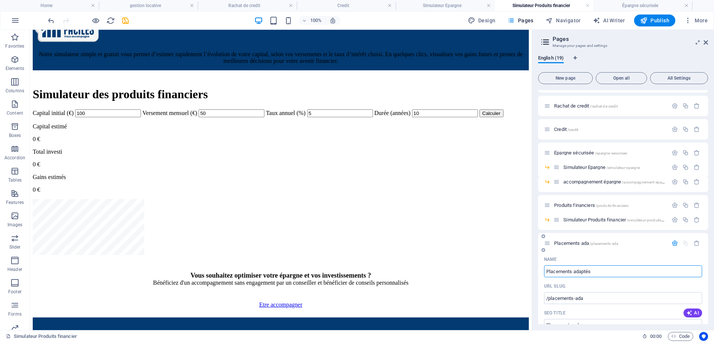
type input "Placements adapté"
type input "Placements adaptés"
type input "/placements-adaptes"
type input "Placements adaptés"
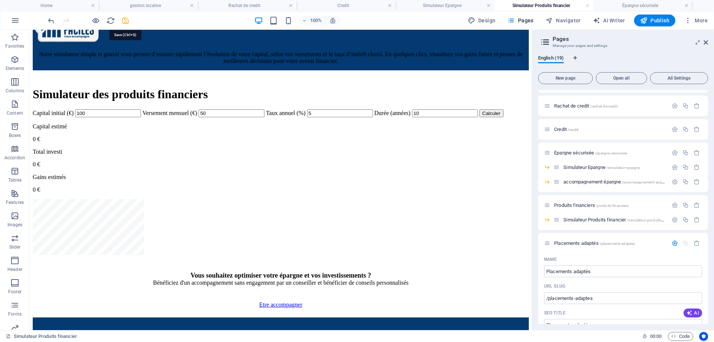
drag, startPoint x: 124, startPoint y: 19, endPoint x: 345, endPoint y: 74, distance: 227.2
click at [124, 19] on icon "save" at bounding box center [125, 20] width 9 height 9
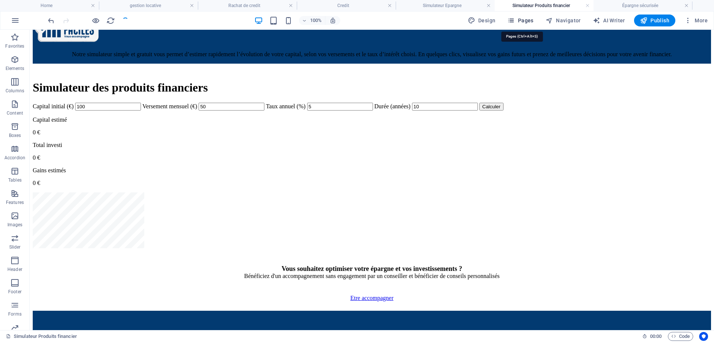
drag, startPoint x: 521, startPoint y: 21, endPoint x: 491, endPoint y: 38, distance: 33.9
click at [521, 21] on span "Pages" at bounding box center [520, 20] width 26 height 7
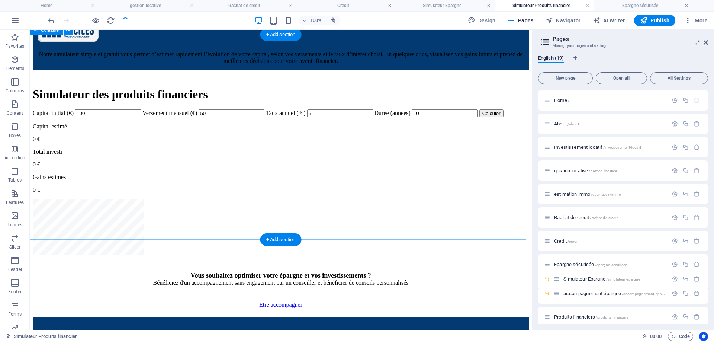
scroll to position [176, 0]
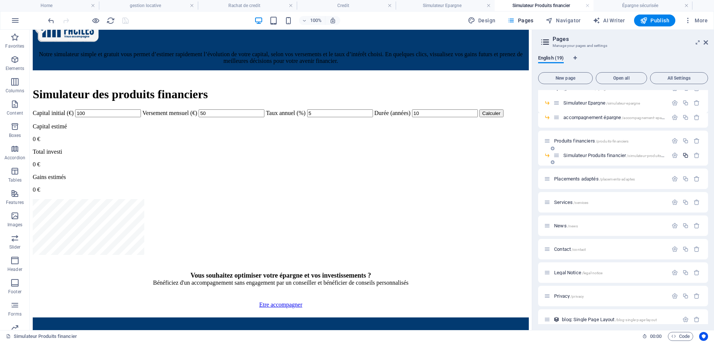
click at [680, 154] on button "button" at bounding box center [685, 155] width 11 height 6
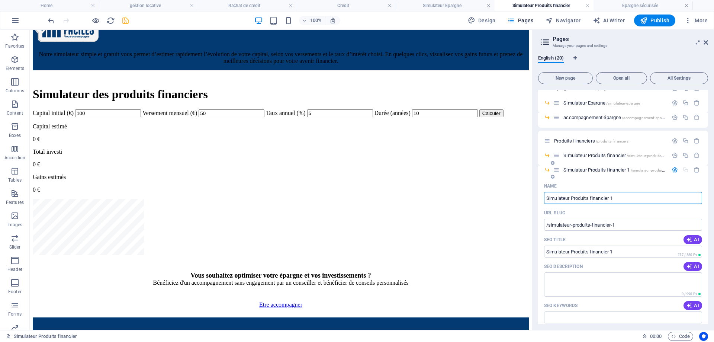
click at [620, 198] on input "Simulateur Produits financier 1" at bounding box center [623, 198] width 158 height 12
drag, startPoint x: 574, startPoint y: 198, endPoint x: 640, endPoint y: 198, distance: 66.5
click at [640, 198] on input "Simulateur Produits financier 1" at bounding box center [623, 198] width 158 height 12
type input "Simulateur Placeme"
type input "/simulateur-pla"
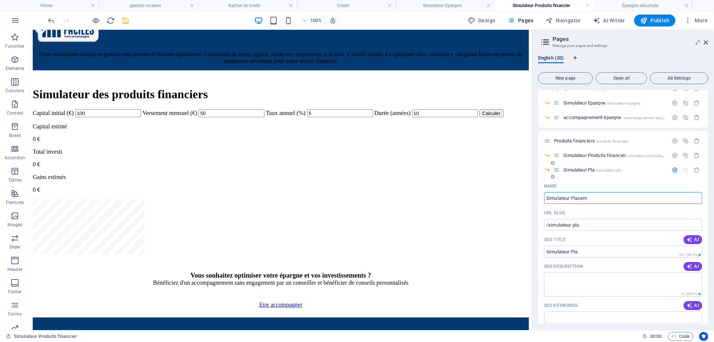
type input "Simulateur Pla"
type input "Simulateur Placements adaptés"
type input "/simulateur-placements-adaptes"
type input "Simulateur Placements adaptés"
click at [129, 24] on icon "save" at bounding box center [125, 20] width 9 height 9
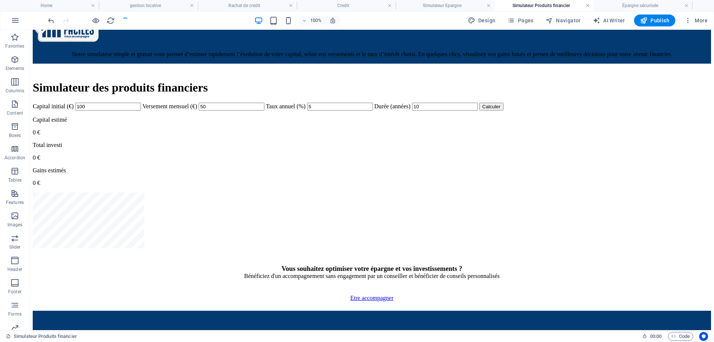
click at [588, 5] on link at bounding box center [587, 5] width 4 height 7
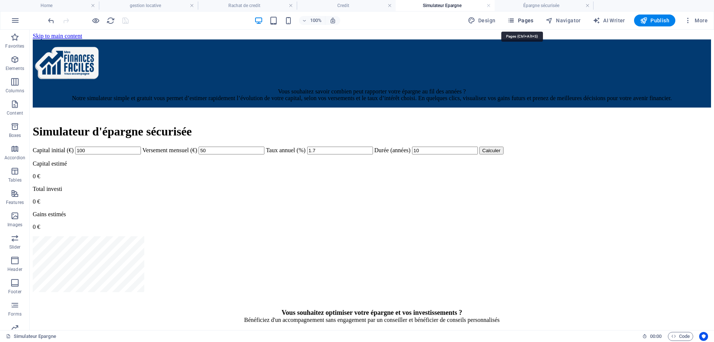
click at [529, 20] on span "Pages" at bounding box center [520, 20] width 26 height 7
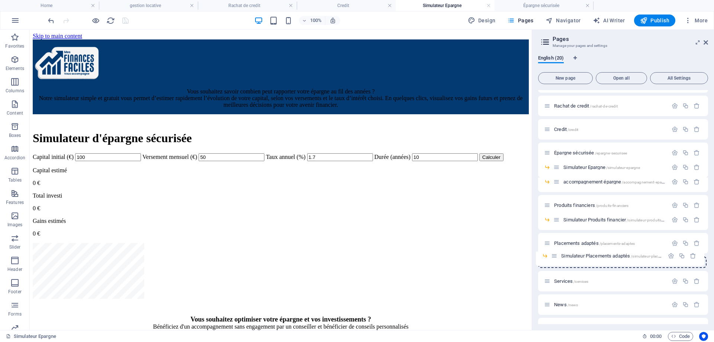
scroll to position [113, 0]
drag, startPoint x: 556, startPoint y: 234, endPoint x: 595, endPoint y: 246, distance: 40.9
click at [595, 246] on div "Home / About /about Investissement locatif /investissement-locatif gestion loca…" at bounding box center [623, 184] width 170 height 415
click at [587, 255] on span "Simulateur Placements adaptés /simulateur-placements-adaptes" at bounding box center [625, 256] width 124 height 6
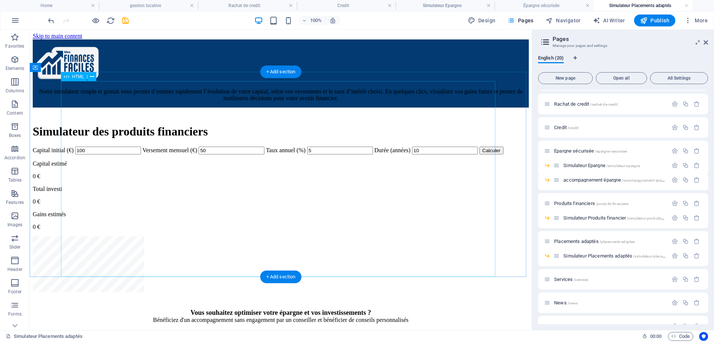
scroll to position [0, 0]
click at [227, 176] on div "Simulateur d'épargne Simulateur des produits financiers Capital initial (€) 100…" at bounding box center [281, 209] width 496 height 168
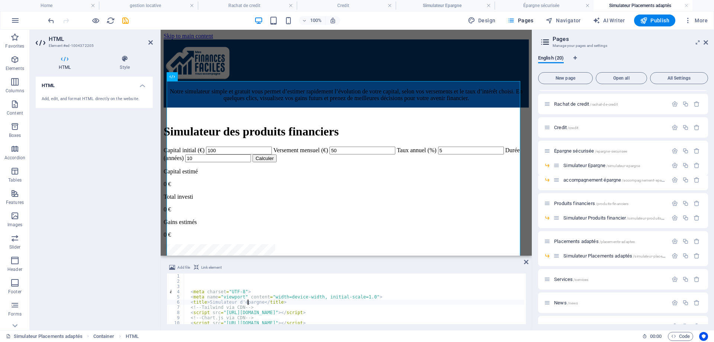
click at [248, 301] on div "< meta charset = "UTF-8" > < meta name = "viewport" content = "width=device-wid…" at bounding box center [354, 303] width 340 height 61
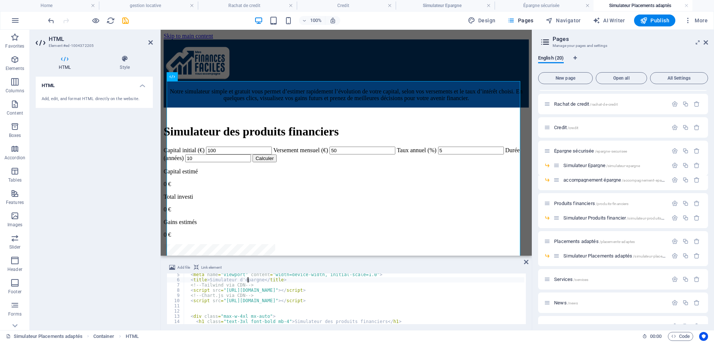
scroll to position [45, 0]
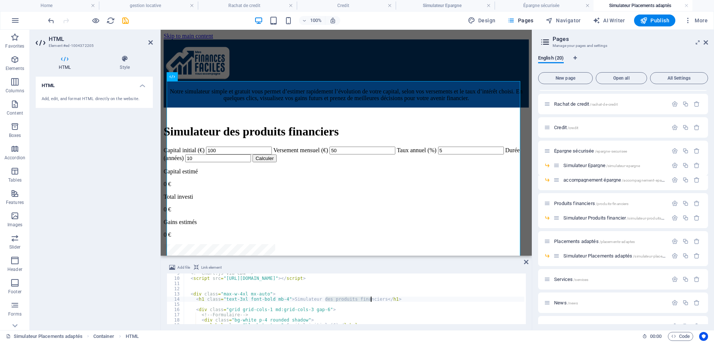
drag, startPoint x: 325, startPoint y: 300, endPoint x: 369, endPoint y: 298, distance: 44.7
click at [369, 298] on div "<!-- Chart.js via CDN --> < script src = "[URL][DOMAIN_NAME]" > </ script > < d…" at bounding box center [354, 300] width 340 height 61
type textarea "<h1 class="text-3xl font-bold mb-4">Simulateur des placements adaptés</h1>"
click at [126, 19] on icon "save" at bounding box center [125, 20] width 9 height 9
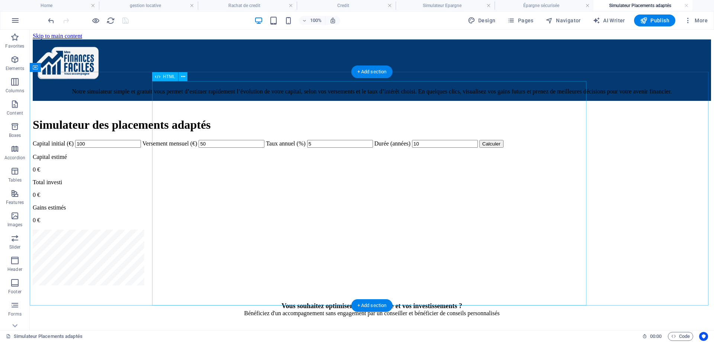
click at [338, 232] on div "Simulateur d'épargne Simulateur des placements adaptés Capital initial (€) 100 …" at bounding box center [372, 202] width 678 height 168
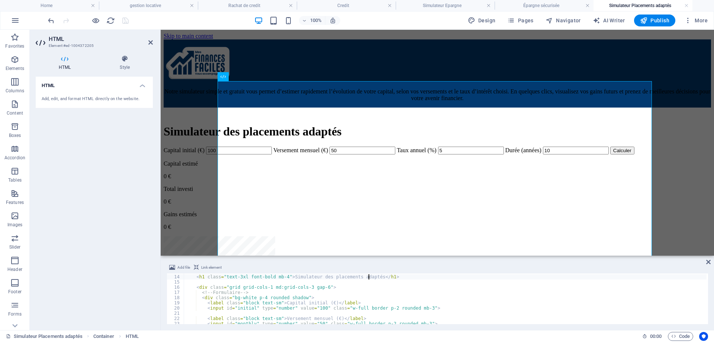
scroll to position [89, 0]
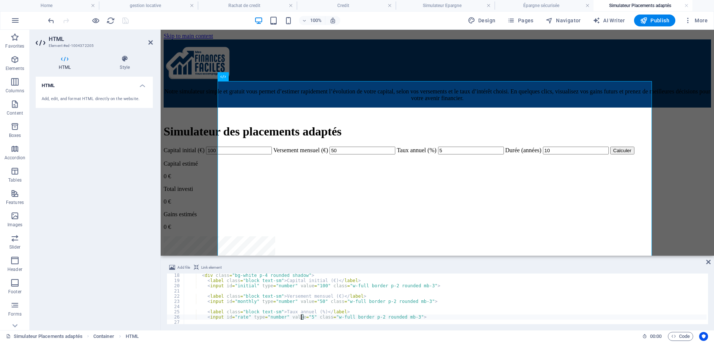
click at [301, 317] on div "< div class = "bg-white p-4 rounded shadow" > < label class = "block text-sm" >…" at bounding box center [445, 302] width 522 height 61
type textarea "<input id="rate" type="number" value="7" class="w-full border p-2 rounded mb-3">"
click at [152, 42] on icon at bounding box center [150, 42] width 4 height 6
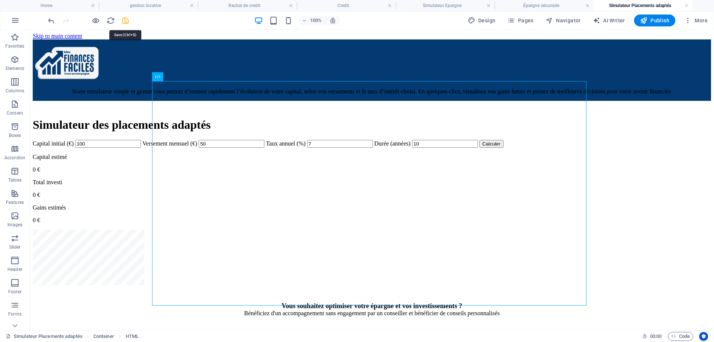
drag, startPoint x: 125, startPoint y: 20, endPoint x: 195, endPoint y: 55, distance: 78.6
click at [125, 20] on icon "save" at bounding box center [125, 20] width 9 height 9
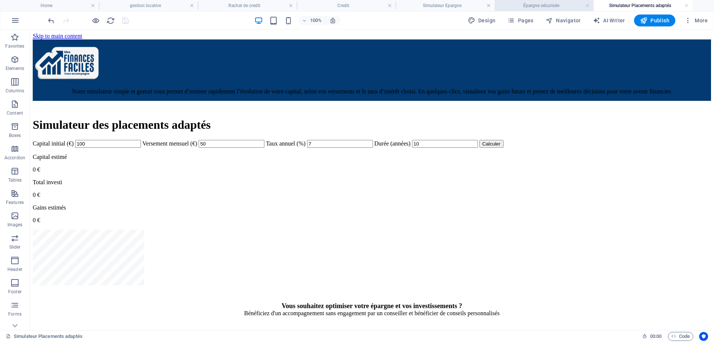
click at [537, 5] on h4 "Épargne sécurisée" at bounding box center [543, 5] width 99 height 8
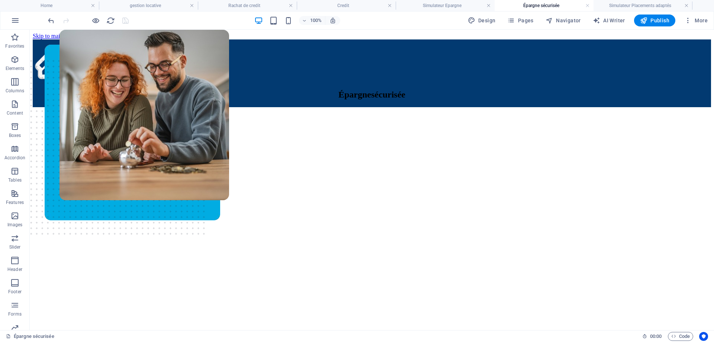
scroll to position [166, 0]
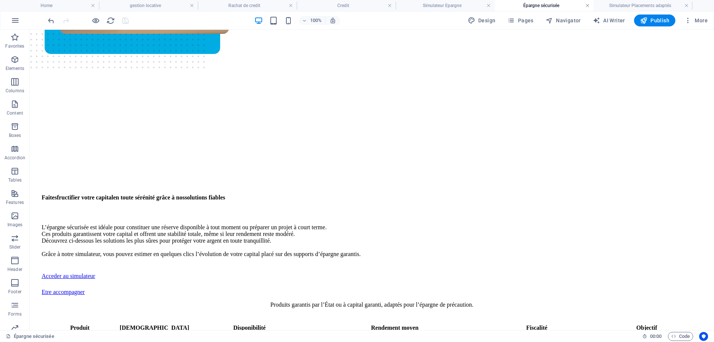
click at [587, 6] on link at bounding box center [587, 5] width 4 height 7
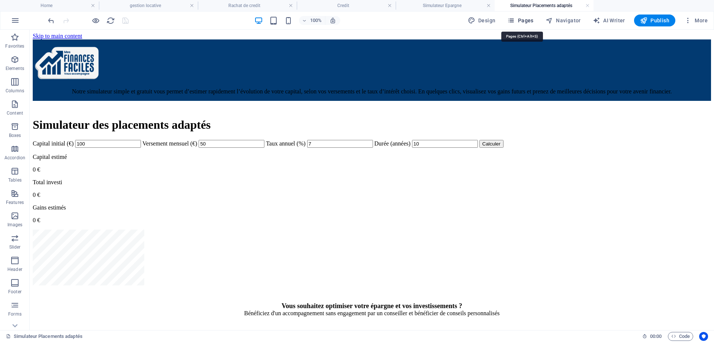
click at [514, 21] on icon "button" at bounding box center [510, 20] width 7 height 7
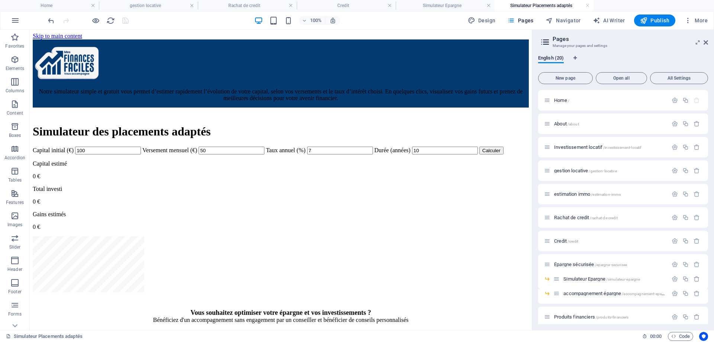
scroll to position [74, 0]
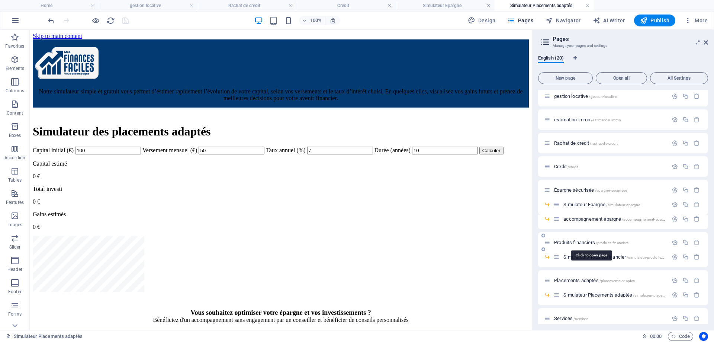
click at [579, 243] on span "Produits financiers /produits-financiers" at bounding box center [591, 242] width 74 height 6
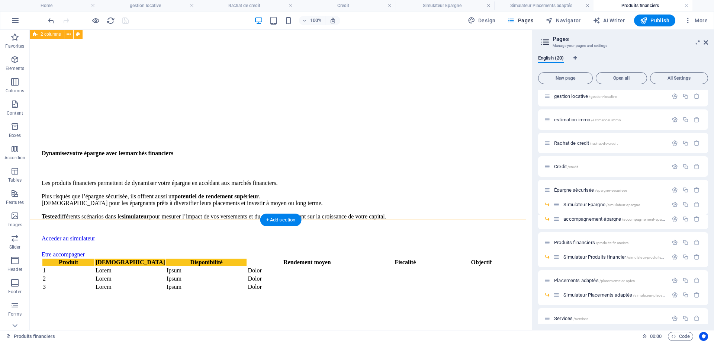
scroll to position [207, 0]
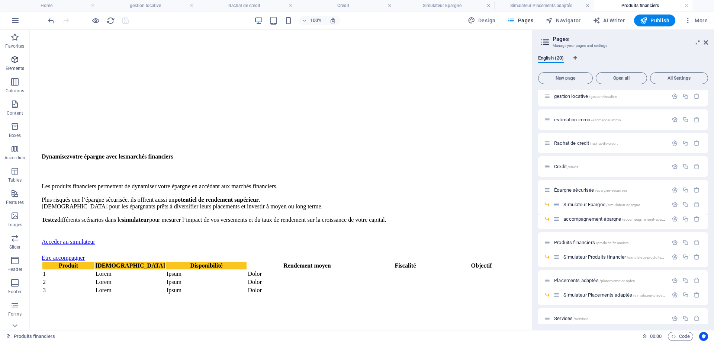
click at [15, 56] on icon "button" at bounding box center [14, 59] width 9 height 9
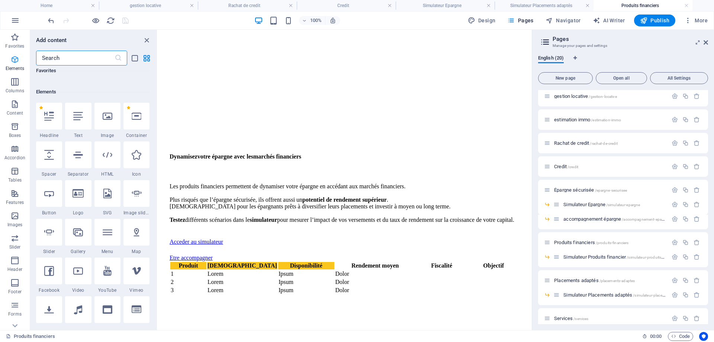
scroll to position [79, 0]
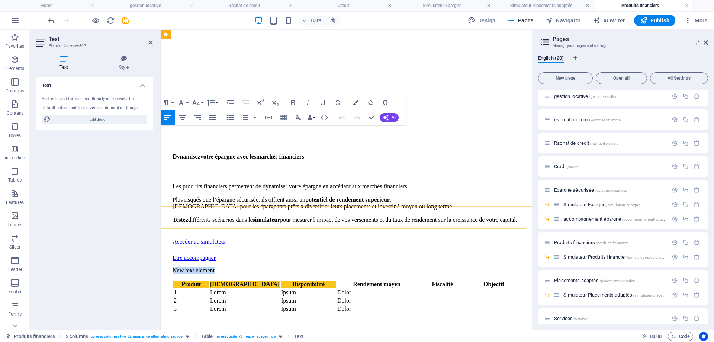
click at [223, 267] on p "New text element" at bounding box center [345, 270] width 347 height 7
drag, startPoint x: 368, startPoint y: 117, endPoint x: 334, endPoint y: 90, distance: 43.4
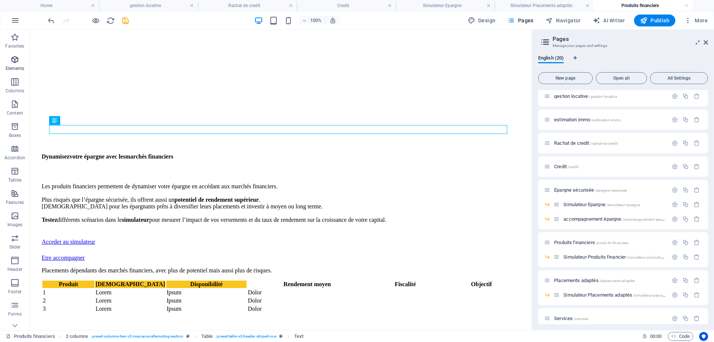
click at [17, 62] on icon "button" at bounding box center [14, 59] width 9 height 9
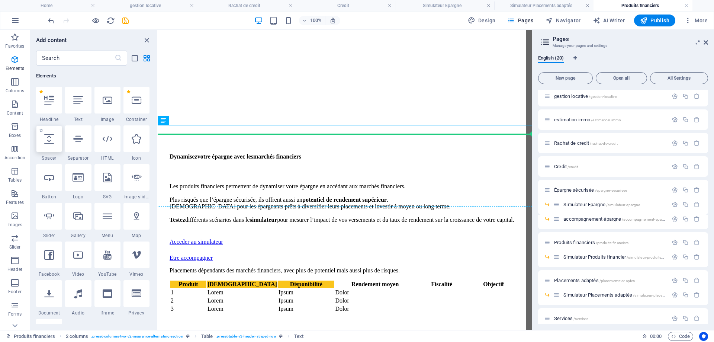
select select "px"
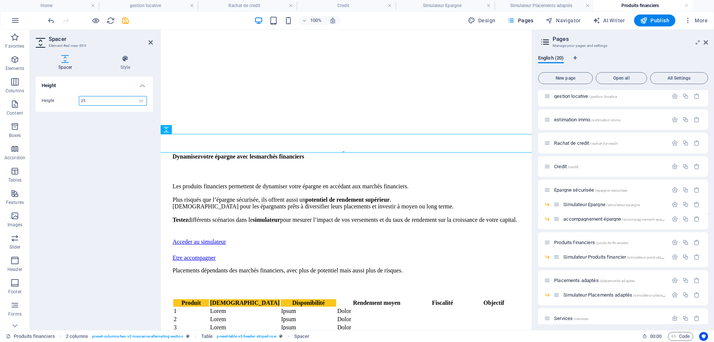
type input "25"
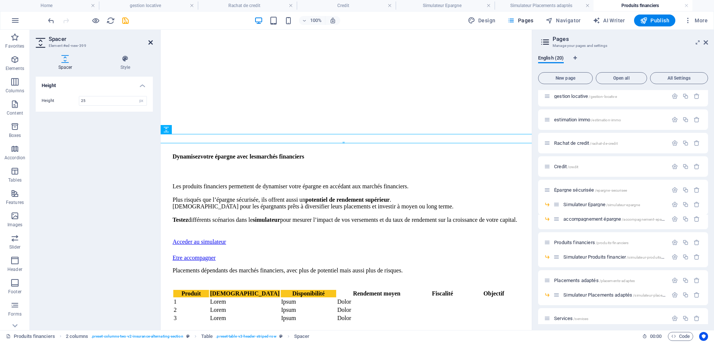
drag, startPoint x: 152, startPoint y: 41, endPoint x: 106, endPoint y: 6, distance: 57.7
click at [152, 41] on icon at bounding box center [150, 42] width 4 height 6
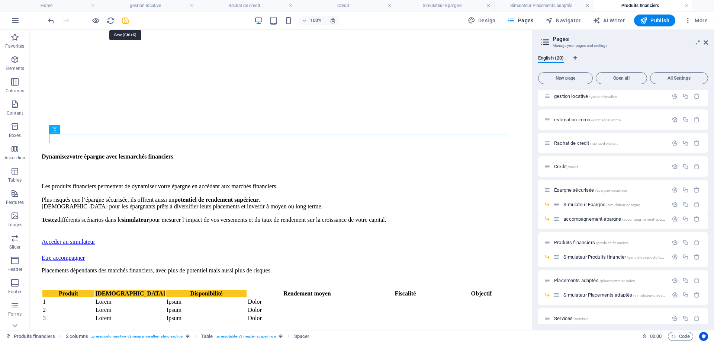
click at [125, 20] on icon "save" at bounding box center [125, 20] width 9 height 9
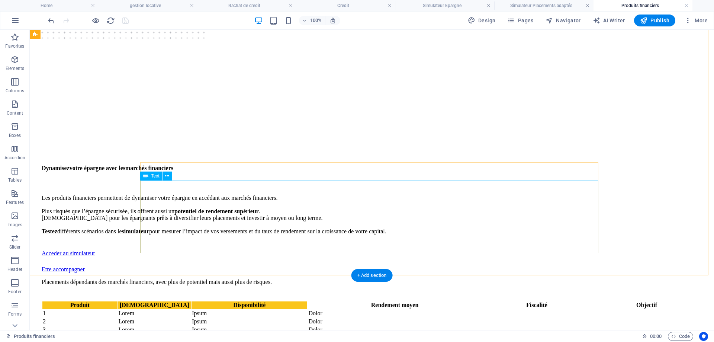
scroll to position [207, 0]
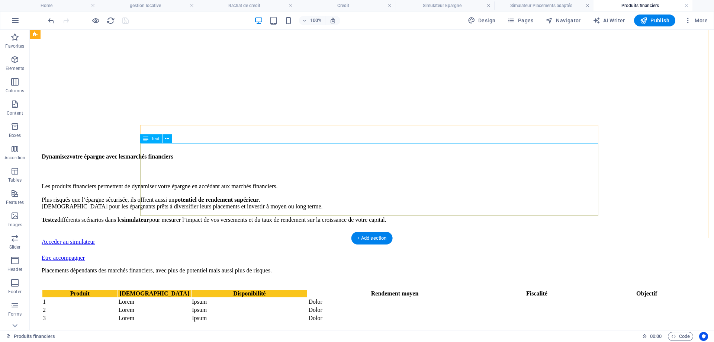
click at [146, 289] on div "Produit Risque Disponibilité Rendement moyen Fiscalité Objectif 1 Lorem Ipsum D…" at bounding box center [372, 305] width 660 height 33
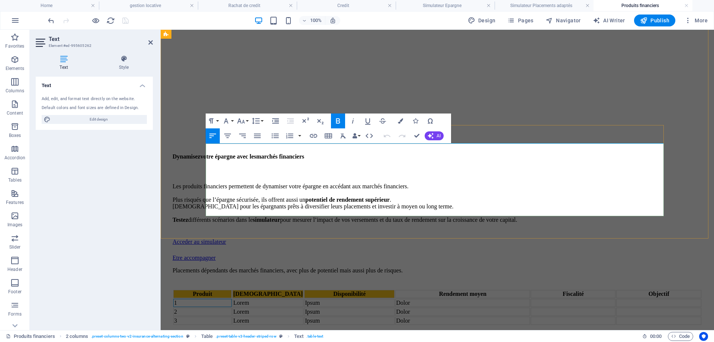
click at [211, 298] on td "1" at bounding box center [202, 302] width 58 height 8
click at [210, 298] on td "1" at bounding box center [202, 302] width 58 height 8
click at [209, 298] on td "1" at bounding box center [202, 302] width 58 height 8
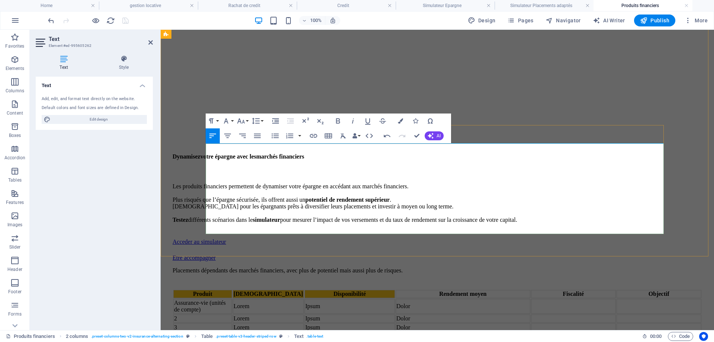
click at [213, 314] on td "2" at bounding box center [202, 318] width 59 height 8
drag, startPoint x: 211, startPoint y: 206, endPoint x: 207, endPoint y: 207, distance: 3.8
click at [207, 314] on td "2" at bounding box center [202, 318] width 59 height 8
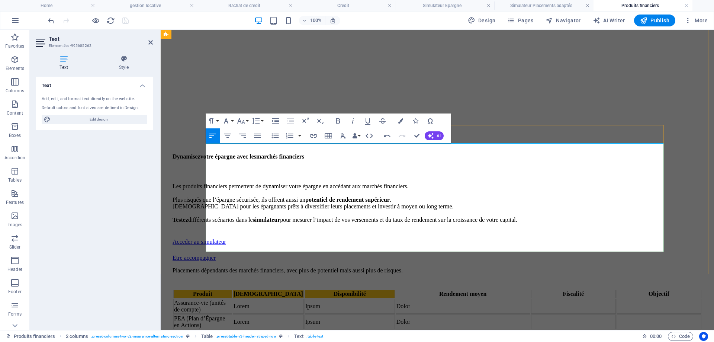
click at [211, 330] on td "3" at bounding box center [202, 334] width 59 height 8
click at [208, 330] on td "3" at bounding box center [202, 334] width 59 height 8
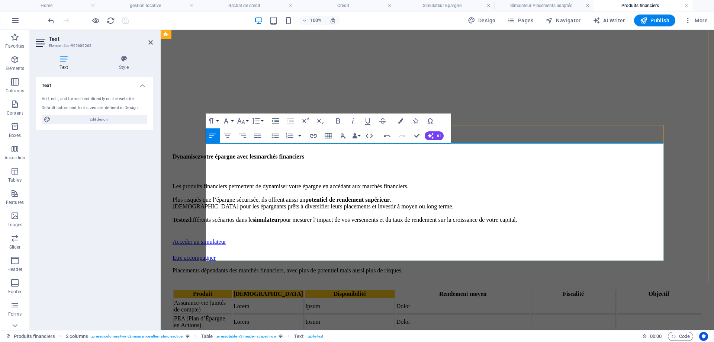
drag, startPoint x: 282, startPoint y: 248, endPoint x: 261, endPoint y: 249, distance: 20.4
click at [261, 330] on td "Lorem" at bounding box center [268, 334] width 71 height 8
drag, startPoint x: 268, startPoint y: 246, endPoint x: 259, endPoint y: 246, distance: 8.6
click at [259, 330] on td "v" at bounding box center [268, 334] width 71 height 8
drag, startPoint x: 281, startPoint y: 215, endPoint x: 259, endPoint y: 216, distance: 22.3
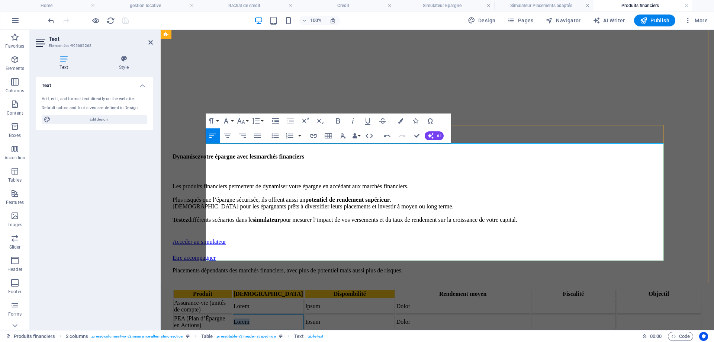
click at [259, 314] on td "Lorem" at bounding box center [268, 321] width 71 height 15
drag, startPoint x: 281, startPoint y: 181, endPoint x: 262, endPoint y: 181, distance: 19.3
click at [262, 298] on td "Lorem" at bounding box center [268, 305] width 71 height 15
drag, startPoint x: 330, startPoint y: 180, endPoint x: 312, endPoint y: 180, distance: 18.6
click at [312, 298] on td "Ipsum" at bounding box center [349, 305] width 90 height 15
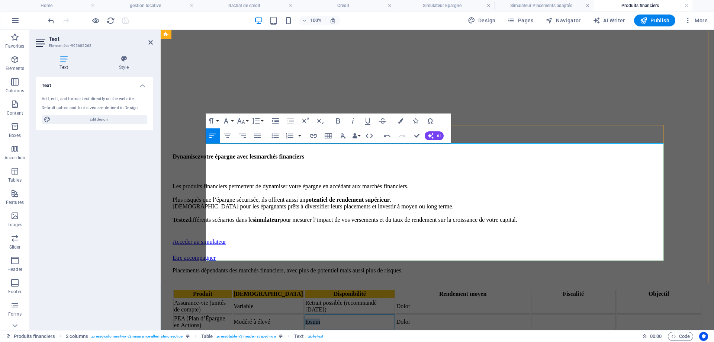
drag, startPoint x: 332, startPoint y: 216, endPoint x: 312, endPoint y: 216, distance: 19.7
click at [312, 314] on td "Ipsum" at bounding box center [349, 321] width 90 height 15
drag, startPoint x: 332, startPoint y: 247, endPoint x: 313, endPoint y: 247, distance: 19.7
click at [313, 330] on td "Ipsum" at bounding box center [349, 334] width 90 height 8
drag, startPoint x: 330, startPoint y: 246, endPoint x: 373, endPoint y: 249, distance: 42.8
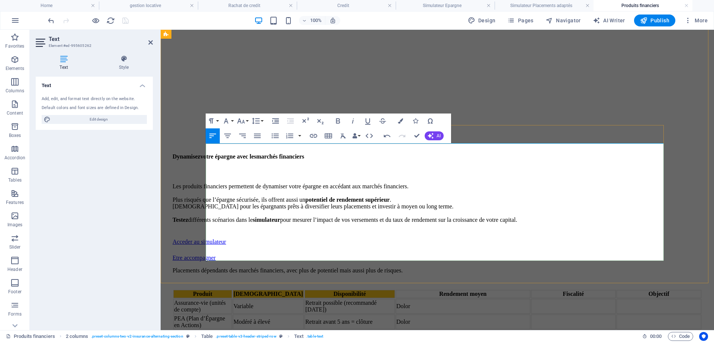
click at [372, 330] on td "TotaleIpsum" at bounding box center [349, 334] width 90 height 8
drag, startPoint x: 409, startPoint y: 179, endPoint x: 395, endPoint y: 182, distance: 14.4
click at [395, 298] on td "Dolor" at bounding box center [462, 305] width 135 height 15
drag, startPoint x: 413, startPoint y: 220, endPoint x: 394, endPoint y: 220, distance: 18.2
click at [395, 314] on td "Dolor" at bounding box center [462, 321] width 135 height 15
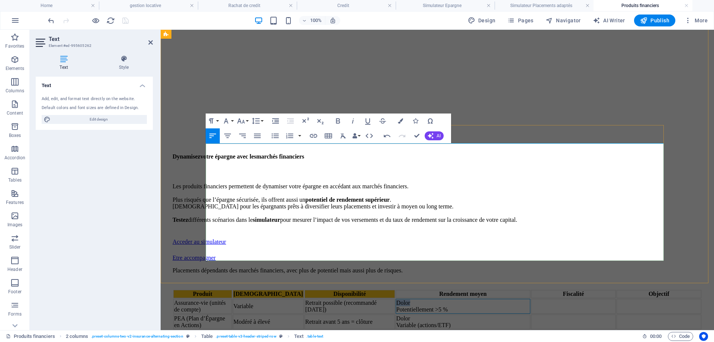
drag, startPoint x: 406, startPoint y: 174, endPoint x: 395, endPoint y: 174, distance: 10.8
click at [395, 298] on td "Dolor Potentiellement >5 %" at bounding box center [462, 305] width 135 height 15
drag, startPoint x: 403, startPoint y: 210, endPoint x: 389, endPoint y: 210, distance: 13.8
click at [395, 314] on td "Dolor Variable (actions/ETF)" at bounding box center [462, 321] width 135 height 15
drag, startPoint x: 414, startPoint y: 246, endPoint x: 394, endPoint y: 247, distance: 20.1
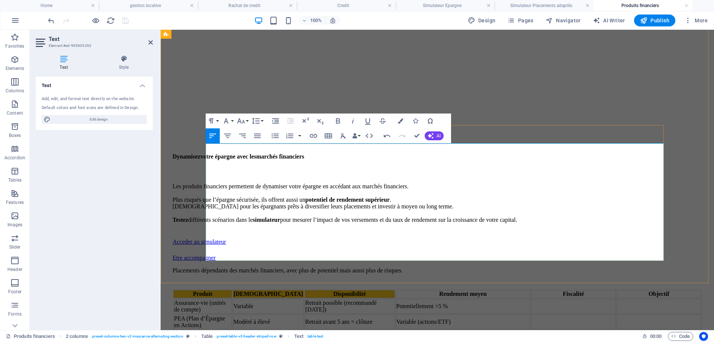
click at [395, 330] on td "Dolor" at bounding box center [462, 334] width 135 height 8
drag, startPoint x: 409, startPoint y: 248, endPoint x: 389, endPoint y: 248, distance: 20.1
click at [395, 330] on td "Dolor" at bounding box center [462, 334] width 135 height 8
click at [531, 330] on td at bounding box center [573, 334] width 85 height 8
click at [616, 330] on td at bounding box center [658, 334] width 85 height 8
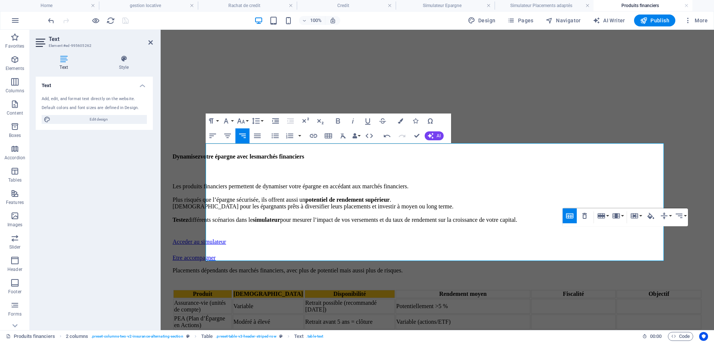
click at [607, 226] on div "Table Header Remove Table Row Insert row above Insert row below Delete row Colu…" at bounding box center [624, 217] width 125 height 18
click at [604, 226] on div "Table Header Remove Table Row Insert row above Insert row below Delete row Colu…" at bounding box center [624, 217] width 125 height 18
click at [532, 314] on td at bounding box center [573, 321] width 85 height 15
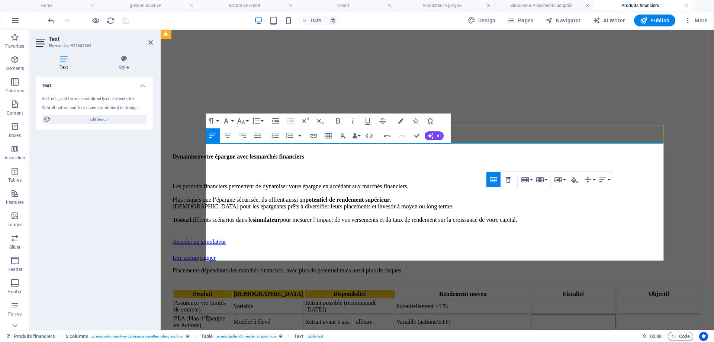
click at [616, 314] on td at bounding box center [658, 321] width 85 height 15
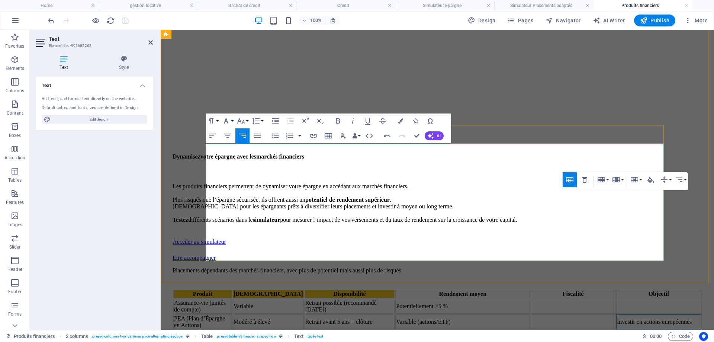
click at [571, 314] on td at bounding box center [572, 321] width 85 height 15
click at [636, 298] on td at bounding box center [658, 305] width 85 height 15
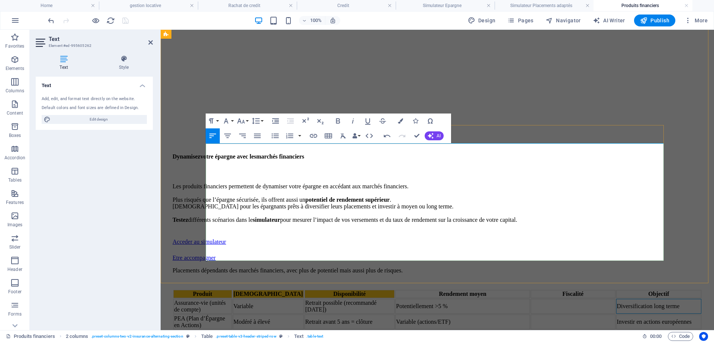
click at [536, 298] on td at bounding box center [572, 305] width 84 height 15
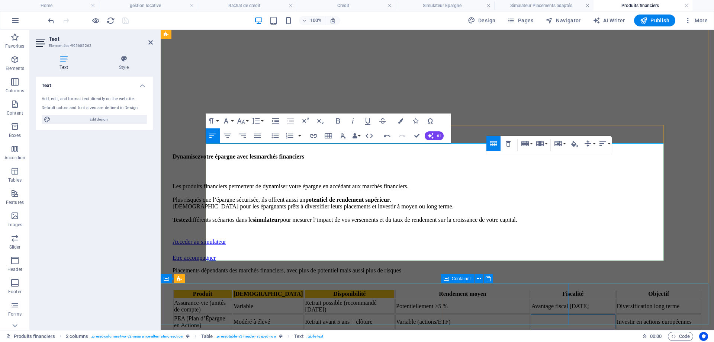
click at [531, 314] on td at bounding box center [572, 321] width 85 height 15
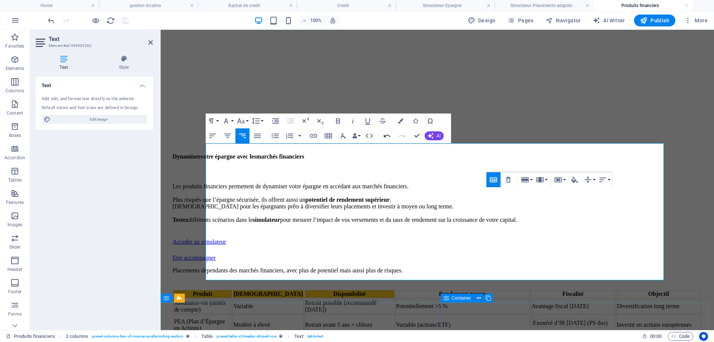
click at [385, 136] on icon "button" at bounding box center [387, 136] width 7 height 3
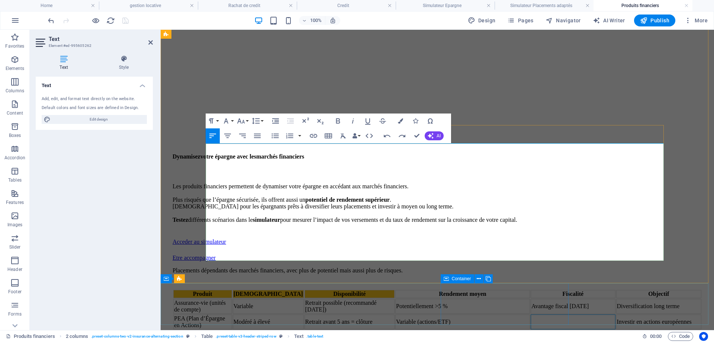
click at [533, 314] on td at bounding box center [572, 321] width 85 height 15
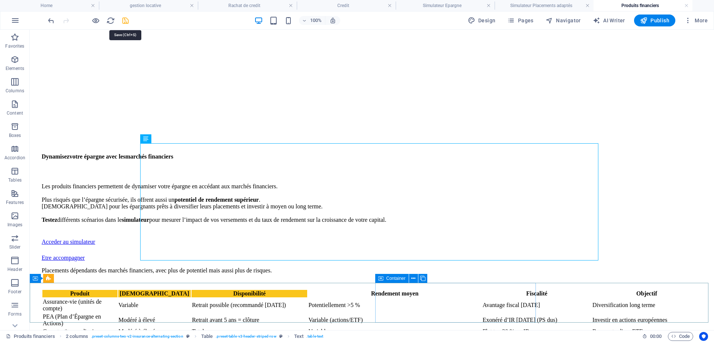
drag, startPoint x: 126, startPoint y: 21, endPoint x: 103, endPoint y: 48, distance: 35.6
click at [126, 21] on icon "save" at bounding box center [125, 20] width 9 height 9
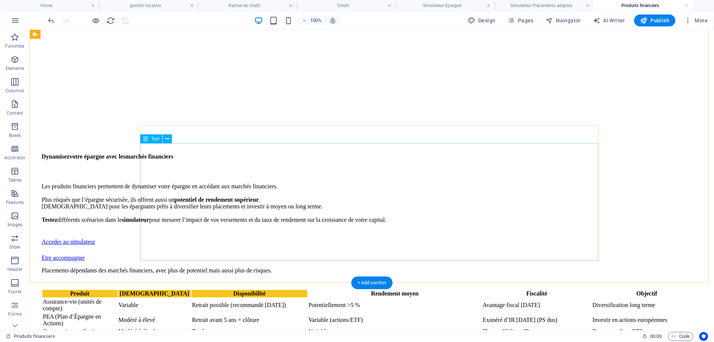
click at [206, 289] on div "Produit Risque Disponibilité Rendement moyen Fiscalité Objectif Assurance-vie (…" at bounding box center [372, 312] width 660 height 47
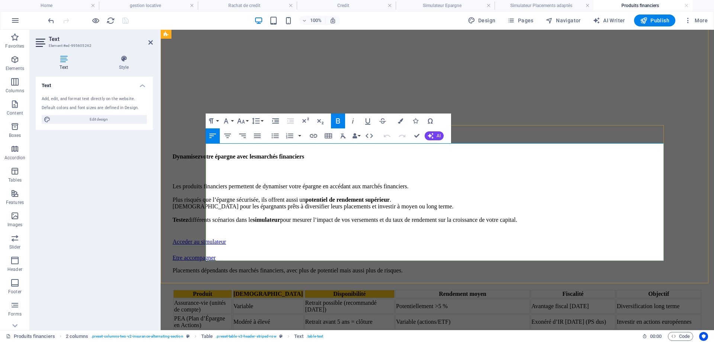
click at [271, 290] on th "[DEMOGRAPHIC_DATA]" at bounding box center [268, 294] width 71 height 8
drag, startPoint x: 338, startPoint y: 119, endPoint x: 394, endPoint y: 120, distance: 55.8
click at [338, 119] on icon "button" at bounding box center [337, 120] width 9 height 9
click at [399, 120] on icon "button" at bounding box center [400, 120] width 5 height 5
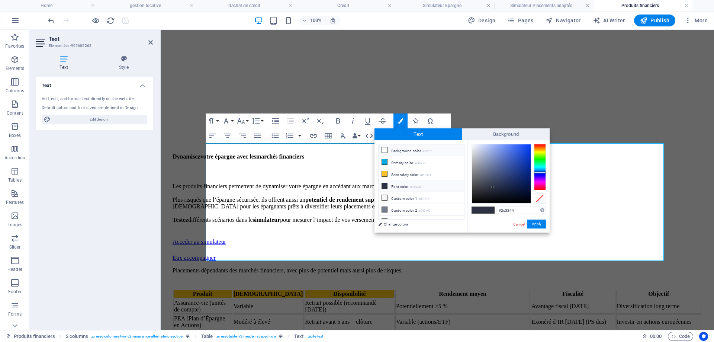
click at [391, 150] on li "Background color #ffffff" at bounding box center [420, 150] width 85 height 12
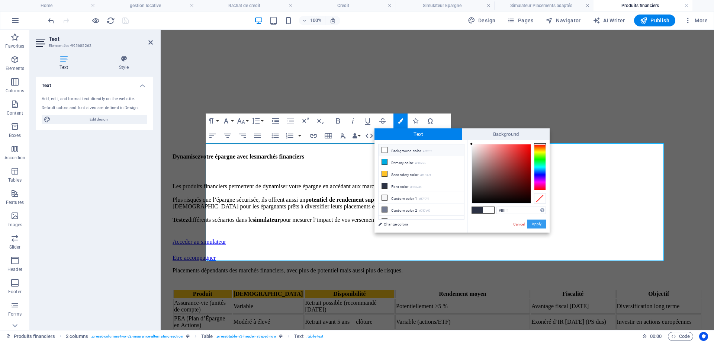
drag, startPoint x: 536, startPoint y: 223, endPoint x: 375, endPoint y: 193, distance: 164.0
click at [536, 223] on button "Apply" at bounding box center [536, 223] width 19 height 9
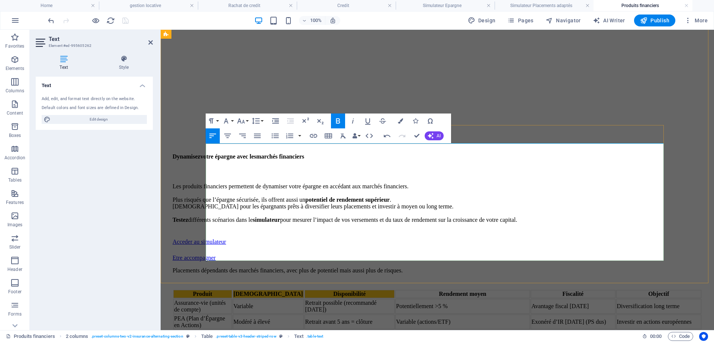
click at [339, 290] on th "Disponibilité" at bounding box center [349, 294] width 90 height 8
click at [229, 290] on th "Produit" at bounding box center [202, 294] width 59 height 8
click at [270, 290] on strong "[DEMOGRAPHIC_DATA]" at bounding box center [268, 293] width 70 height 6
click at [226, 138] on div "Drag here to replace the existing content. Press “Ctrl” if you want to create a…" at bounding box center [437, 76] width 553 height 507
click at [265, 290] on strong "[DEMOGRAPHIC_DATA]" at bounding box center [268, 293] width 70 height 6
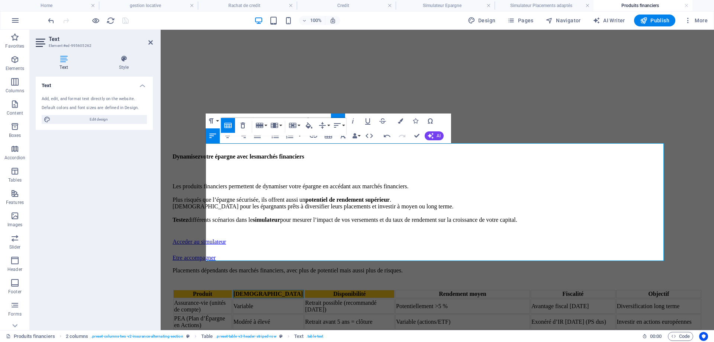
click at [228, 138] on div "Drag here to replace the existing content. Press “Ctrl” if you want to create a…" at bounding box center [437, 76] width 553 height 507
click at [161, 30] on div at bounding box center [161, 30] width 0 height 0
click at [271, 290] on strong "[DEMOGRAPHIC_DATA]" at bounding box center [268, 293] width 70 height 6
click at [226, 137] on icon "button" at bounding box center [227, 135] width 9 height 9
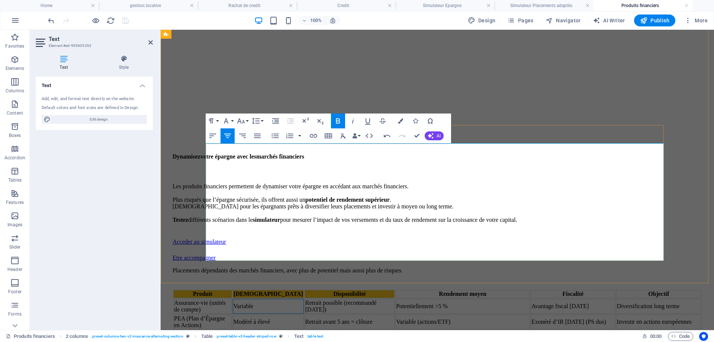
drag, startPoint x: 260, startPoint y: 179, endPoint x: 288, endPoint y: 181, distance: 27.6
click at [288, 298] on td "Variable" at bounding box center [268, 305] width 71 height 15
click at [224, 134] on icon "button" at bounding box center [227, 135] width 9 height 9
drag, startPoint x: 260, startPoint y: 210, endPoint x: 281, endPoint y: 224, distance: 25.3
click at [281, 314] on td "Modéré à élevé" at bounding box center [268, 321] width 71 height 15
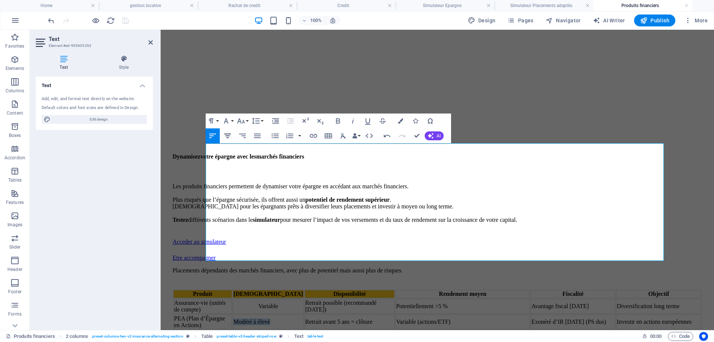
click at [228, 136] on icon "button" at bounding box center [227, 135] width 9 height 9
drag, startPoint x: 280, startPoint y: 253, endPoint x: 262, endPoint y: 240, distance: 22.0
click at [262, 330] on td "Modéré à élevé" at bounding box center [268, 334] width 71 height 8
click at [228, 136] on icon "button" at bounding box center [227, 135] width 7 height 4
click at [326, 290] on th "Disponibilité" at bounding box center [349, 294] width 90 height 8
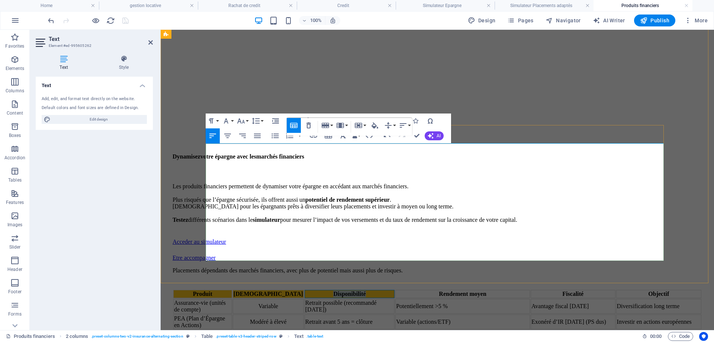
click at [326, 290] on th "Disponibilité" at bounding box center [349, 294] width 90 height 8
click at [226, 134] on icon "button" at bounding box center [227, 135] width 7 height 4
click at [340, 119] on icon "button" at bounding box center [337, 120] width 9 height 9
click at [400, 123] on icon "button" at bounding box center [400, 120] width 5 height 5
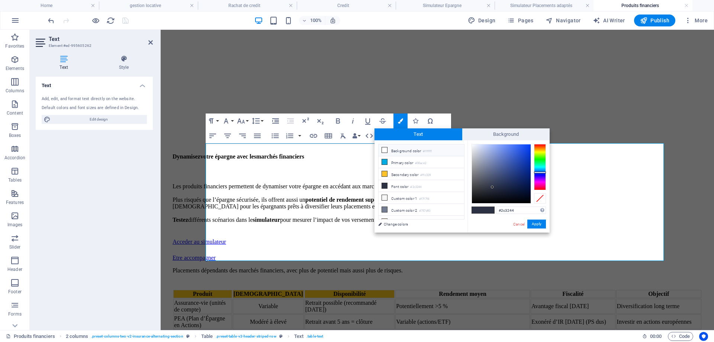
click at [395, 152] on li "Background color #ffffff" at bounding box center [420, 150] width 85 height 12
type input "#ffffff"
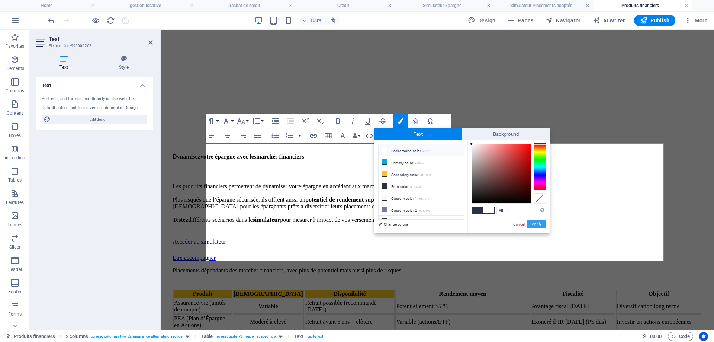
drag, startPoint x: 535, startPoint y: 223, endPoint x: 374, endPoint y: 194, distance: 164.0
click at [535, 223] on button "Apply" at bounding box center [536, 223] width 19 height 9
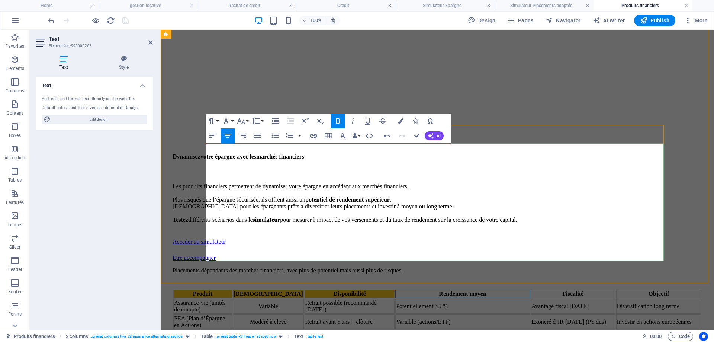
click at [419, 290] on th "Rendement moyen" at bounding box center [462, 294] width 135 height 8
click at [471, 290] on th "Rendement moyen" at bounding box center [462, 294] width 135 height 8
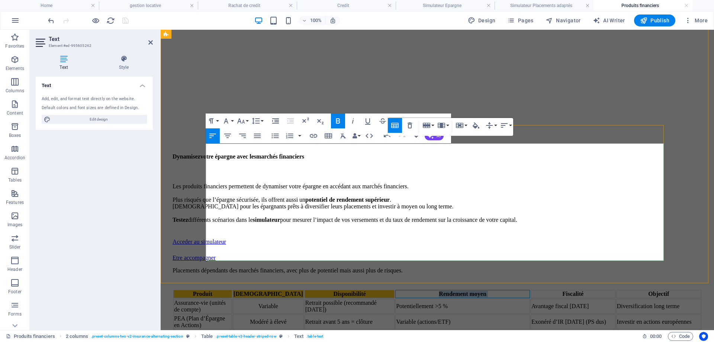
click at [471, 290] on th "Rendement moyen" at bounding box center [462, 294] width 135 height 8
click at [422, 290] on th "Rendement moyen" at bounding box center [462, 294] width 135 height 8
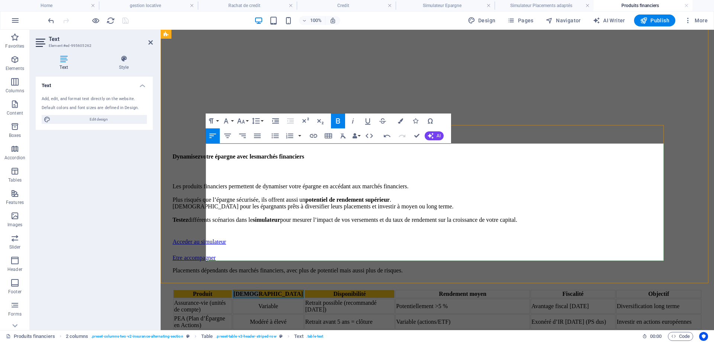
drag, startPoint x: 262, startPoint y: 152, endPoint x: 303, endPoint y: 153, distance: 40.9
click at [302, 290] on div "[DEMOGRAPHIC_DATA]" at bounding box center [268, 293] width 70 height 7
click at [303, 290] on div "[DEMOGRAPHIC_DATA]" at bounding box center [268, 293] width 70 height 7
drag, startPoint x: 303, startPoint y: 156, endPoint x: 272, endPoint y: 155, distance: 30.5
click at [272, 290] on div "[DEMOGRAPHIC_DATA]" at bounding box center [268, 293] width 70 height 7
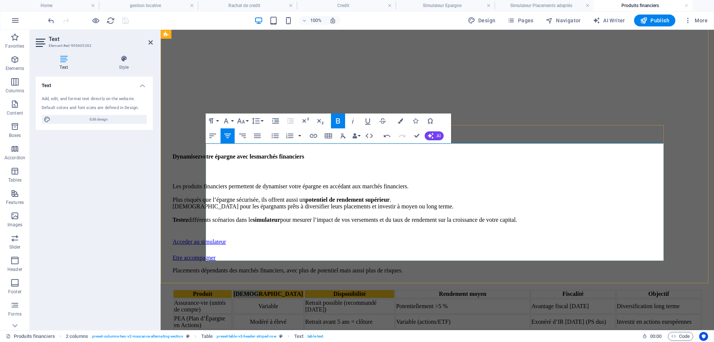
click at [269, 290] on div "[DEMOGRAPHIC_DATA]" at bounding box center [268, 293] width 70 height 7
click at [274, 303] on div "Variable" at bounding box center [268, 306] width 70 height 7
click at [266, 290] on div "[DEMOGRAPHIC_DATA]" at bounding box center [268, 293] width 70 height 7
click at [307, 126] on icon "button" at bounding box center [309, 125] width 7 height 6
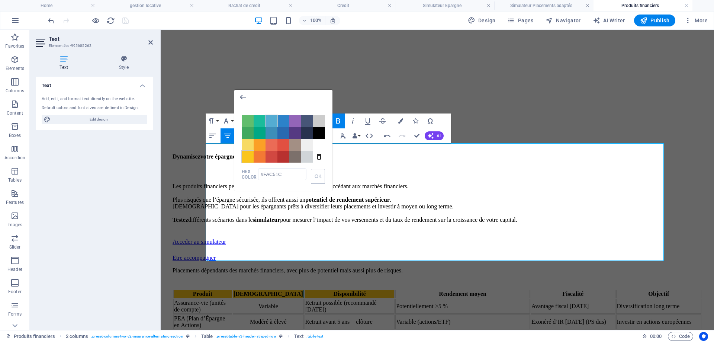
click at [271, 123] on span "Color #54ACD2" at bounding box center [271, 121] width 12 height 12
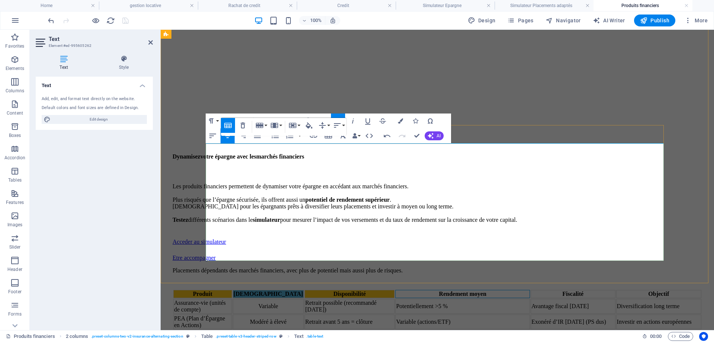
click at [468, 290] on th "Rendement moyen" at bounding box center [462, 294] width 135 height 8
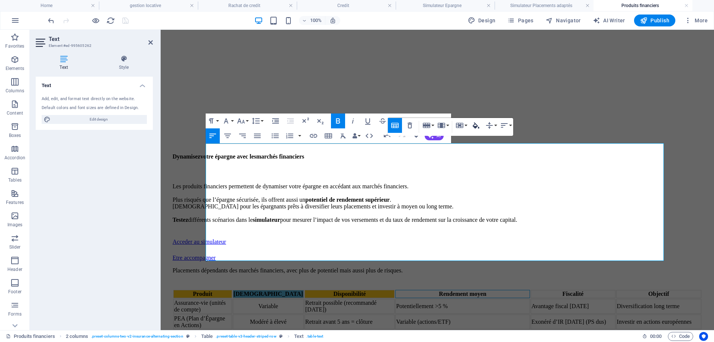
click at [476, 129] on icon "button" at bounding box center [475, 125] width 9 height 9
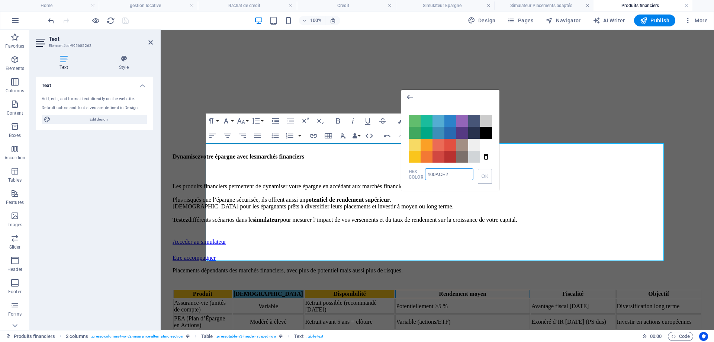
click at [456, 173] on input "#00ACE2" at bounding box center [449, 174] width 48 height 12
click at [296, 290] on th "[DEMOGRAPHIC_DATA]" at bounding box center [268, 294] width 71 height 8
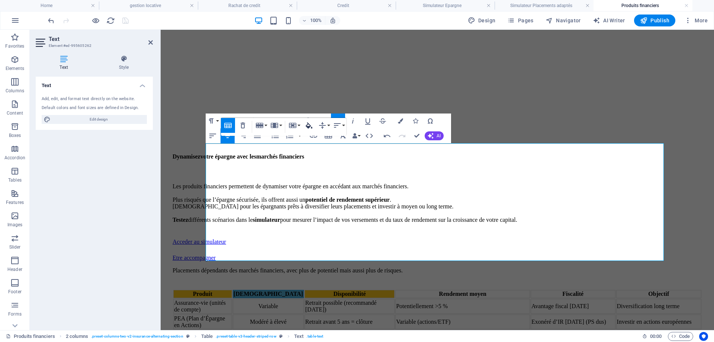
click at [309, 125] on icon "button" at bounding box center [308, 125] width 9 height 9
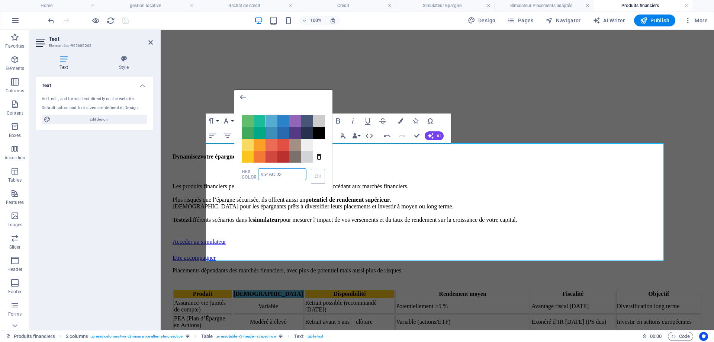
click at [296, 175] on input "#54ACD2" at bounding box center [282, 174] width 48 height 12
paste input "00ACE"
click at [318, 178] on button "OK" at bounding box center [318, 176] width 14 height 15
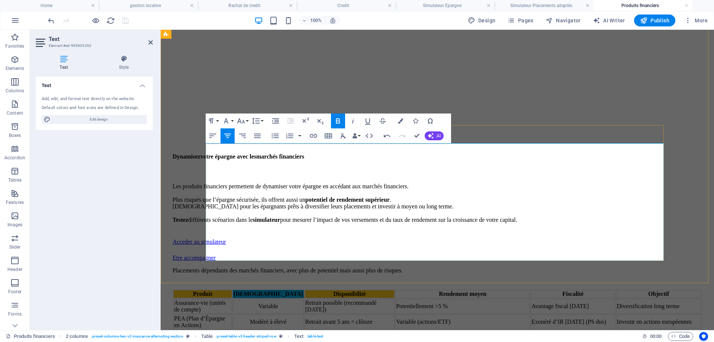
click at [384, 290] on th "Disponibilité" at bounding box center [349, 294] width 90 height 8
click at [378, 124] on icon "button" at bounding box center [374, 125] width 9 height 9
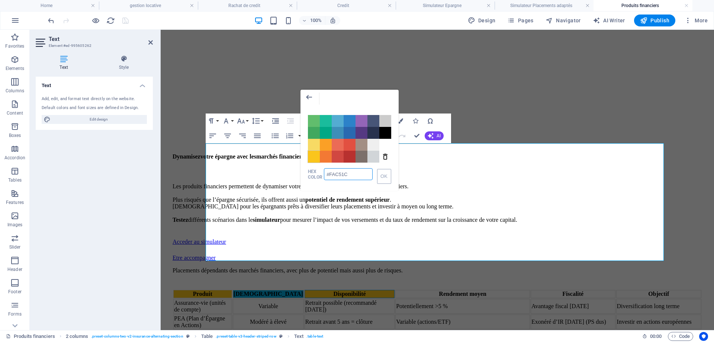
click at [353, 171] on input "#FAC51C" at bounding box center [348, 174] width 48 height 12
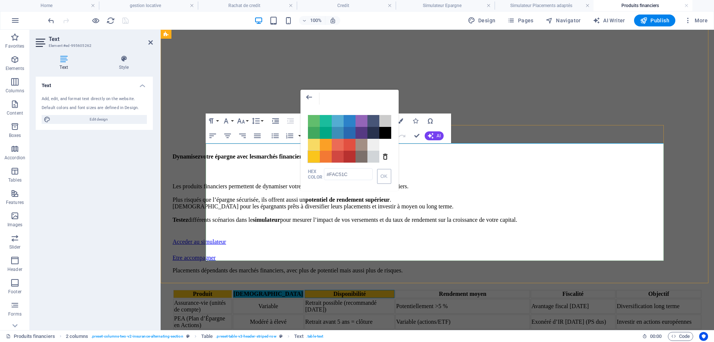
click at [551, 290] on th "Fiscalité" at bounding box center [572, 294] width 85 height 8
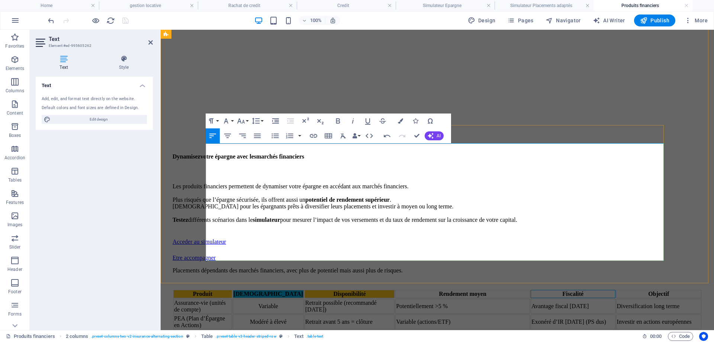
click at [551, 290] on th "Fiscalité" at bounding box center [572, 294] width 85 height 8
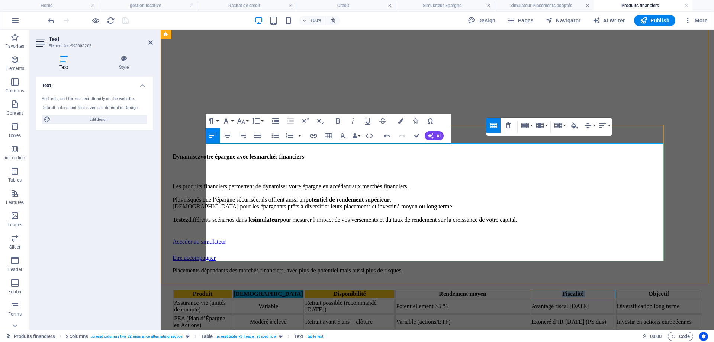
click at [551, 290] on th "Fiscalité" at bounding box center [572, 294] width 85 height 8
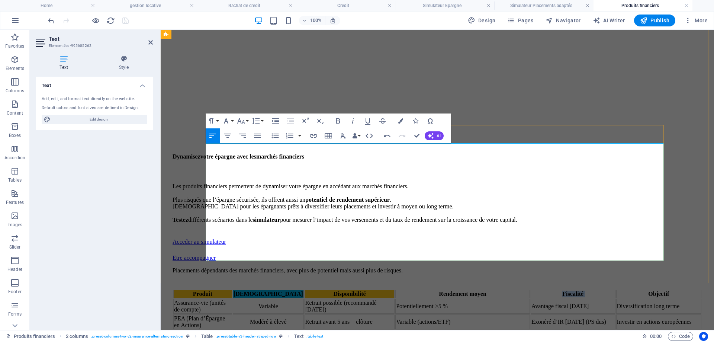
click at [558, 290] on th "Fiscalité" at bounding box center [572, 294] width 85 height 8
click at [550, 298] on td "Avantage fiscal [DATE]" at bounding box center [572, 305] width 85 height 15
click at [555, 290] on th "Fiscalité" at bounding box center [572, 294] width 85 height 8
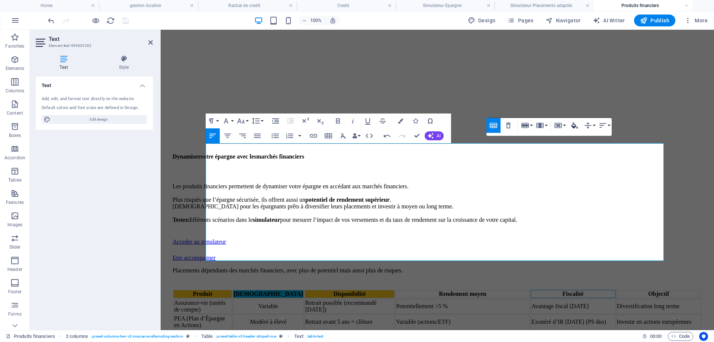
click at [571, 125] on icon "button" at bounding box center [574, 125] width 9 height 9
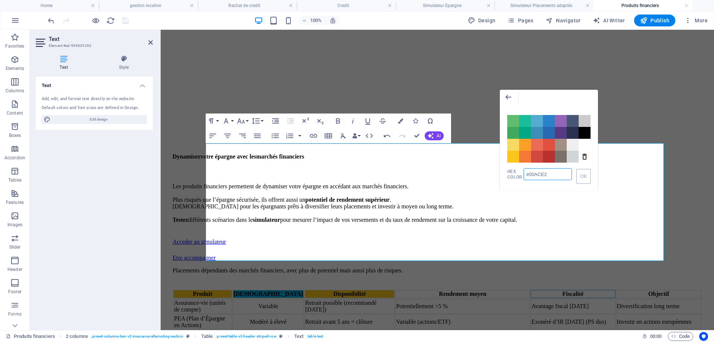
click at [549, 171] on input "#00ACE2" at bounding box center [547, 174] width 48 height 12
type input "#FAC51C"
click at [579, 178] on button "OK" at bounding box center [583, 176] width 14 height 15
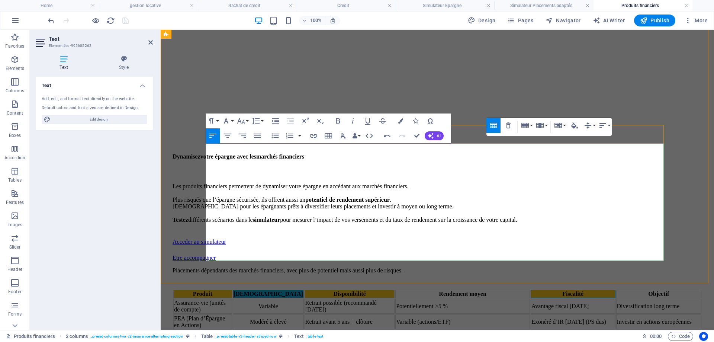
click at [538, 290] on th "Fiscalité" at bounding box center [572, 294] width 85 height 8
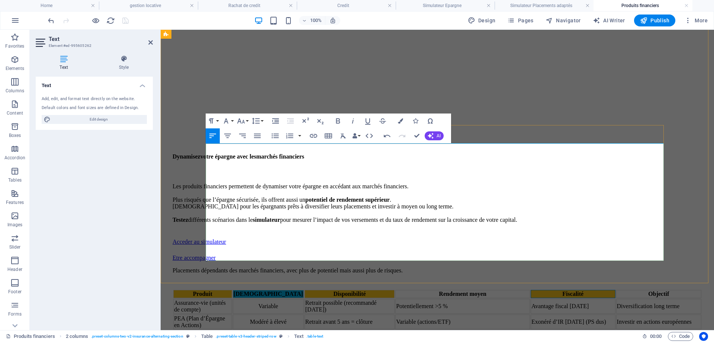
click at [538, 290] on th "Fiscalité" at bounding box center [572, 294] width 85 height 8
click at [229, 138] on icon "button" at bounding box center [227, 135] width 9 height 9
click at [397, 120] on button "Colors" at bounding box center [400, 120] width 14 height 15
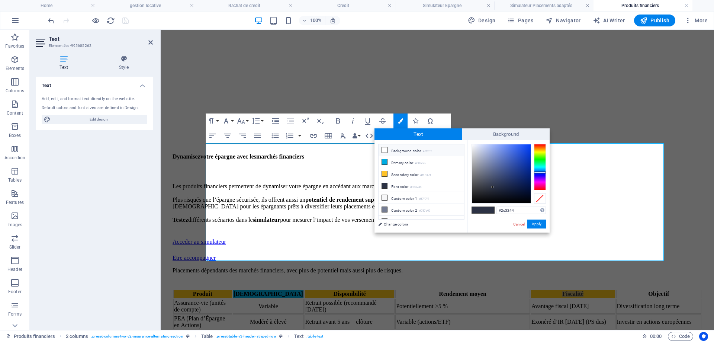
click at [402, 149] on li "Background color #ffffff" at bounding box center [420, 150] width 85 height 12
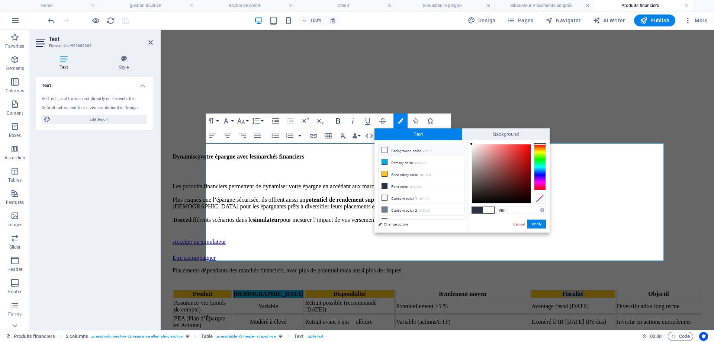
click at [337, 121] on icon "button" at bounding box center [338, 120] width 4 height 5
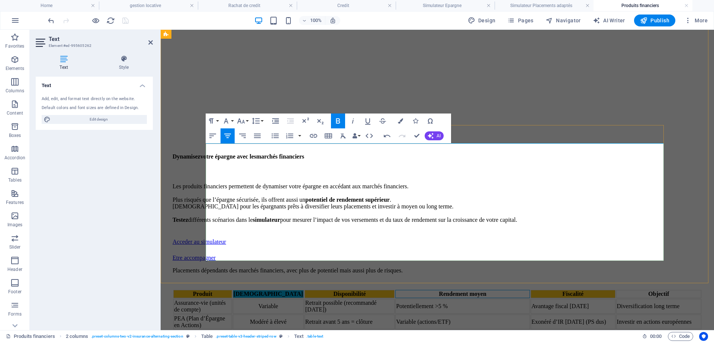
click at [439, 290] on strong "Rendement moyen" at bounding box center [463, 293] width 48 height 6
click at [448, 290] on strong "Rendement moyen" at bounding box center [463, 293] width 48 height 6
drag, startPoint x: 418, startPoint y: 152, endPoint x: 394, endPoint y: 153, distance: 24.2
click at [395, 290] on th "Rendement moyen" at bounding box center [462, 294] width 135 height 8
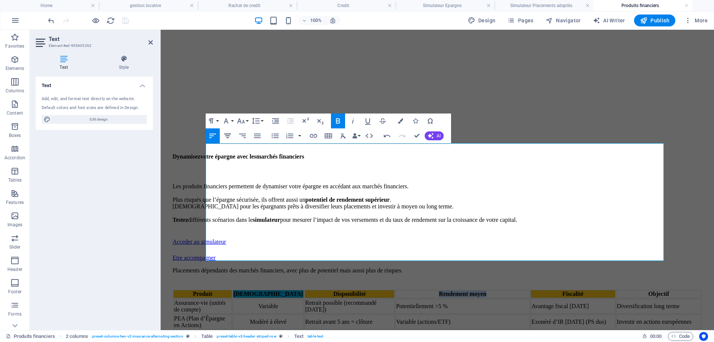
click at [227, 135] on icon "button" at bounding box center [227, 135] width 9 height 9
click at [400, 120] on icon "button" at bounding box center [400, 120] width 5 height 5
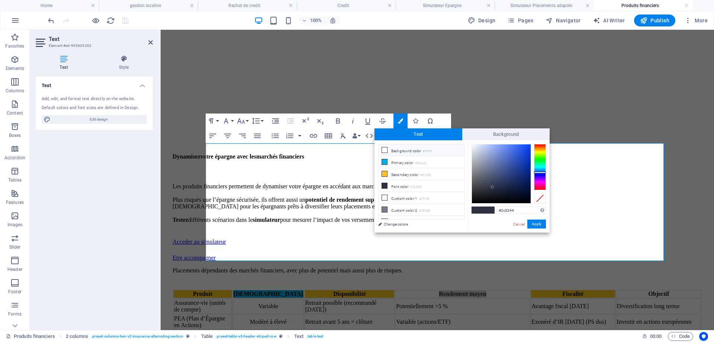
click at [401, 148] on li "Background color #ffffff" at bounding box center [420, 150] width 85 height 12
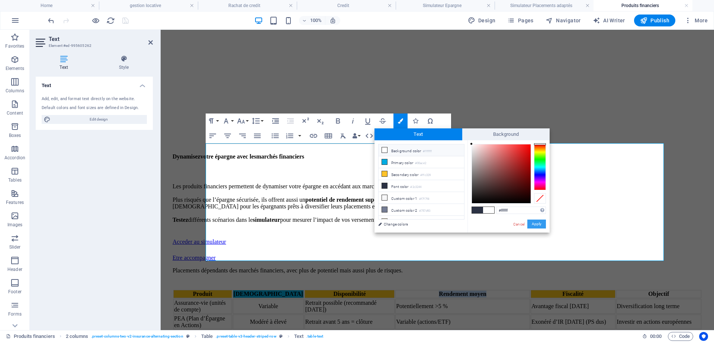
click at [536, 223] on button "Apply" at bounding box center [536, 223] width 19 height 9
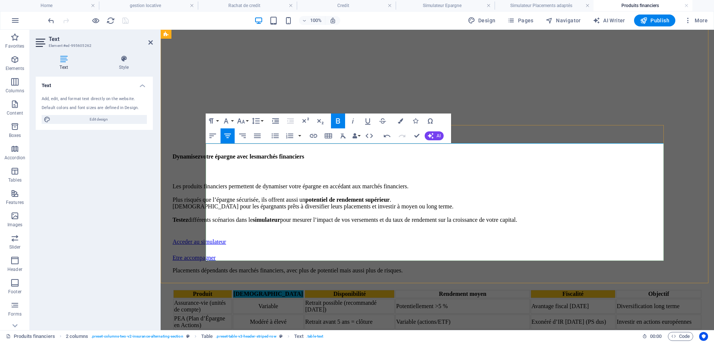
click at [562, 290] on strong "Fiscalité" at bounding box center [572, 293] width 21 height 6
click at [398, 120] on icon "button" at bounding box center [400, 120] width 5 height 5
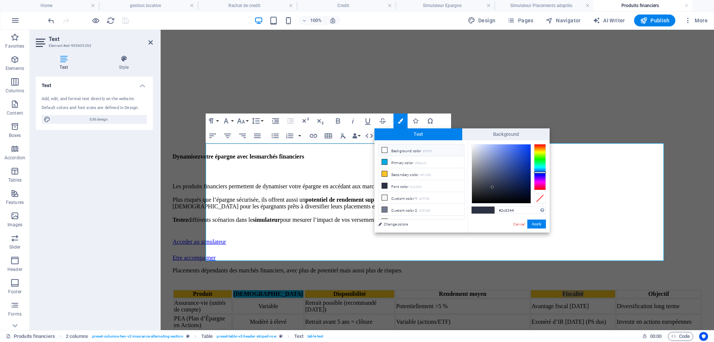
click at [393, 147] on li "Background color #ffffff" at bounding box center [420, 150] width 85 height 12
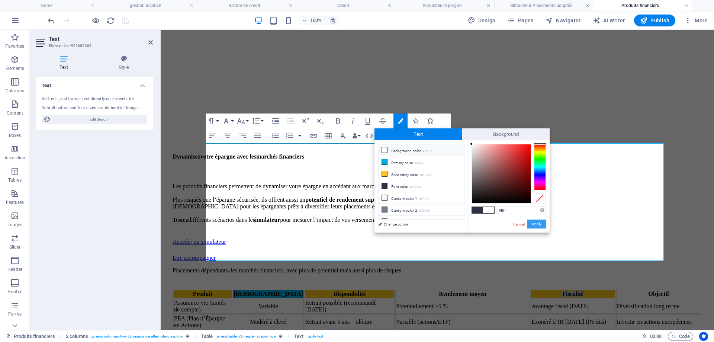
click at [533, 223] on button "Apply" at bounding box center [536, 223] width 19 height 9
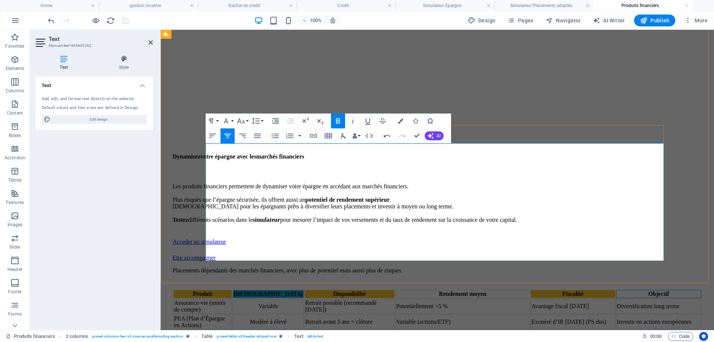
click at [637, 290] on th "Objectif" at bounding box center [658, 294] width 85 height 8
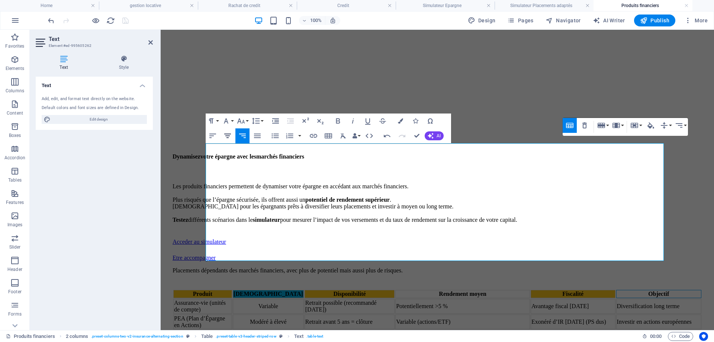
click at [228, 134] on icon "button" at bounding box center [227, 135] width 7 height 4
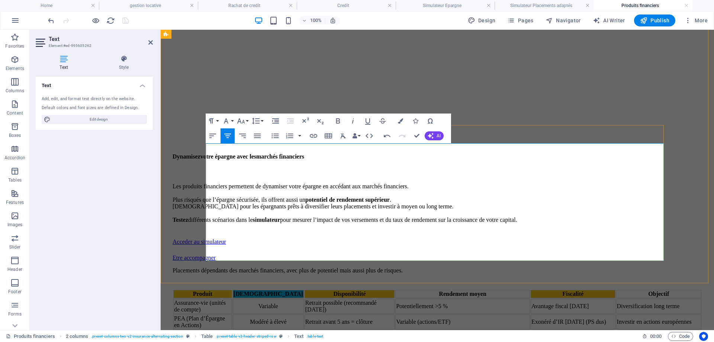
click at [632, 290] on div "Objectif" at bounding box center [659, 293] width 84 height 7
click at [399, 120] on icon "button" at bounding box center [400, 120] width 5 height 5
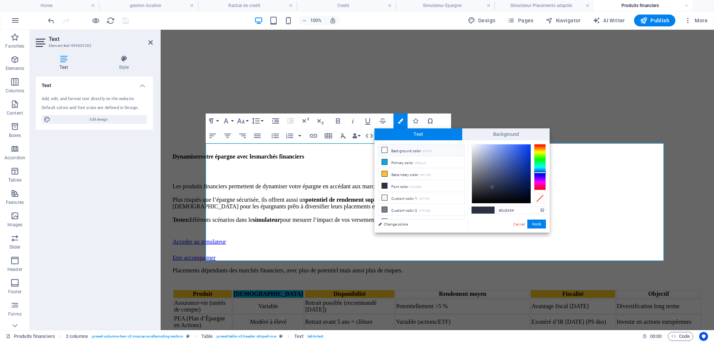
click at [400, 152] on li "Background color #ffffff" at bounding box center [420, 150] width 85 height 12
type input "#ffffff"
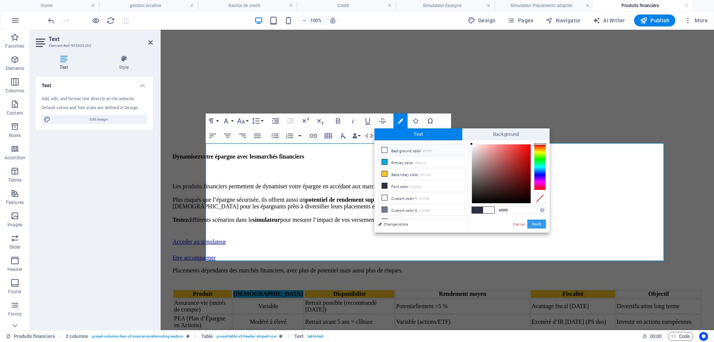
drag, startPoint x: 533, startPoint y: 227, endPoint x: 366, endPoint y: 192, distance: 170.9
click at [533, 227] on button "Apply" at bounding box center [536, 223] width 19 height 9
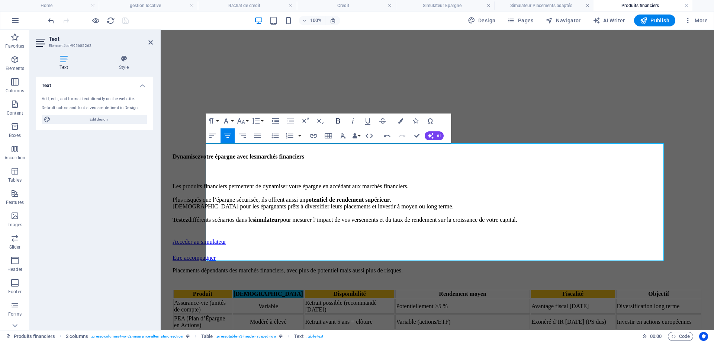
click at [335, 122] on icon "button" at bounding box center [337, 120] width 9 height 9
drag, startPoint x: 414, startPoint y: 136, endPoint x: 385, endPoint y: 109, distance: 40.8
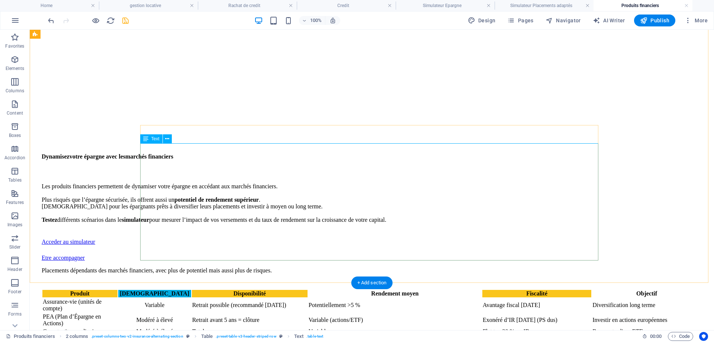
click at [287, 289] on div "Produit Risque Disponibilité Rendement moyen Fiscalité Objectif Assurance-vie (…" at bounding box center [372, 312] width 660 height 47
click at [283, 289] on div "Produit Risque Disponibilité Rendement moyen Fiscalité Objectif Assurance-vie (…" at bounding box center [372, 312] width 660 height 47
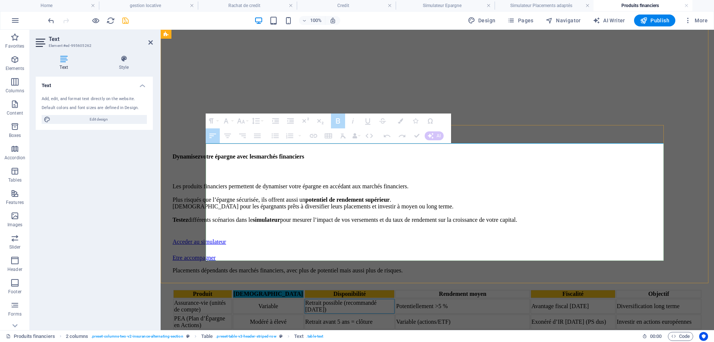
drag, startPoint x: 315, startPoint y: 186, endPoint x: 314, endPoint y: 168, distance: 17.5
click at [314, 298] on td "Retrait possible (recommandé [DATE])" at bounding box center [349, 305] width 90 height 15
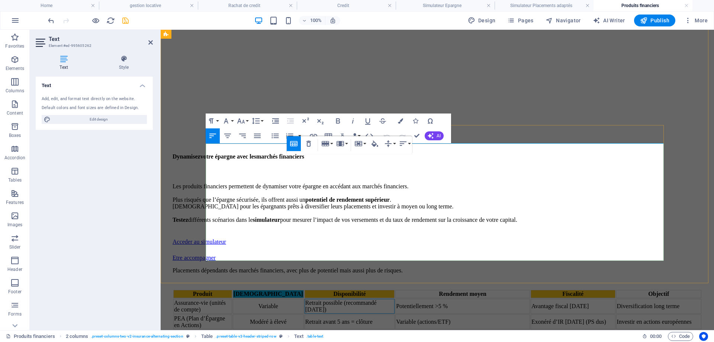
click at [326, 298] on td "Retrait possible (recommandé [DATE])" at bounding box center [349, 305] width 90 height 15
drag, startPoint x: 313, startPoint y: 170, endPoint x: 330, endPoint y: 189, distance: 26.0
click at [330, 298] on td "Retrait possible (recommandé [DATE])" at bounding box center [349, 305] width 90 height 15
click at [227, 135] on icon "button" at bounding box center [227, 135] width 7 height 4
click at [421, 298] on td "Potentiellement >5 %" at bounding box center [462, 305] width 135 height 15
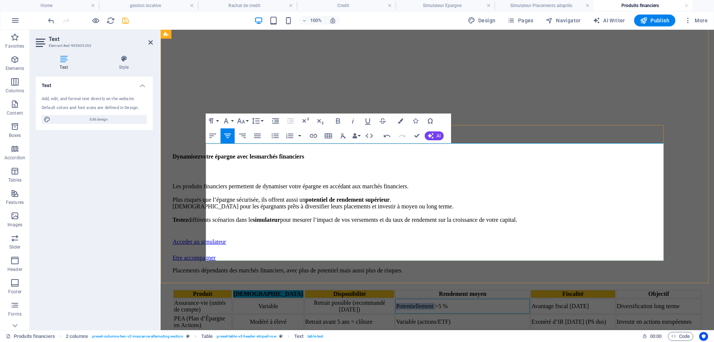
click at [421, 298] on td "Potentiellement >5 %" at bounding box center [462, 305] width 135 height 15
click at [227, 133] on icon "button" at bounding box center [227, 135] width 9 height 9
drag, startPoint x: 328, startPoint y: 220, endPoint x: 311, endPoint y: 210, distance: 20.3
click at [311, 314] on td "Retrait avant 5 ans = clôture" at bounding box center [349, 321] width 90 height 15
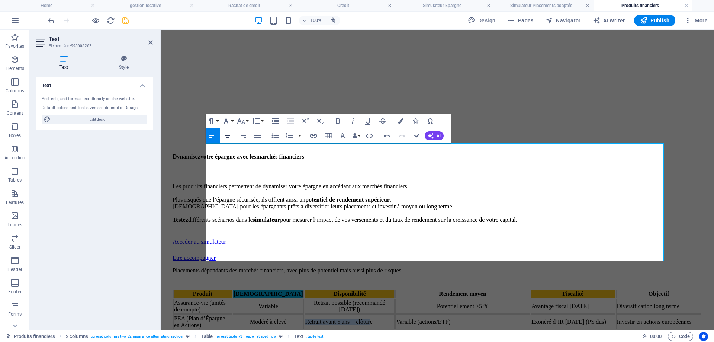
click at [228, 135] on icon "button" at bounding box center [227, 135] width 9 height 9
drag, startPoint x: 330, startPoint y: 249, endPoint x: 312, endPoint y: 246, distance: 18.8
click at [312, 330] on td "Totale" at bounding box center [349, 334] width 90 height 8
click at [226, 133] on icon "button" at bounding box center [227, 135] width 9 height 9
drag, startPoint x: 416, startPoint y: 248, endPoint x: 394, endPoint y: 247, distance: 21.9
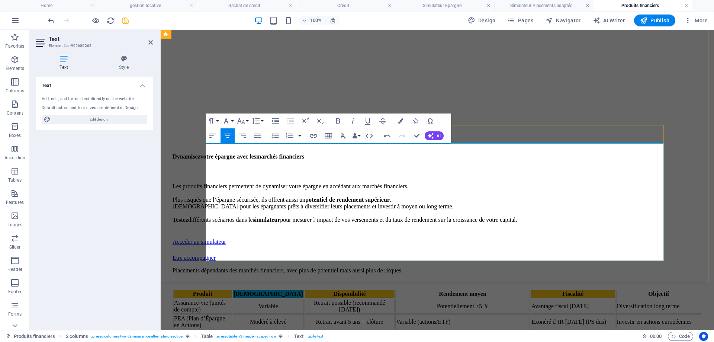
click at [395, 330] on td "Variable" at bounding box center [462, 334] width 135 height 8
click at [226, 137] on icon "button" at bounding box center [227, 135] width 9 height 9
click at [459, 314] on td "Variable (actions/ETF)" at bounding box center [462, 321] width 135 height 15
click at [229, 135] on icon "button" at bounding box center [227, 135] width 7 height 4
click at [532, 298] on td "Avantage fiscal [DATE]" at bounding box center [572, 305] width 85 height 15
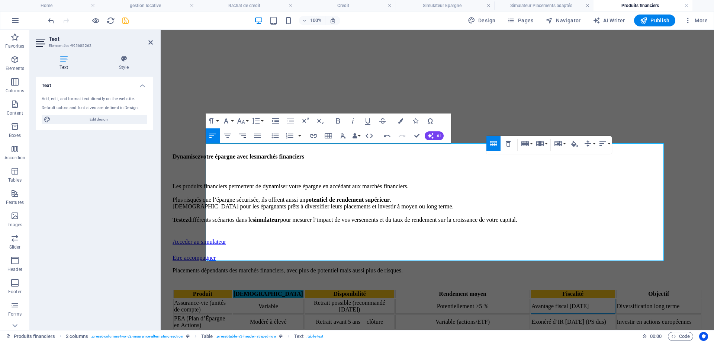
click at [229, 137] on icon "button" at bounding box center [227, 135] width 9 height 9
click at [550, 314] on td "Exonéré d’IR [DATE] (PS dus)" at bounding box center [572, 321] width 85 height 15
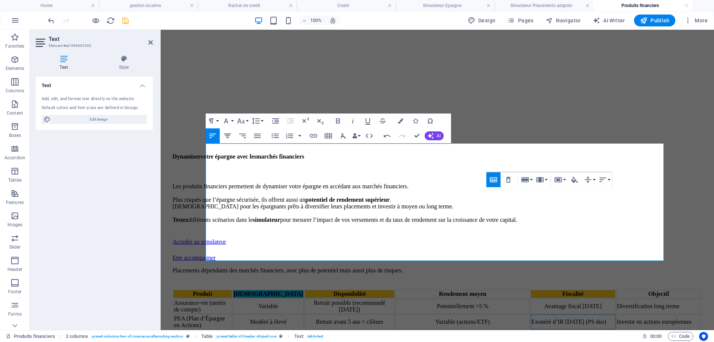
click at [227, 136] on icon "button" at bounding box center [227, 135] width 7 height 4
click at [566, 330] on td "Flat tax 30 % ou IR" at bounding box center [572, 334] width 85 height 8
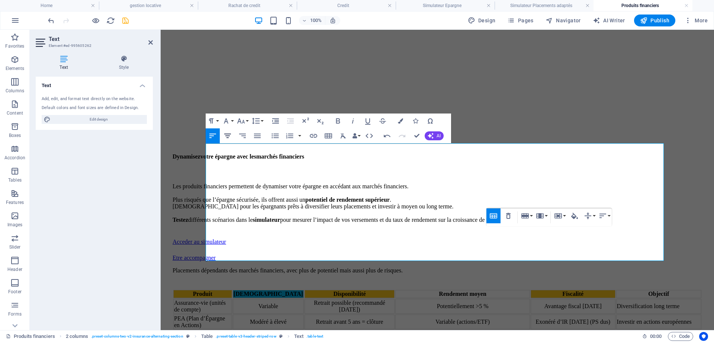
click at [227, 134] on icon "button" at bounding box center [227, 135] width 7 height 4
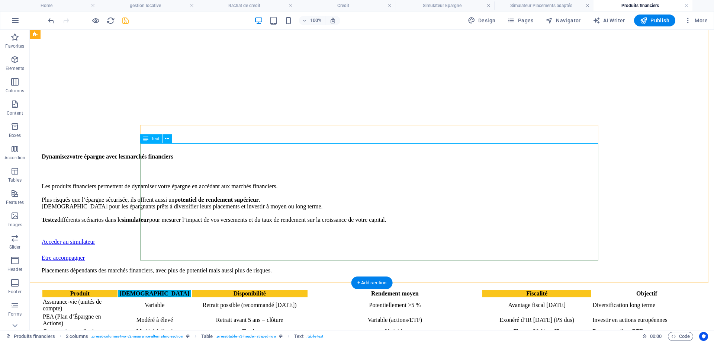
click at [544, 289] on div "Produit Risque Disponibilité Rendement moyen Fiscalité Objectif Assurance-vie (…" at bounding box center [372, 312] width 660 height 47
click at [551, 289] on div "Produit Risque Disponibilité Rendement moyen Fiscalité Objectif Assurance-vie (…" at bounding box center [372, 312] width 660 height 47
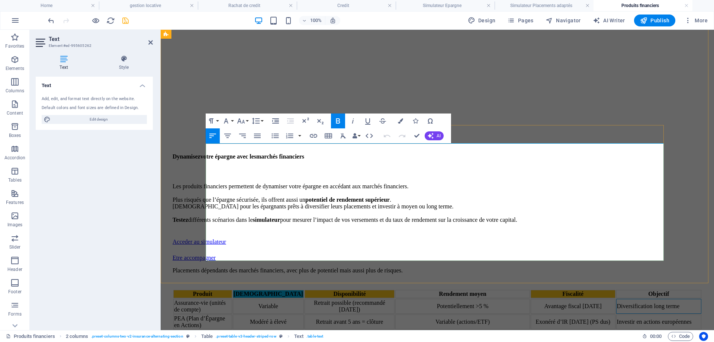
click at [616, 298] on td "Diversification long terme" at bounding box center [658, 305] width 85 height 15
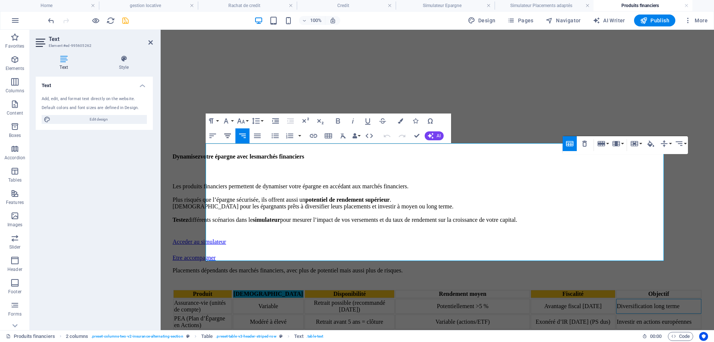
click at [232, 135] on icon "button" at bounding box center [227, 135] width 9 height 9
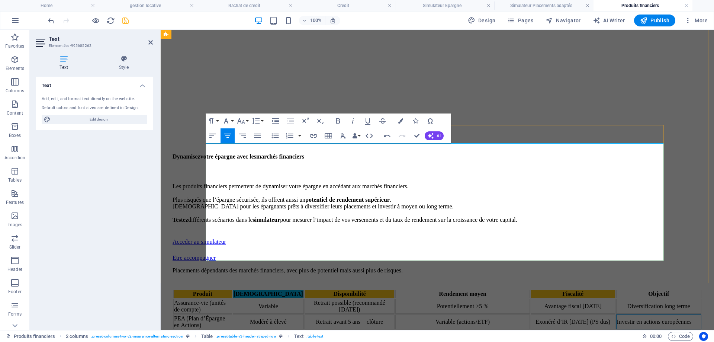
click at [616, 314] on td "Investir en actions européennes" at bounding box center [658, 321] width 85 height 15
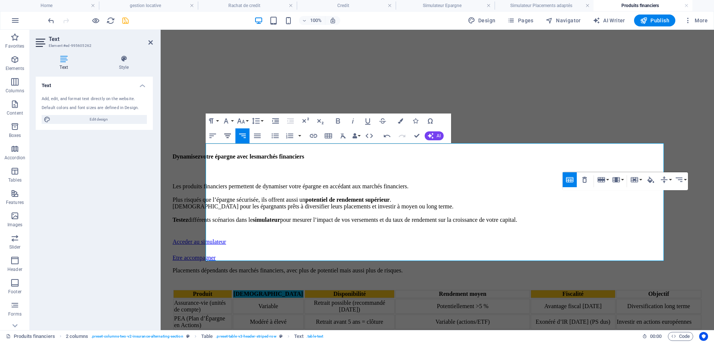
click at [231, 136] on icon "button" at bounding box center [227, 135] width 9 height 9
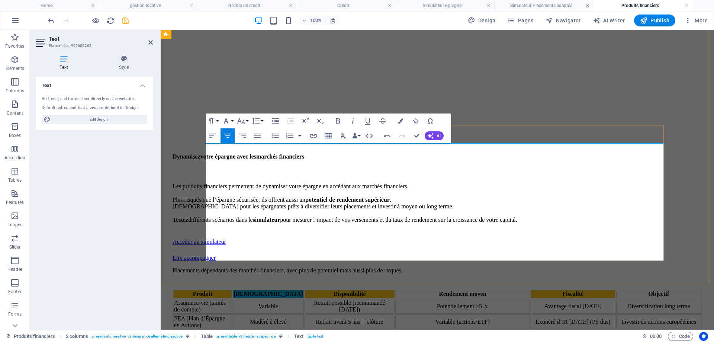
click at [616, 330] on td "Bourse, trading, ETF" at bounding box center [658, 334] width 85 height 8
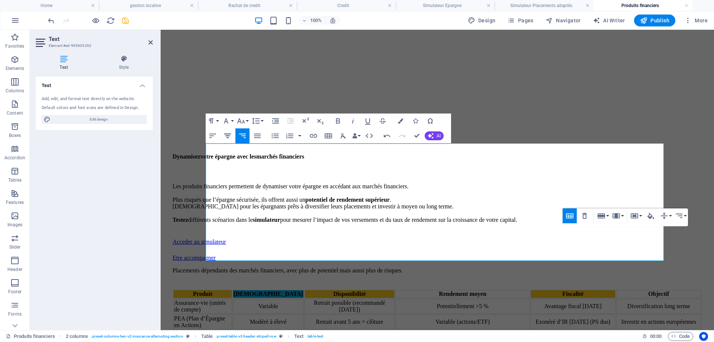
click at [226, 138] on icon "button" at bounding box center [227, 135] width 9 height 9
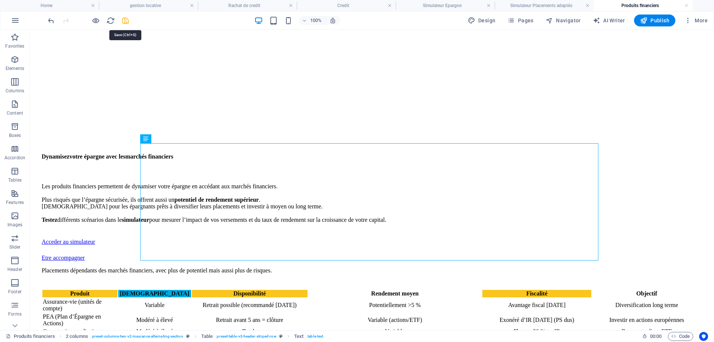
drag, startPoint x: 122, startPoint y: 20, endPoint x: 104, endPoint y: 22, distance: 18.3
click at [122, 20] on icon "save" at bounding box center [125, 20] width 9 height 9
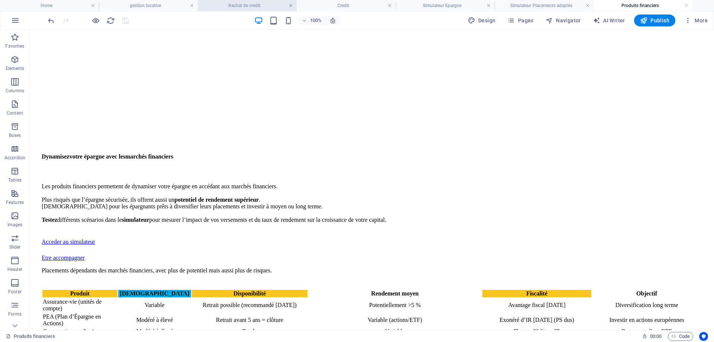
drag, startPoint x: 290, startPoint y: 5, endPoint x: 124, endPoint y: 26, distance: 166.7
click at [290, 5] on link at bounding box center [290, 5] width 4 height 7
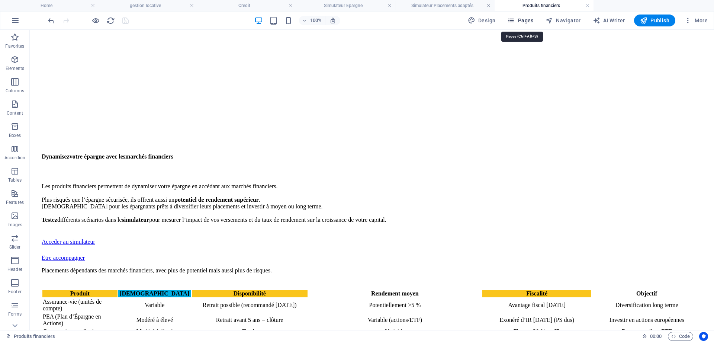
drag, startPoint x: 530, startPoint y: 21, endPoint x: 499, endPoint y: 0, distance: 37.4
click at [530, 21] on span "Pages" at bounding box center [520, 20] width 26 height 7
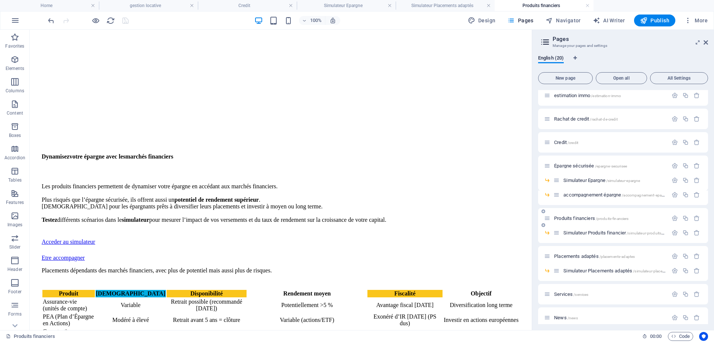
scroll to position [112, 0]
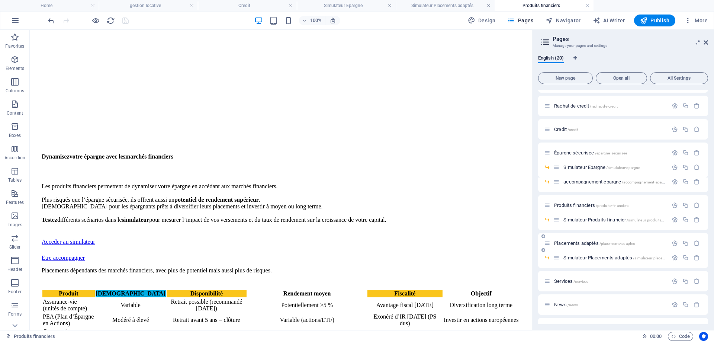
click at [587, 243] on span "Placements adaptés /placements-adaptes" at bounding box center [594, 243] width 81 height 6
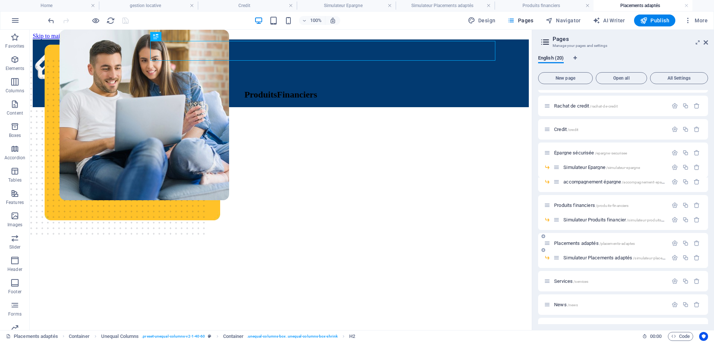
scroll to position [0, 0]
click at [286, 90] on div "Produits Financiers" at bounding box center [281, 95] width 496 height 10
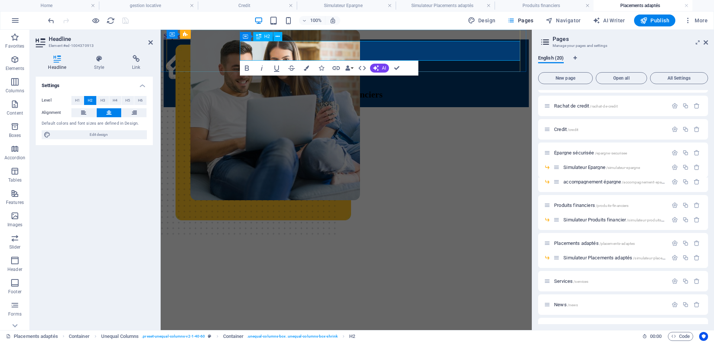
click at [329, 90] on span "Produits" at bounding box center [326, 95] width 33 height 10
drag, startPoint x: 311, startPoint y: 52, endPoint x: 361, endPoint y: 49, distance: 49.2
click at [342, 90] on span "Produits" at bounding box center [326, 95] width 33 height 10
drag, startPoint x: 390, startPoint y: 51, endPoint x: 465, endPoint y: 53, distance: 75.1
click at [388, 90] on span "Financiers" at bounding box center [368, 95] width 40 height 10
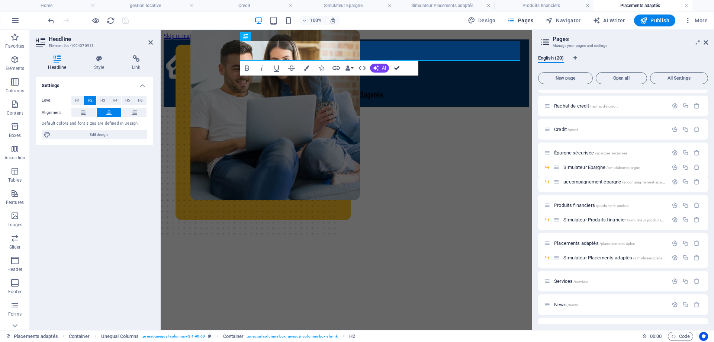
drag, startPoint x: 395, startPoint y: 66, endPoint x: 342, endPoint y: 55, distance: 54.3
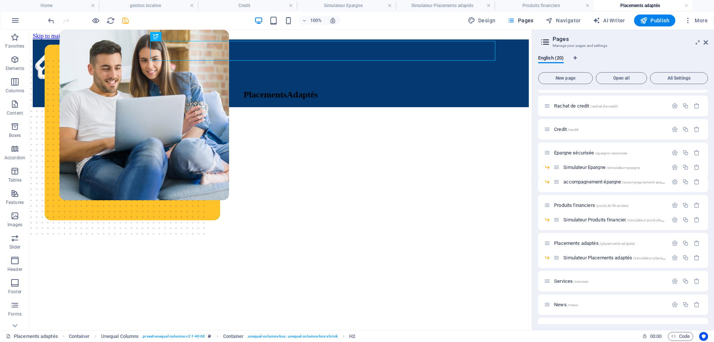
click at [127, 22] on icon "save" at bounding box center [125, 20] width 9 height 9
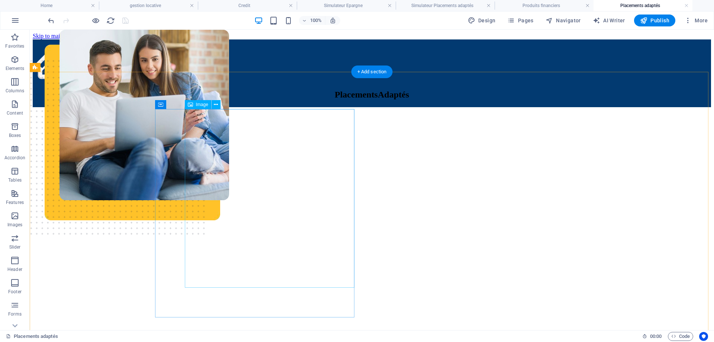
click at [229, 173] on figure at bounding box center [143, 165] width 169 height 270
select select "px"
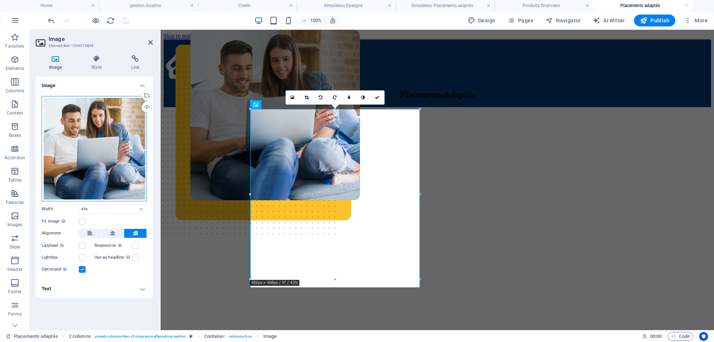
click at [107, 148] on div "Drag files here, click to choose files or select files from Files or our free s…" at bounding box center [94, 148] width 105 height 105
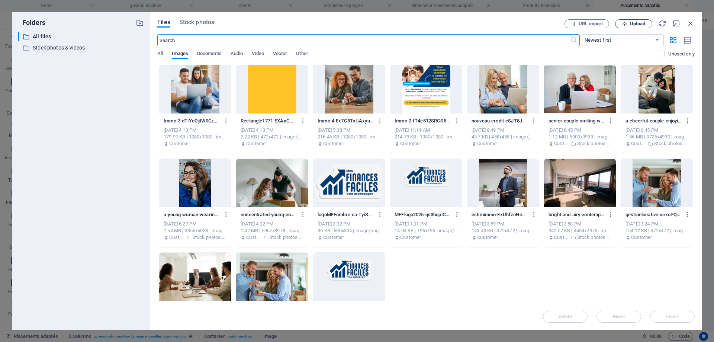
click at [637, 23] on span "Upload" at bounding box center [637, 24] width 15 height 4
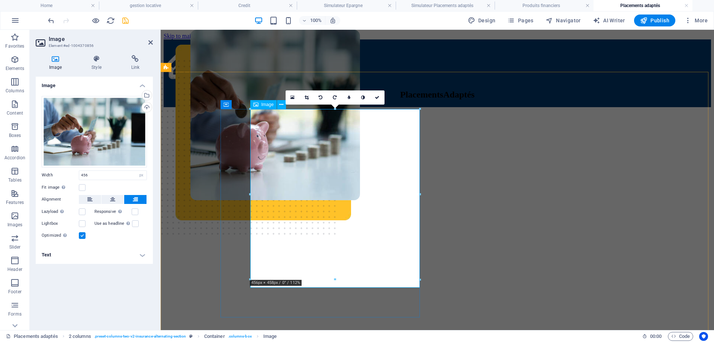
click at [310, 213] on figure at bounding box center [274, 165] width 169 height 270
click at [304, 96] on icon at bounding box center [306, 97] width 4 height 4
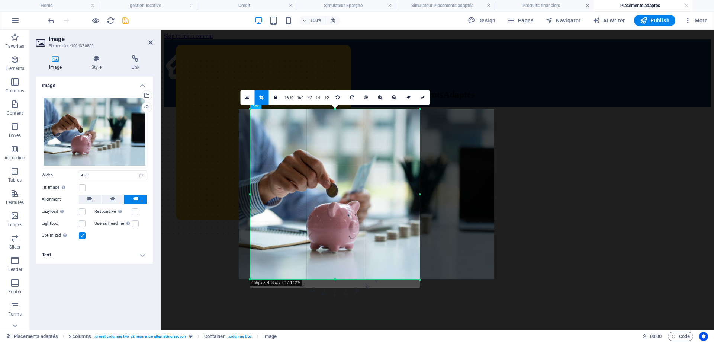
drag, startPoint x: 307, startPoint y: 198, endPoint x: 339, endPoint y: 198, distance: 31.6
click at [339, 198] on div at bounding box center [366, 194] width 255 height 170
drag, startPoint x: 422, startPoint y: 100, endPoint x: 261, endPoint y: 71, distance: 163.9
click at [422, 100] on link at bounding box center [422, 97] width 14 height 14
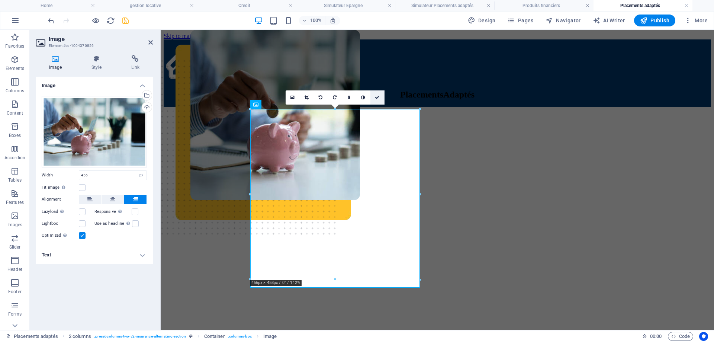
drag, startPoint x: 375, startPoint y: 95, endPoint x: 353, endPoint y: 100, distance: 22.5
click at [375, 95] on icon at bounding box center [377, 97] width 4 height 4
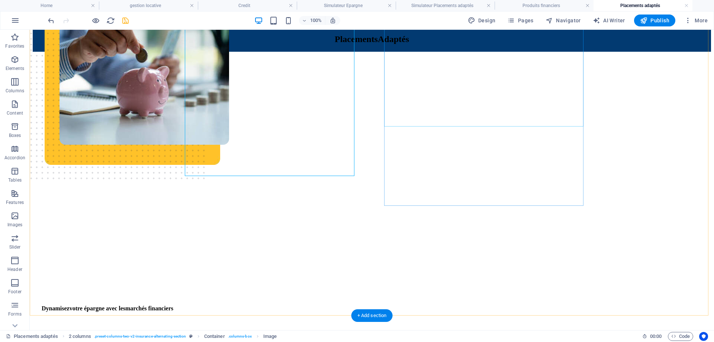
scroll to position [112, 0]
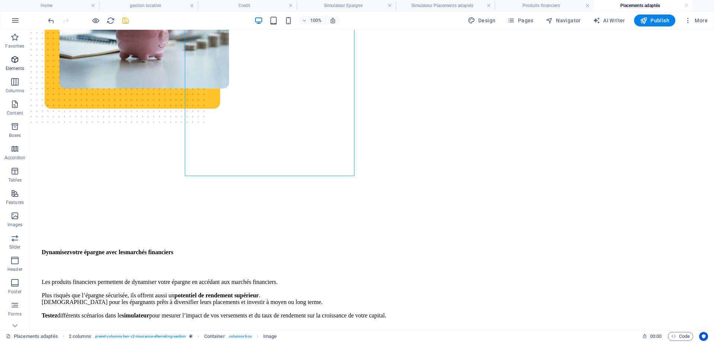
drag, startPoint x: 12, startPoint y: 64, endPoint x: 13, endPoint y: 69, distance: 5.7
click at [12, 64] on icon "button" at bounding box center [14, 59] width 9 height 9
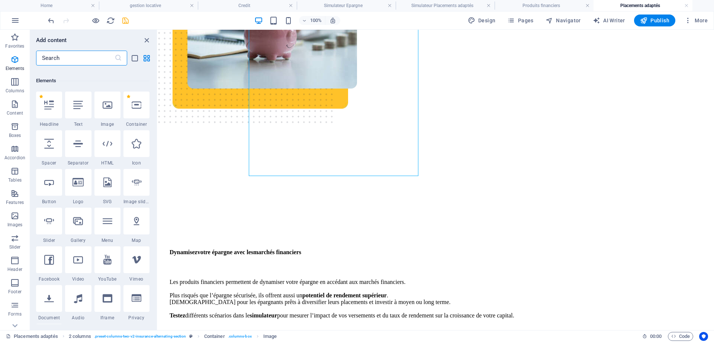
scroll to position [79, 0]
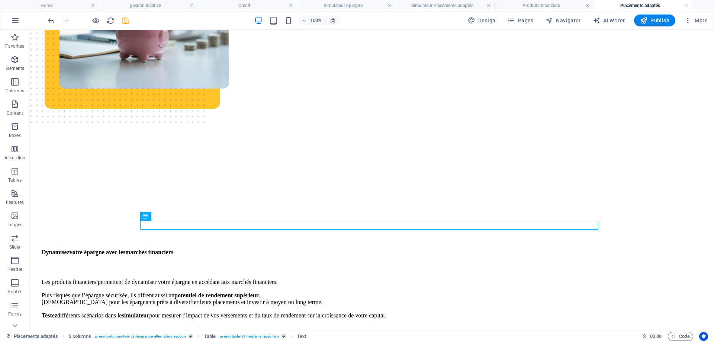
click at [21, 64] on span "Elements" at bounding box center [15, 64] width 30 height 18
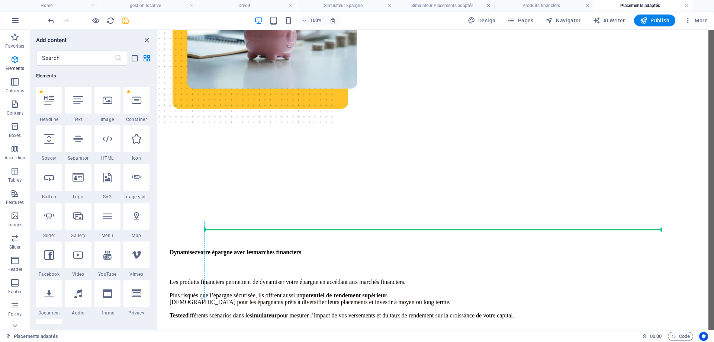
select select "px"
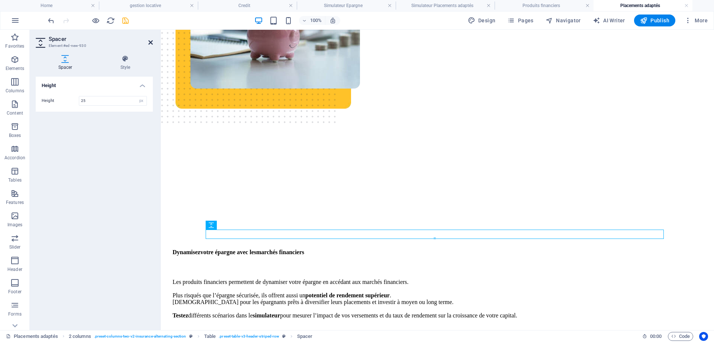
type input "25"
click at [151, 42] on icon at bounding box center [150, 42] width 4 height 6
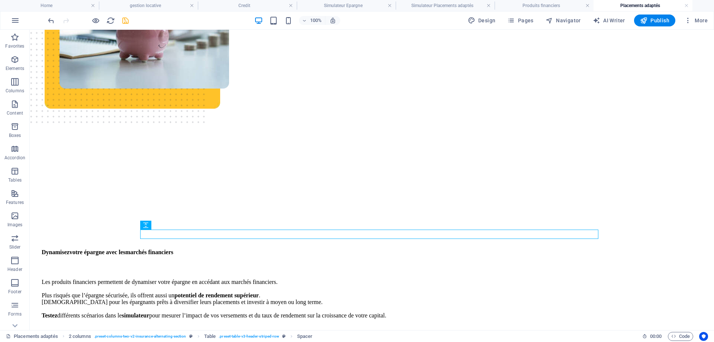
click at [126, 21] on icon "save" at bounding box center [125, 20] width 9 height 9
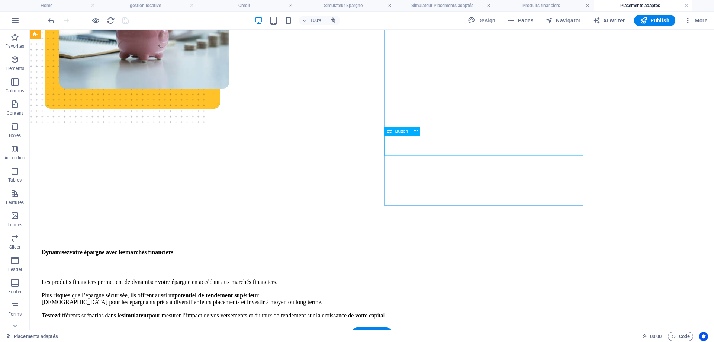
click at [441, 334] on div "Acceder au simulateur" at bounding box center [372, 337] width 660 height 7
select select "11"
select select
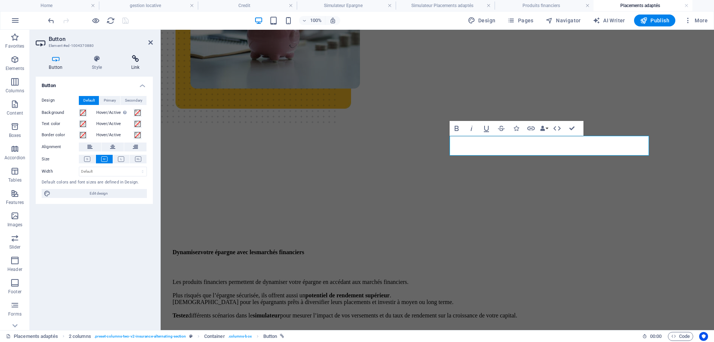
click at [135, 63] on h4 "Link" at bounding box center [135, 63] width 35 height 16
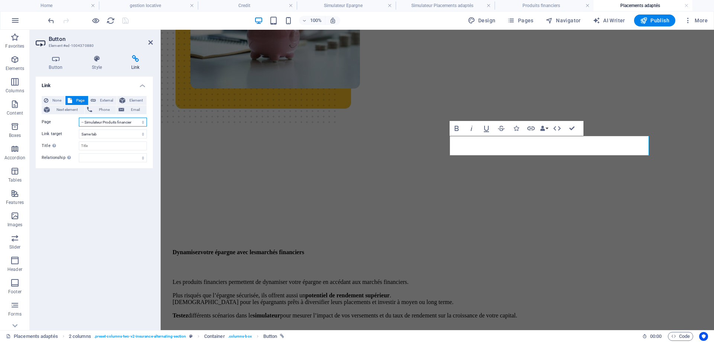
click at [95, 122] on select "Home About Investissement locatif gestion locative estimation immo Rachat de cr…" at bounding box center [113, 121] width 68 height 9
select select "13"
click at [79, 117] on select "Home About Investissement locatif gestion locative estimation immo Rachat de cr…" at bounding box center [113, 121] width 68 height 9
click at [149, 42] on icon at bounding box center [150, 42] width 4 height 6
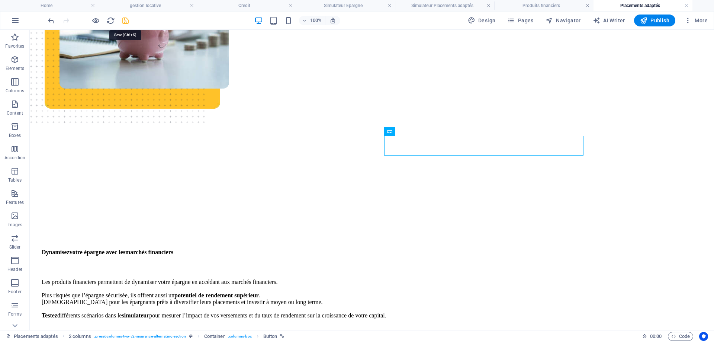
drag, startPoint x: 124, startPoint y: 22, endPoint x: 89, endPoint y: 74, distance: 62.9
click at [124, 22] on icon "save" at bounding box center [125, 20] width 9 height 9
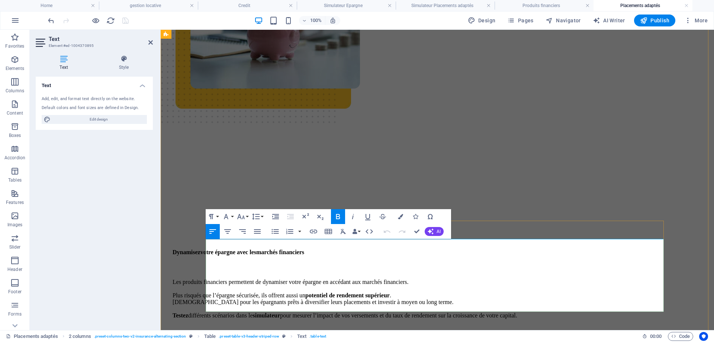
click at [474, 221] on icon "button" at bounding box center [475, 220] width 9 height 9
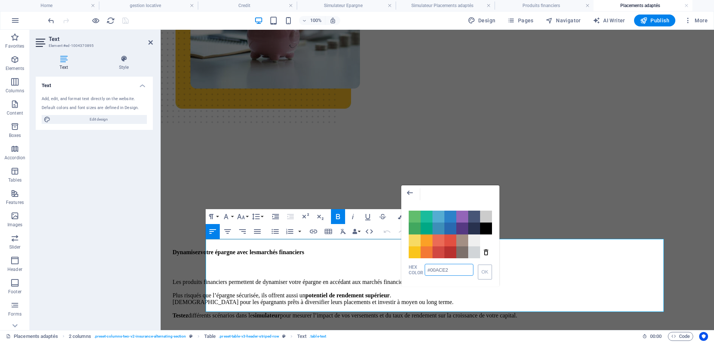
click at [453, 269] on input "#00ACE2" at bounding box center [448, 270] width 48 height 12
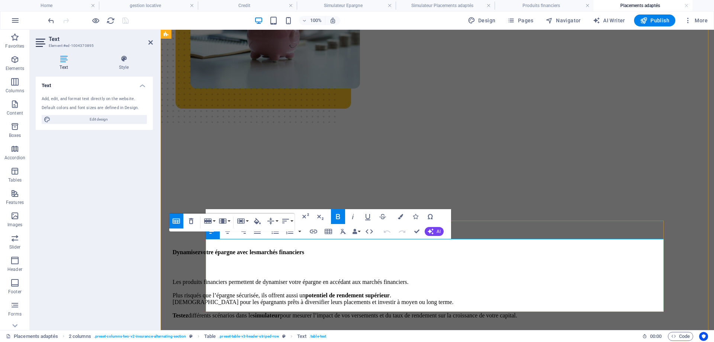
click at [263, 221] on button "Cell Background" at bounding box center [257, 220] width 14 height 15
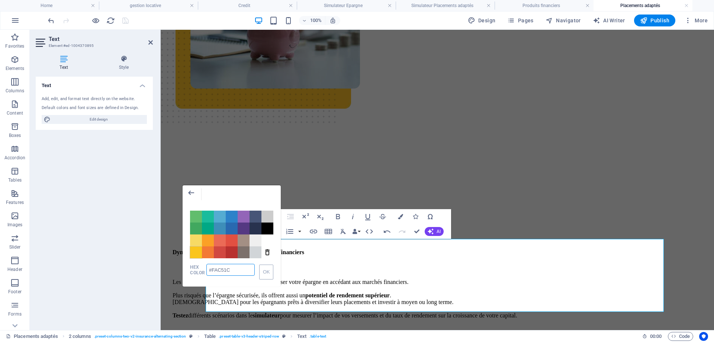
click at [234, 271] on input "#FAC51C" at bounding box center [230, 270] width 48 height 12
click at [262, 274] on button "OK" at bounding box center [266, 271] width 14 height 15
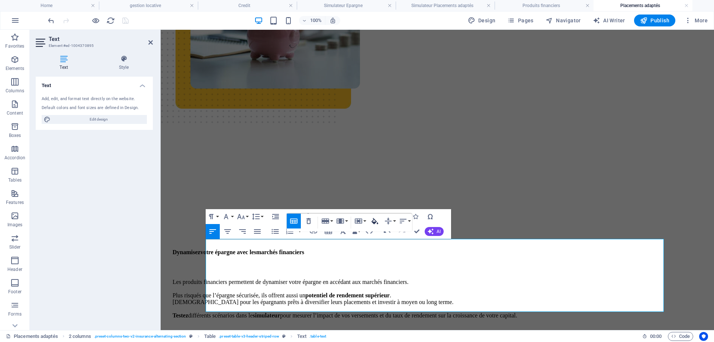
click at [378, 221] on icon "button" at bounding box center [374, 220] width 9 height 9
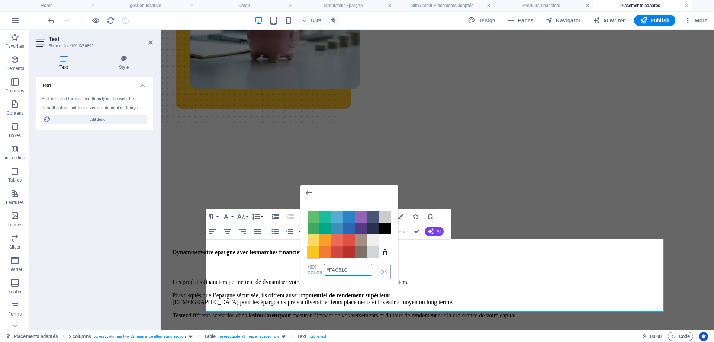
click at [355, 269] on input "#FAC51C" at bounding box center [348, 270] width 48 height 12
paste input "00ACE2"
type input "#00ACE2"
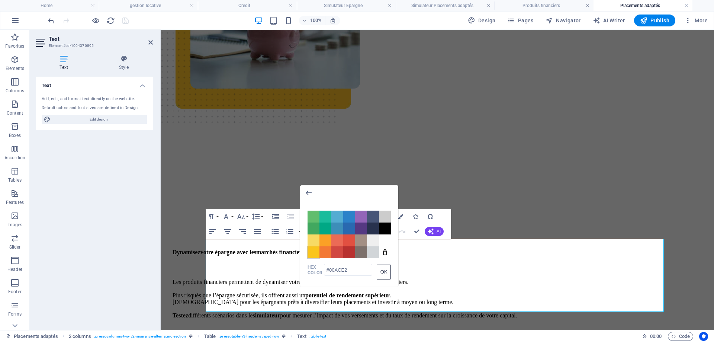
click at [382, 274] on button "OK" at bounding box center [384, 271] width 14 height 15
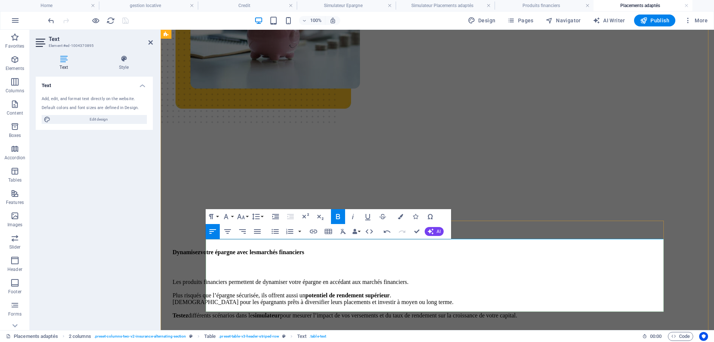
drag, startPoint x: 472, startPoint y: 223, endPoint x: 310, endPoint y: 196, distance: 163.9
click at [472, 223] on icon "button" at bounding box center [475, 220] width 9 height 9
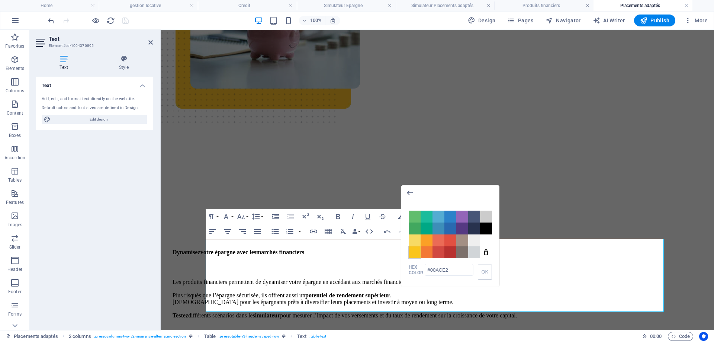
click at [417, 255] on span "Color #FAC51C" at bounding box center [414, 252] width 12 height 12
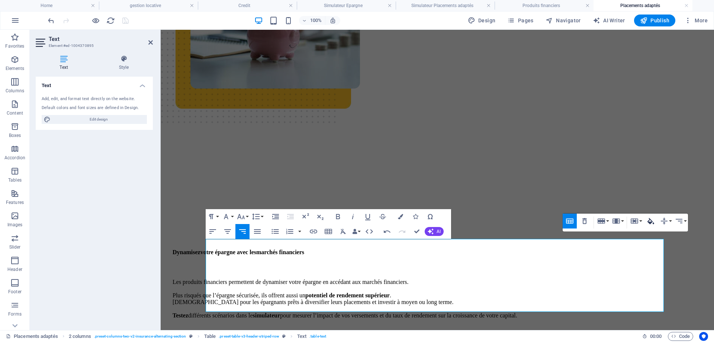
click at [648, 223] on icon "button" at bounding box center [650, 221] width 7 height 6
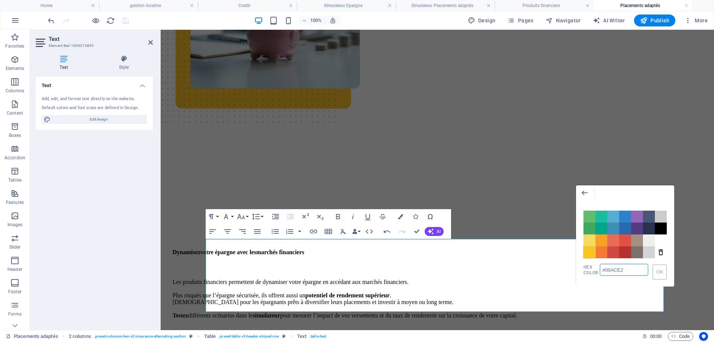
drag, startPoint x: 590, startPoint y: 256, endPoint x: 432, endPoint y: 226, distance: 161.1
click at [590, 256] on span "Color #FAC51C" at bounding box center [589, 252] width 12 height 12
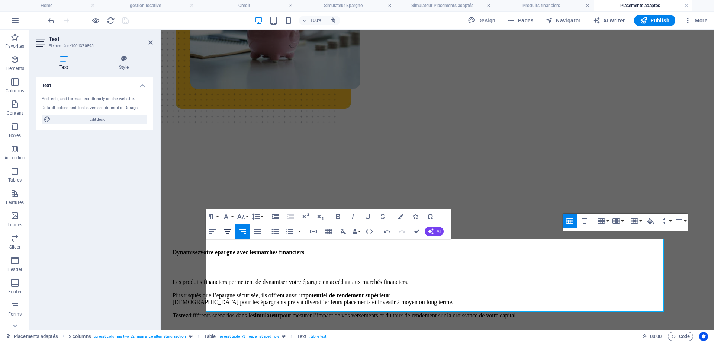
click at [230, 233] on icon "button" at bounding box center [227, 231] width 9 height 9
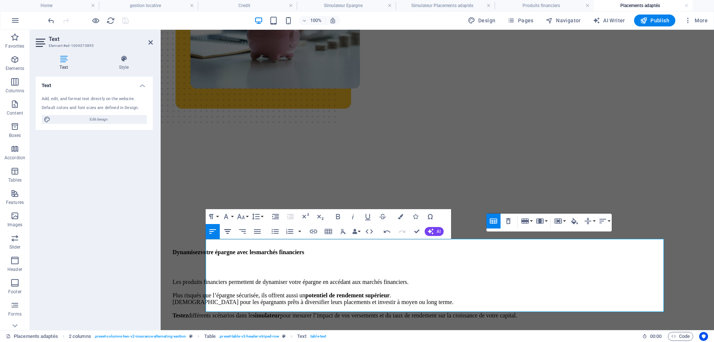
click at [230, 230] on icon "button" at bounding box center [227, 231] width 9 height 9
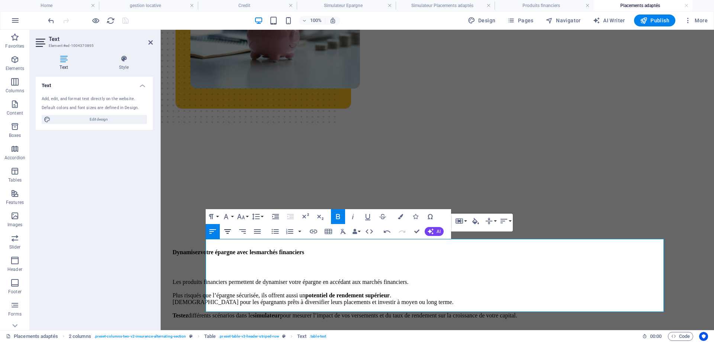
click at [230, 230] on icon "button" at bounding box center [227, 231] width 9 height 9
drag, startPoint x: 354, startPoint y: 246, endPoint x: 284, endPoint y: 239, distance: 71.1
click at [230, 231] on icon "button" at bounding box center [227, 231] width 9 height 9
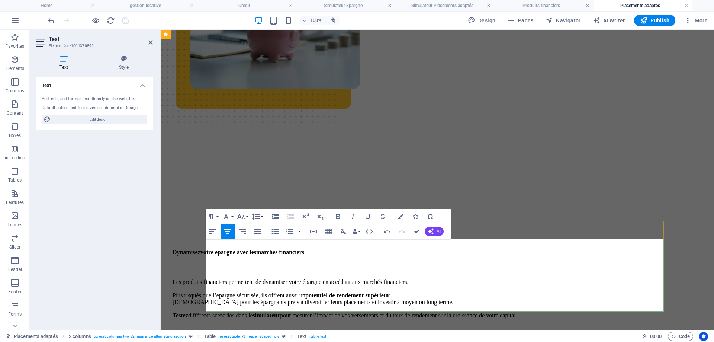
click at [226, 233] on div "Drag here to replace the existing content. Press “Ctrl” if you want to create a…" at bounding box center [437, 123] width 553 height 411
click at [228, 231] on icon "button" at bounding box center [227, 231] width 7 height 4
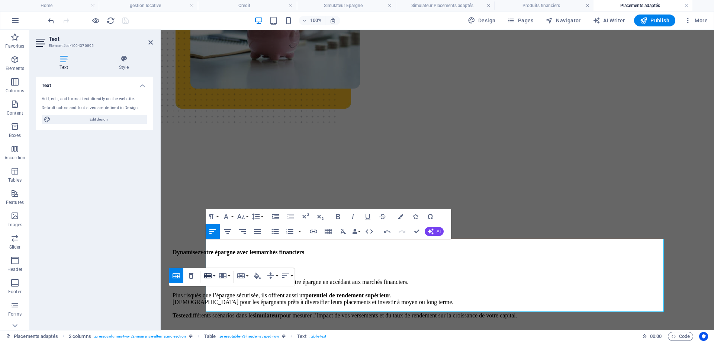
click at [210, 277] on icon "button" at bounding box center [207, 275] width 7 height 5
click at [223, 291] on link "Insert row above" at bounding box center [230, 289] width 57 height 11
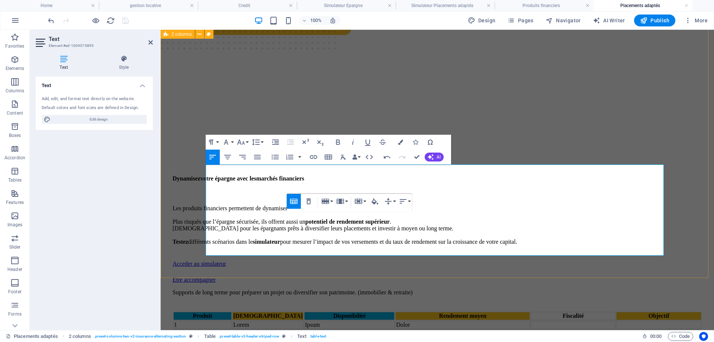
scroll to position [186, 0]
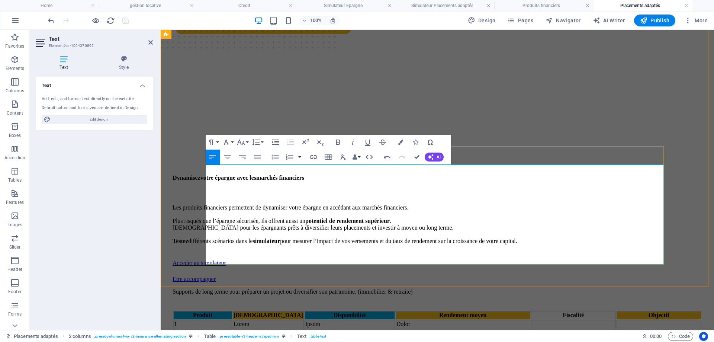
click at [213, 337] on td at bounding box center [202, 341] width 59 height 8
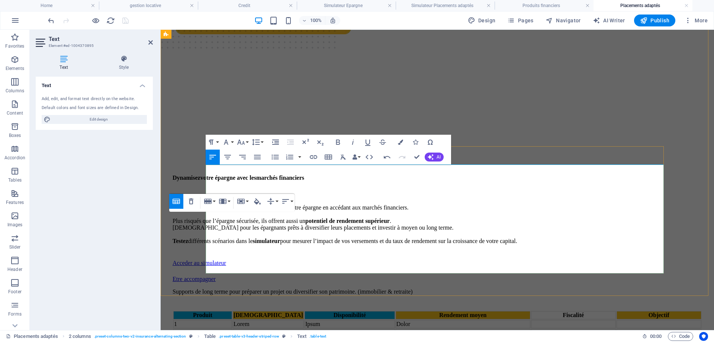
click at [278, 337] on td at bounding box center [268, 344] width 71 height 15
click at [208, 329] on td "2" at bounding box center [202, 333] width 59 height 8
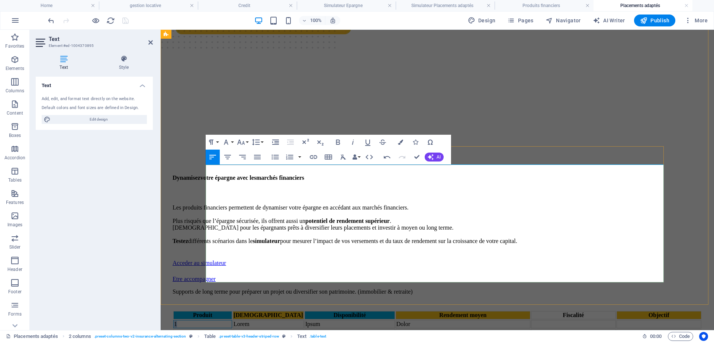
click at [210, 320] on td "1" at bounding box center [202, 324] width 59 height 8
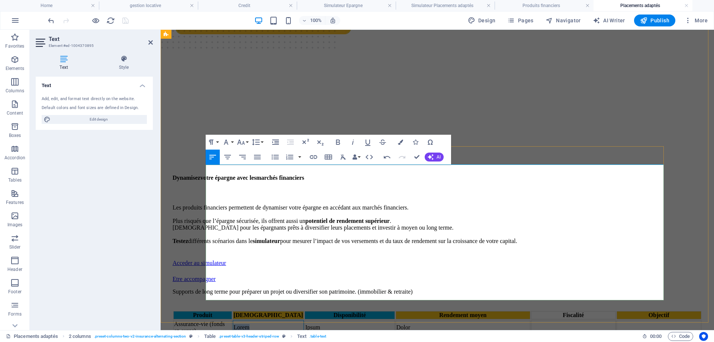
drag, startPoint x: 280, startPoint y: 201, endPoint x: 262, endPoint y: 202, distance: 18.3
click at [262, 320] on td "Lorem" at bounding box center [268, 327] width 71 height 15
drag, startPoint x: 280, startPoint y: 231, endPoint x: 262, endPoint y: 231, distance: 18.2
click at [262, 335] on td "Lorem" at bounding box center [268, 339] width 71 height 8
drag, startPoint x: 284, startPoint y: 233, endPoint x: 302, endPoint y: 233, distance: 18.2
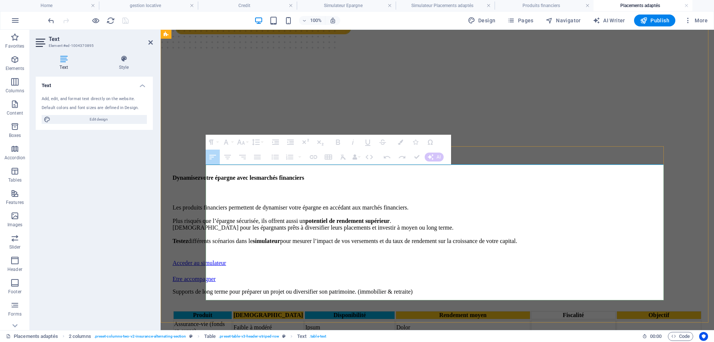
click at [302, 335] on td "ModéréLorem" at bounding box center [268, 339] width 71 height 8
click at [285, 335] on td "ModéréLorem" at bounding box center [268, 339] width 71 height 8
drag, startPoint x: 285, startPoint y: 232, endPoint x: 304, endPoint y: 234, distance: 19.4
click at [304, 335] on td "ModéréLorem" at bounding box center [268, 339] width 71 height 8
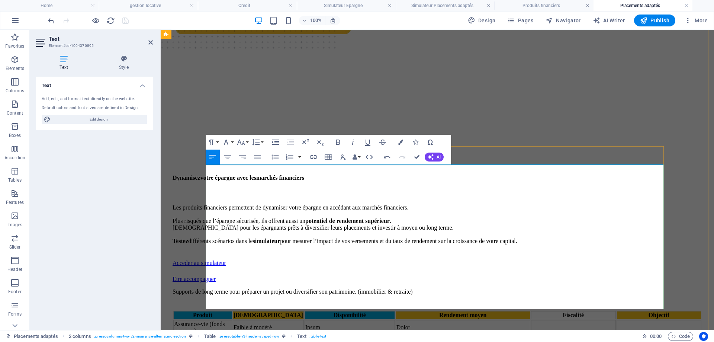
drag, startPoint x: 281, startPoint y: 294, endPoint x: 261, endPoint y: 295, distance: 19.7
drag, startPoint x: 330, startPoint y: 297, endPoint x: 313, endPoint y: 297, distance: 17.1
drag, startPoint x: 332, startPoint y: 296, endPoint x: 313, endPoint y: 295, distance: 18.6
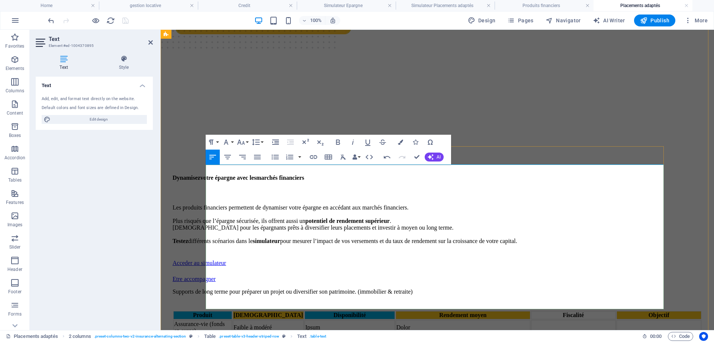
drag, startPoint x: 408, startPoint y: 300, endPoint x: 393, endPoint y: 300, distance: 15.3
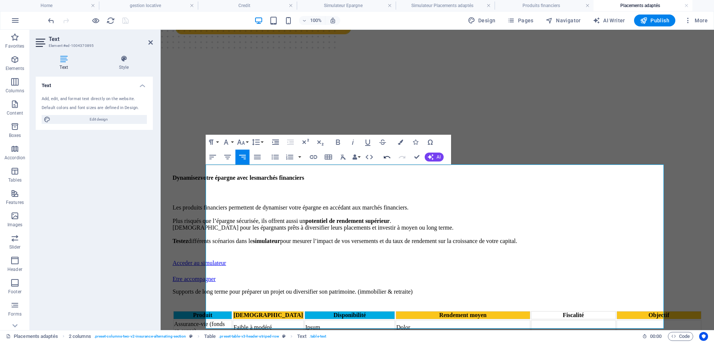
click at [386, 158] on icon "button" at bounding box center [386, 156] width 9 height 9
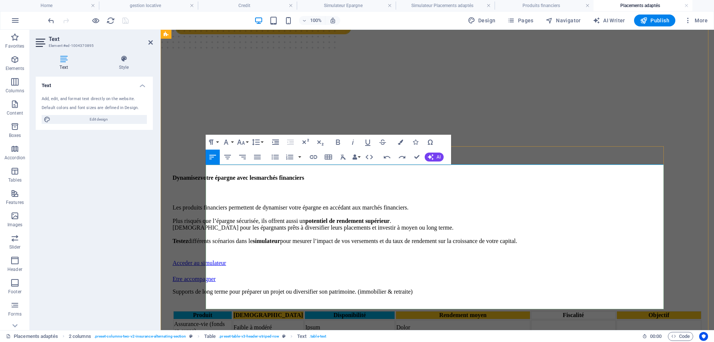
drag, startPoint x: 415, startPoint y: 300, endPoint x: 405, endPoint y: 297, distance: 10.9
drag, startPoint x: 409, startPoint y: 295, endPoint x: 394, endPoint y: 297, distance: 15.3
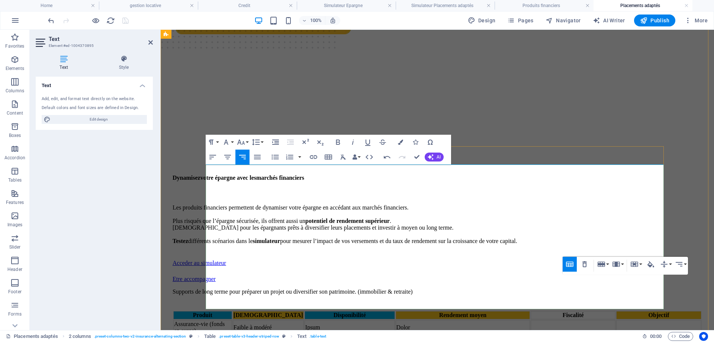
click at [616, 335] on td at bounding box center [658, 339] width 85 height 8
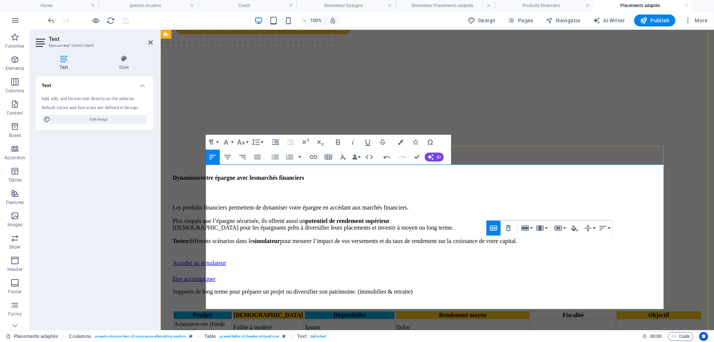
click at [616, 335] on td at bounding box center [658, 339] width 85 height 8
click at [542, 335] on td at bounding box center [572, 339] width 85 height 8
drag, startPoint x: 417, startPoint y: 235, endPoint x: 394, endPoint y: 234, distance: 23.4
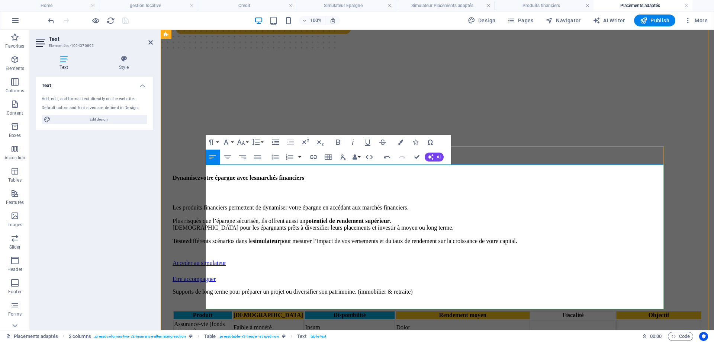
click at [395, 335] on td "Dolor" at bounding box center [462, 339] width 135 height 8
drag, startPoint x: 407, startPoint y: 203, endPoint x: 393, endPoint y: 203, distance: 14.1
click at [395, 320] on td "Dolor" at bounding box center [462, 327] width 135 height 15
drag, startPoint x: 408, startPoint y: 203, endPoint x: 393, endPoint y: 207, distance: 15.6
click at [395, 320] on td "Dolor" at bounding box center [462, 327] width 135 height 15
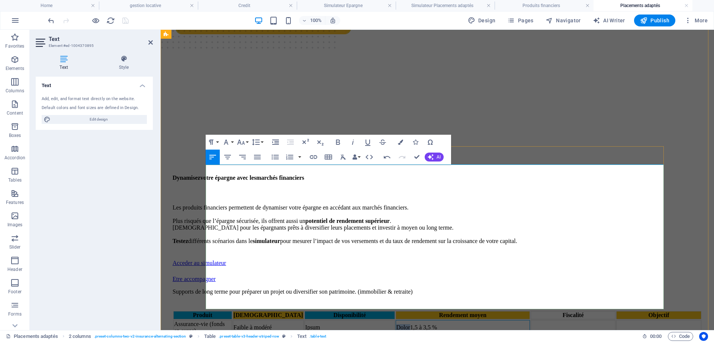
drag, startPoint x: 409, startPoint y: 201, endPoint x: 391, endPoint y: 204, distance: 18.3
click at [395, 320] on td "Dolor1,5 à 3,5 %" at bounding box center [462, 327] width 135 height 15
drag, startPoint x: 327, startPoint y: 200, endPoint x: 312, endPoint y: 201, distance: 15.3
click at [312, 320] on td "Ipsum" at bounding box center [349, 327] width 90 height 15
drag, startPoint x: 333, startPoint y: 231, endPoint x: 311, endPoint y: 233, distance: 21.6
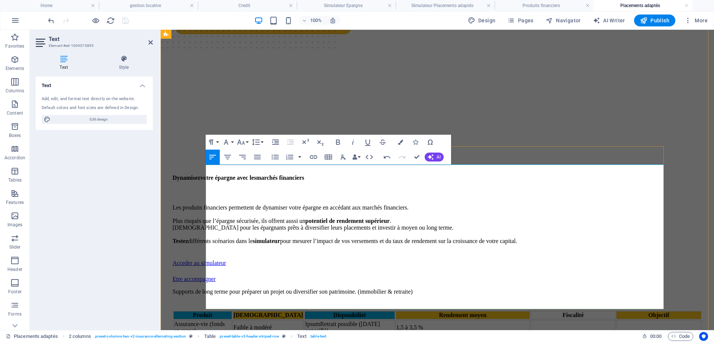
click at [311, 335] on td "Ipsum" at bounding box center [349, 339] width 90 height 8
click at [530, 320] on td at bounding box center [572, 327] width 85 height 15
click at [616, 320] on td at bounding box center [658, 327] width 85 height 15
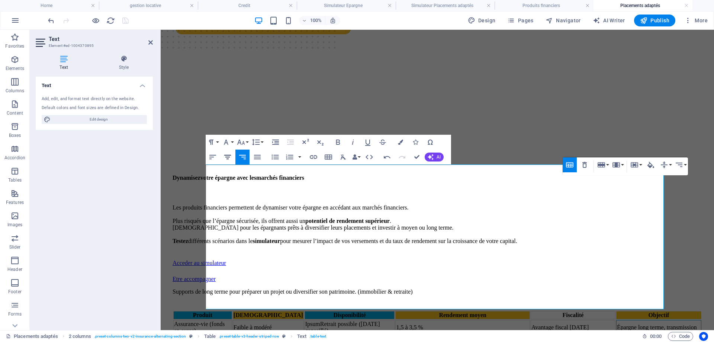
click at [225, 154] on icon "button" at bounding box center [227, 156] width 9 height 9
click at [616, 335] on td "Investir en immobilier sans gestion" at bounding box center [658, 339] width 85 height 8
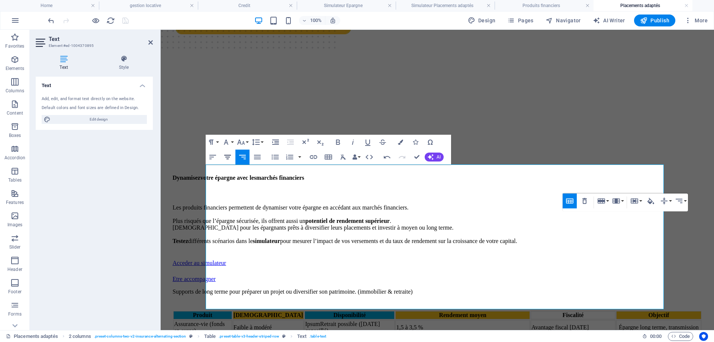
click at [231, 159] on icon "button" at bounding box center [227, 156] width 9 height 9
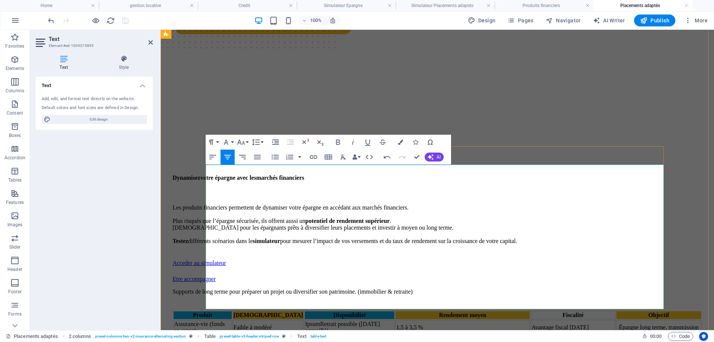
click at [227, 156] on icon "button" at bounding box center [227, 156] width 9 height 9
click at [227, 158] on icon "button" at bounding box center [227, 157] width 7 height 4
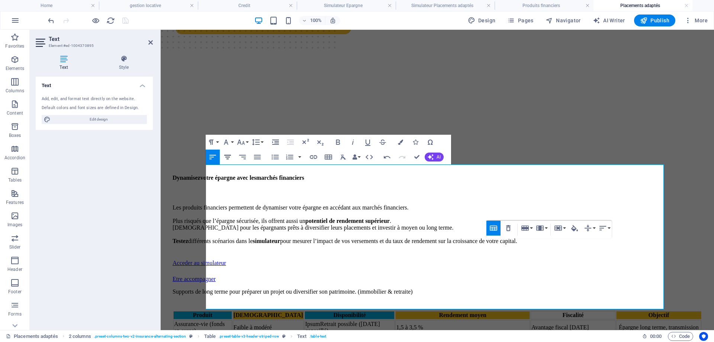
drag, startPoint x: 227, startPoint y: 157, endPoint x: 150, endPoint y: 159, distance: 77.3
click at [227, 157] on icon "button" at bounding box center [227, 157] width 7 height 4
click at [580, 335] on td "Revenus fonciers + PS" at bounding box center [572, 339] width 85 height 8
click at [230, 155] on icon "button" at bounding box center [227, 157] width 7 height 4
click at [543, 320] on td "Avantage fiscal [DATE]" at bounding box center [572, 327] width 85 height 15
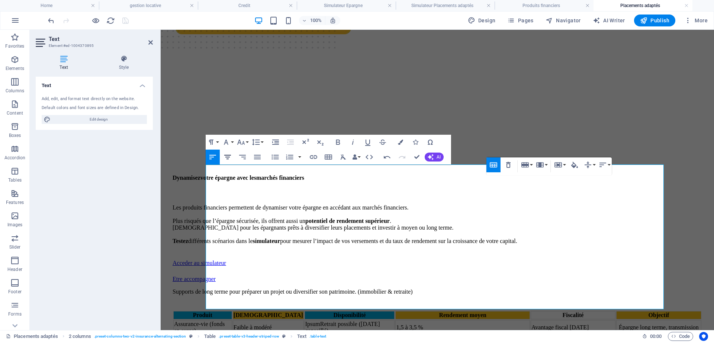
drag, startPoint x: 226, startPoint y: 155, endPoint x: 154, endPoint y: 164, distance: 72.6
click at [226, 155] on icon "button" at bounding box center [227, 157] width 7 height 4
click at [228, 155] on icon "button" at bounding box center [227, 157] width 7 height 4
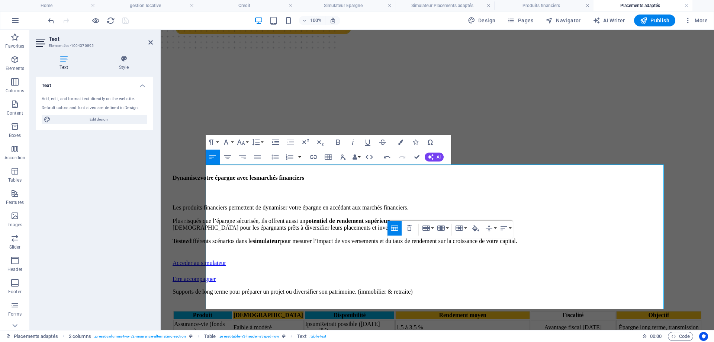
click at [225, 156] on icon "button" at bounding box center [227, 156] width 9 height 9
click at [450, 335] on td "4 à 6 % brut/an" at bounding box center [462, 339] width 134 height 8
click at [232, 157] on icon "button" at bounding box center [227, 156] width 9 height 9
click at [421, 320] on td "1,5 à 3,5 %" at bounding box center [462, 327] width 134 height 15
click at [229, 157] on icon "button" at bounding box center [227, 157] width 7 height 4
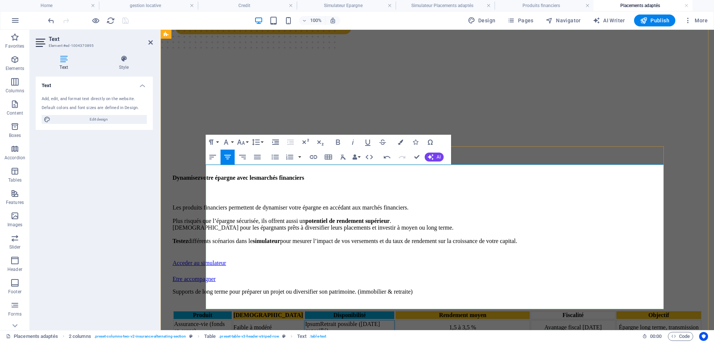
click at [329, 320] on td "IpsumRetrait possible ([DATE] conseillé)" at bounding box center [349, 327] width 90 height 15
drag, startPoint x: 330, startPoint y: 197, endPoint x: 311, endPoint y: 197, distance: 19.0
click at [311, 320] on td "IpsumRetrait possible ([DATE] conseillé)" at bounding box center [349, 327] width 90 height 15
drag, startPoint x: 228, startPoint y: 155, endPoint x: 229, endPoint y: 160, distance: 4.7
click at [228, 155] on icon "button" at bounding box center [227, 157] width 7 height 4
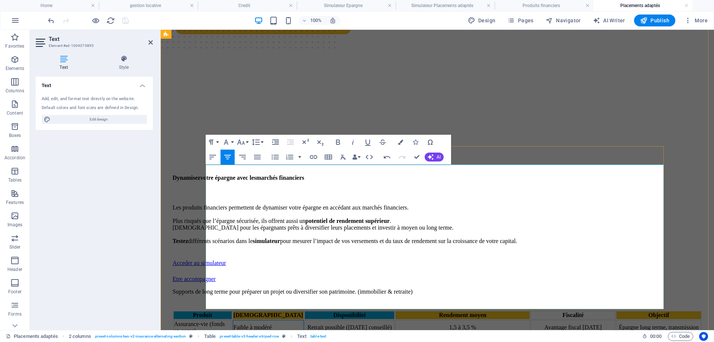
click at [284, 320] on td "Faible à modéré" at bounding box center [268, 327] width 71 height 15
click at [229, 155] on div "Drag here to replace the existing content. Press “Ctrl” if you want to create a…" at bounding box center [437, 87] width 553 height 486
click at [228, 156] on icon "button" at bounding box center [227, 157] width 7 height 4
click at [297, 335] on td "Modéré" at bounding box center [268, 339] width 71 height 8
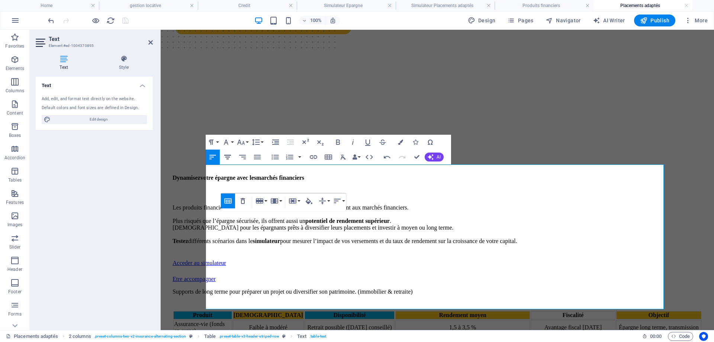
click at [227, 157] on icon "button" at bounding box center [227, 157] width 7 height 4
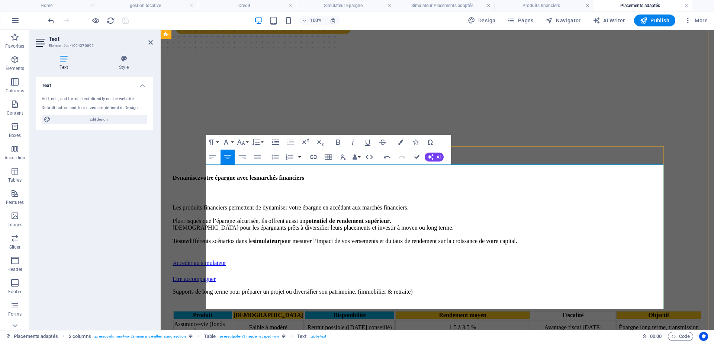
click at [228, 161] on icon "button" at bounding box center [227, 156] width 9 height 9
click at [230, 158] on icon "button" at bounding box center [227, 156] width 9 height 9
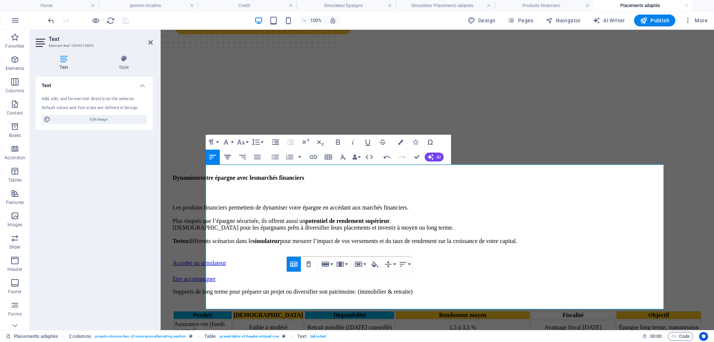
click at [226, 152] on button "Align Center" at bounding box center [227, 156] width 14 height 15
click at [226, 154] on icon "button" at bounding box center [227, 156] width 9 height 9
click at [354, 335] on td "Liquidité faible (revente parts)" at bounding box center [349, 339] width 90 height 8
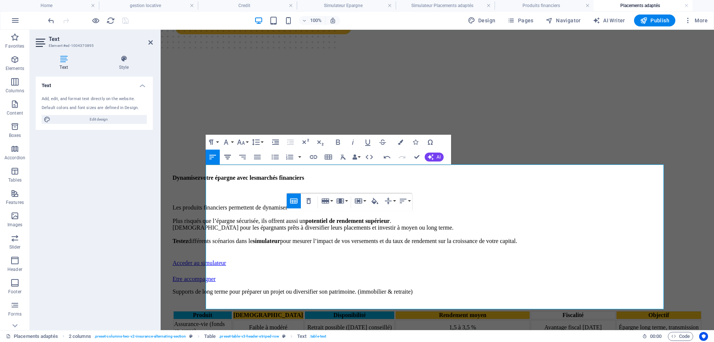
drag, startPoint x: 224, startPoint y: 155, endPoint x: 78, endPoint y: 136, distance: 147.8
click at [224, 155] on icon "button" at bounding box center [227, 156] width 9 height 9
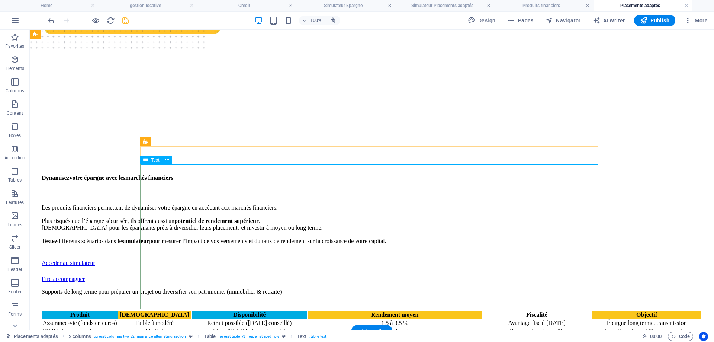
click at [217, 310] on div "Produit Risque Disponibilité Rendement moyen Fiscalité Objectif Assurance-vie (…" at bounding box center [372, 334] width 660 height 48
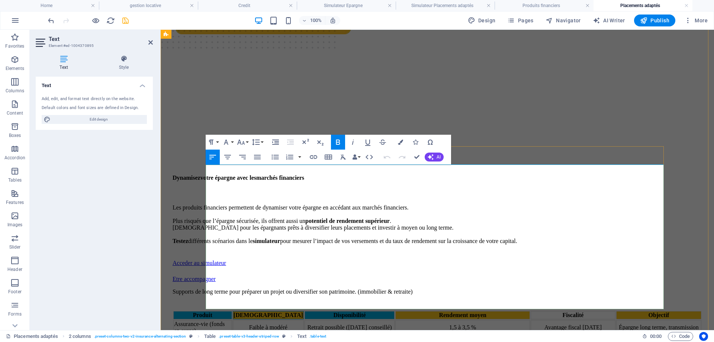
click at [279, 311] on div "[DEMOGRAPHIC_DATA]" at bounding box center [268, 314] width 70 height 7
click at [336, 139] on icon "button" at bounding box center [337, 142] width 9 height 9
click at [398, 142] on icon "button" at bounding box center [400, 141] width 5 height 5
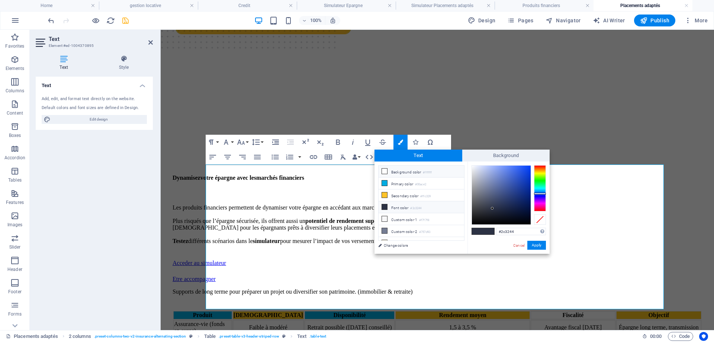
click at [417, 174] on li "Background color #ffffff" at bounding box center [420, 171] width 85 height 12
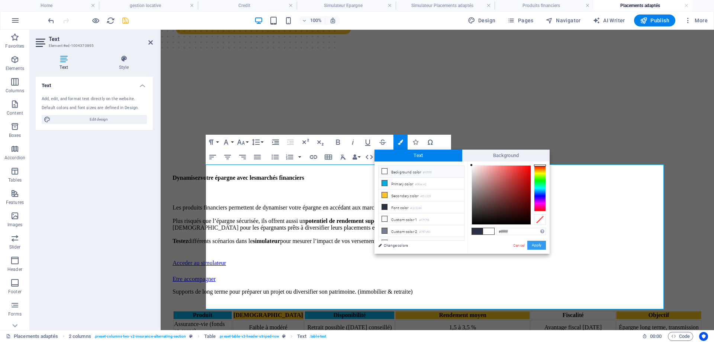
drag, startPoint x: 532, startPoint y: 243, endPoint x: 276, endPoint y: 190, distance: 261.3
click at [532, 243] on button "Apply" at bounding box center [536, 244] width 19 height 9
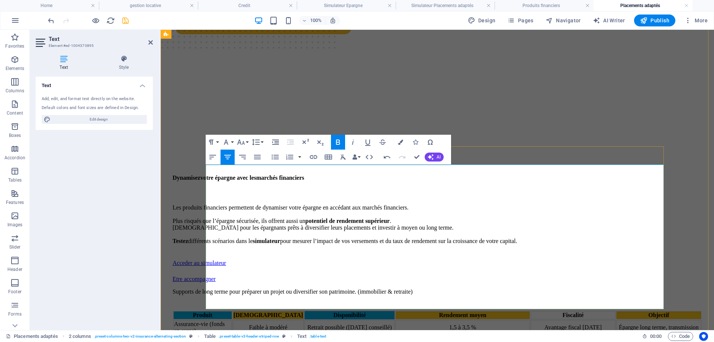
click at [346, 311] on div "Disponibilité" at bounding box center [349, 314] width 89 height 7
click at [339, 140] on icon "button" at bounding box center [338, 141] width 4 height 5
click at [401, 142] on icon "button" at bounding box center [400, 141] width 5 height 5
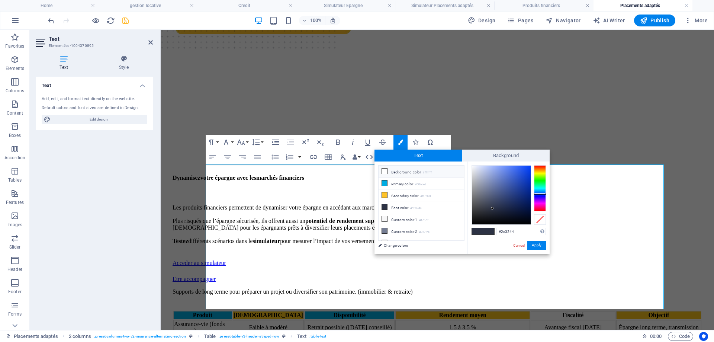
click at [422, 172] on li "Background color #ffffff" at bounding box center [420, 171] width 85 height 12
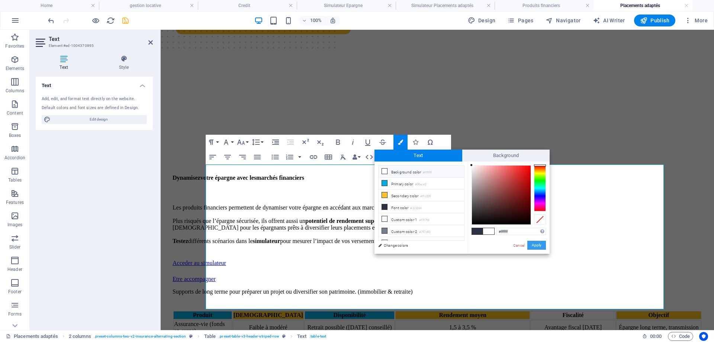
click at [532, 244] on button "Apply" at bounding box center [536, 244] width 19 height 9
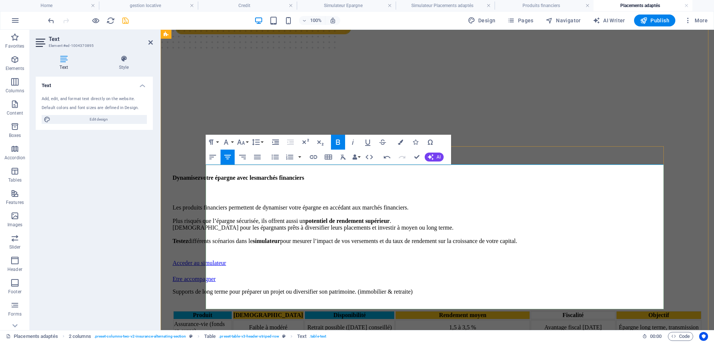
click at [447, 311] on strong "Rendement moyen" at bounding box center [463, 314] width 48 height 6
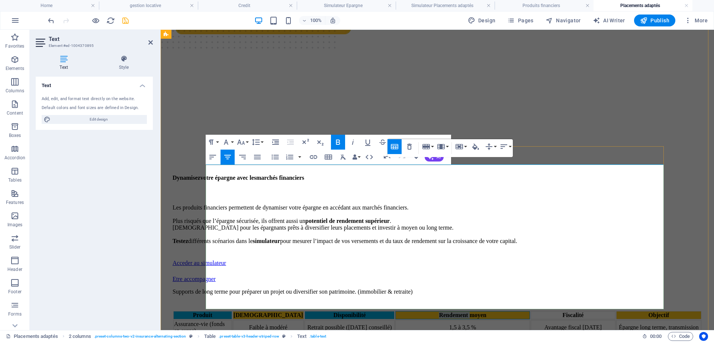
click at [447, 311] on strong "Rendement moyen" at bounding box center [463, 314] width 48 height 6
click at [461, 311] on strong "Rendement moyen" at bounding box center [463, 314] width 48 height 6
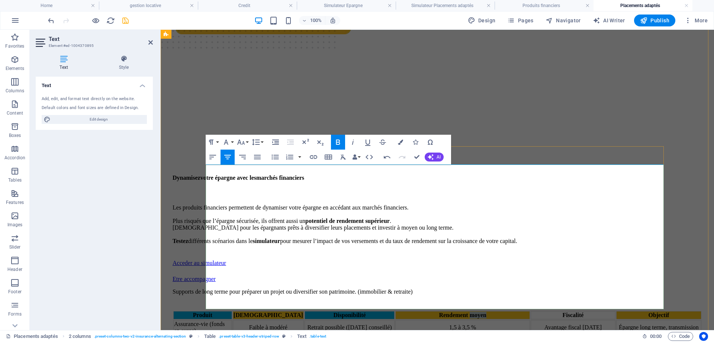
click at [461, 311] on strong "Rendement moyen" at bounding box center [463, 314] width 48 height 6
click at [397, 142] on button "Colors" at bounding box center [400, 142] width 14 height 15
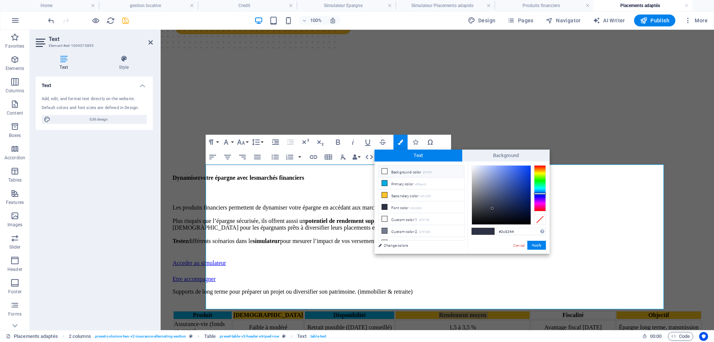
click at [400, 169] on li "Background color #ffffff" at bounding box center [420, 171] width 85 height 12
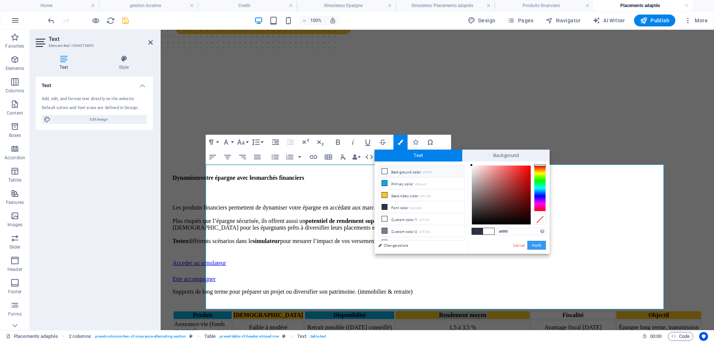
click at [530, 246] on button "Apply" at bounding box center [536, 244] width 19 height 9
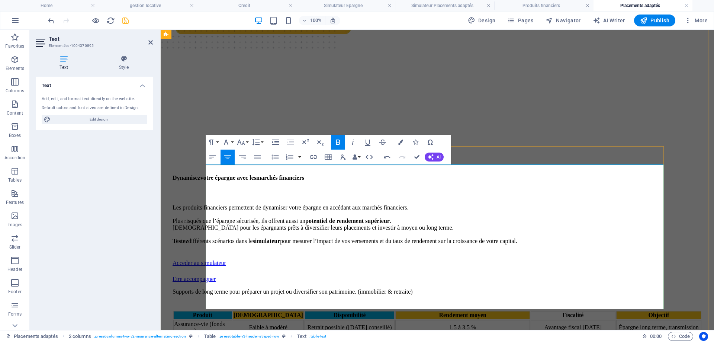
click at [562, 311] on span "Fiscalité" at bounding box center [572, 314] width 21 height 6
click at [400, 143] on icon "button" at bounding box center [400, 141] width 5 height 5
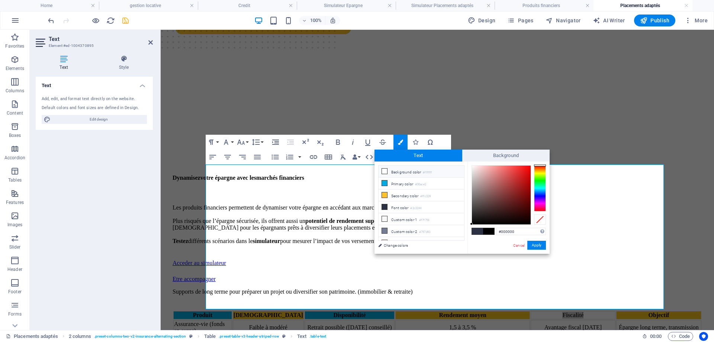
click at [411, 168] on li "Background color #ffffff" at bounding box center [420, 171] width 85 height 12
drag, startPoint x: 537, startPoint y: 243, endPoint x: 376, endPoint y: 214, distance: 163.2
click at [537, 243] on button "Apply" at bounding box center [536, 244] width 19 height 9
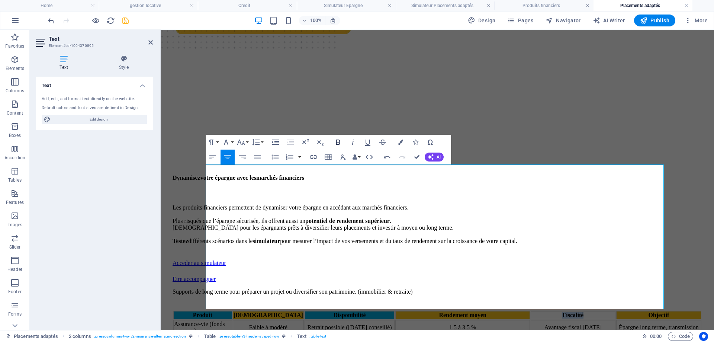
click at [337, 140] on icon "button" at bounding box center [337, 142] width 9 height 9
click at [648, 311] on span "Objectif" at bounding box center [658, 314] width 21 height 6
click at [401, 141] on icon "button" at bounding box center [400, 141] width 5 height 5
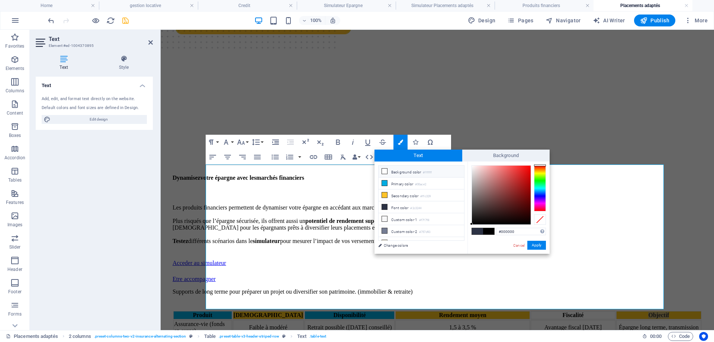
click at [404, 169] on li "Background color #ffffff" at bounding box center [420, 171] width 85 height 12
drag, startPoint x: 532, startPoint y: 241, endPoint x: 203, endPoint y: 139, distance: 345.1
click at [532, 241] on button "Apply" at bounding box center [536, 244] width 19 height 9
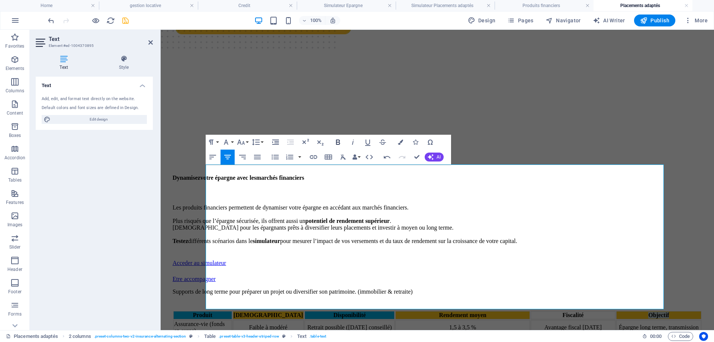
click at [340, 142] on icon "button" at bounding box center [337, 142] width 9 height 9
drag, startPoint x: 222, startPoint y: 186, endPoint x: 238, endPoint y: 206, distance: 25.4
click at [232, 320] on td "Assurance-vie (fonds en euros)" at bounding box center [202, 327] width 59 height 15
click at [384, 158] on icon "button" at bounding box center [387, 157] width 7 height 3
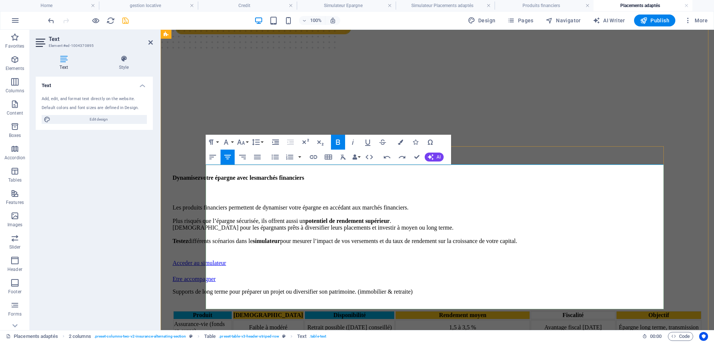
click at [648, 311] on span "Objectif" at bounding box center [658, 314] width 21 height 6
drag, startPoint x: 641, startPoint y: 173, endPoint x: 606, endPoint y: 173, distance: 34.9
click at [617, 311] on div "Objectif" at bounding box center [659, 314] width 84 height 7
click at [335, 143] on icon "button" at bounding box center [337, 142] width 9 height 9
click at [403, 142] on button "Colors" at bounding box center [400, 142] width 14 height 15
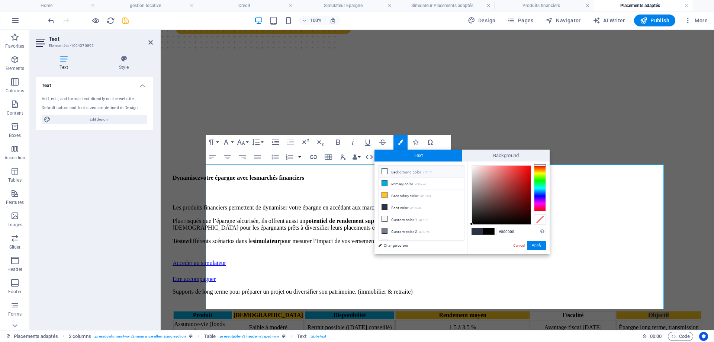
click at [407, 172] on li "Background color #ffffff" at bounding box center [420, 171] width 85 height 12
type input "#ffffff"
click at [535, 246] on button "Apply" at bounding box center [536, 244] width 19 height 9
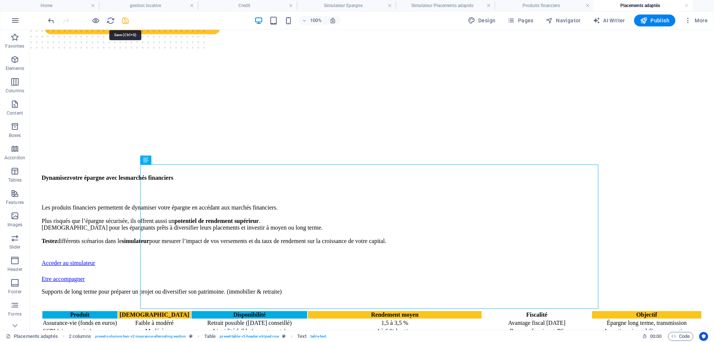
click at [127, 20] on icon "save" at bounding box center [125, 20] width 9 height 9
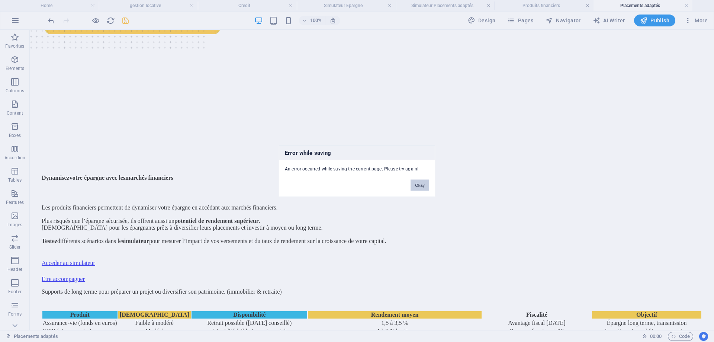
click at [415, 185] on button "Okay" at bounding box center [419, 184] width 19 height 11
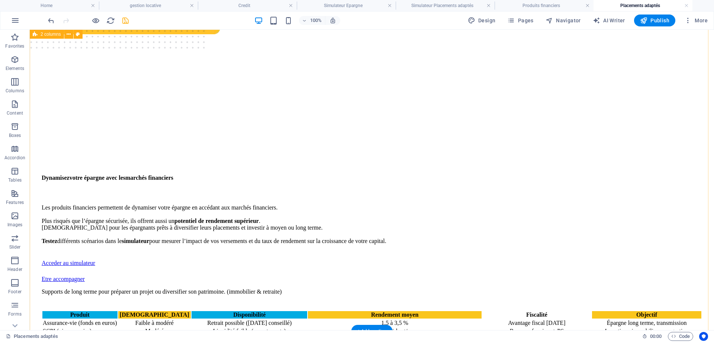
click at [125, 25] on icon "save" at bounding box center [125, 20] width 9 height 9
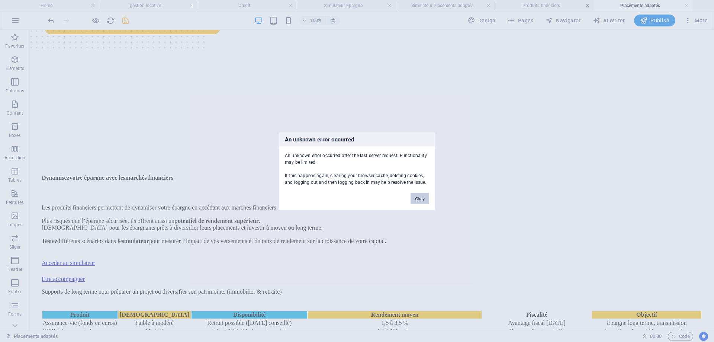
click at [421, 197] on button "Okay" at bounding box center [419, 198] width 19 height 11
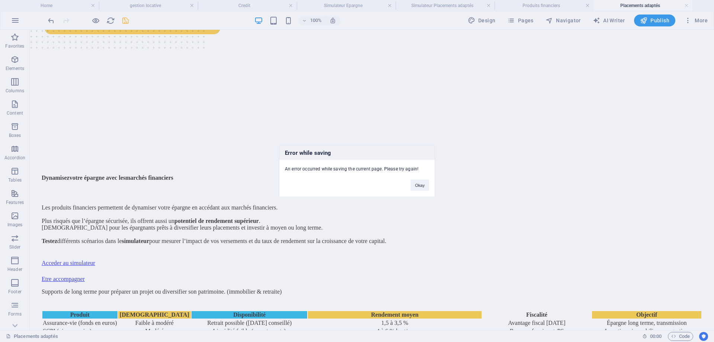
click at [126, 22] on div "Error while saving An error occurred while saving the current page. Please try …" at bounding box center [357, 171] width 714 height 342
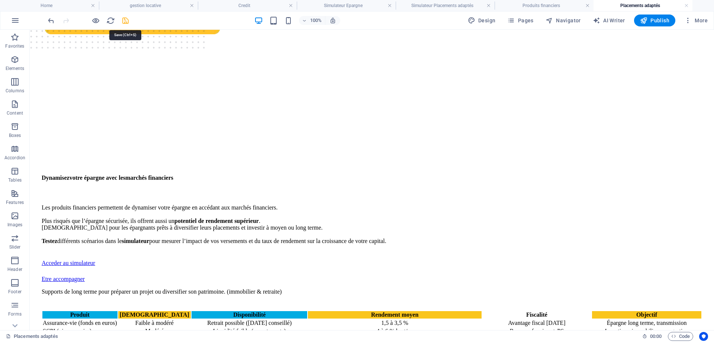
click at [128, 18] on icon "save" at bounding box center [125, 20] width 9 height 9
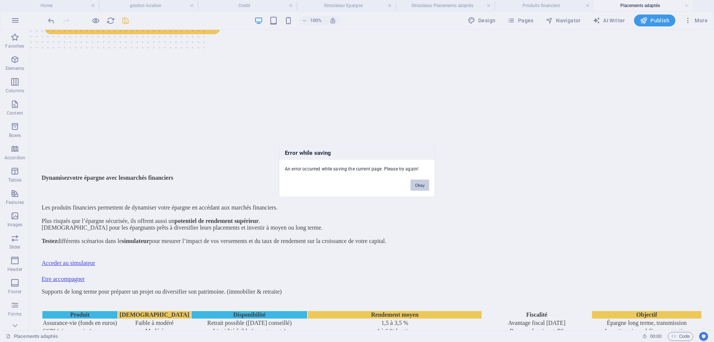
click at [416, 181] on button "Okay" at bounding box center [419, 184] width 19 height 11
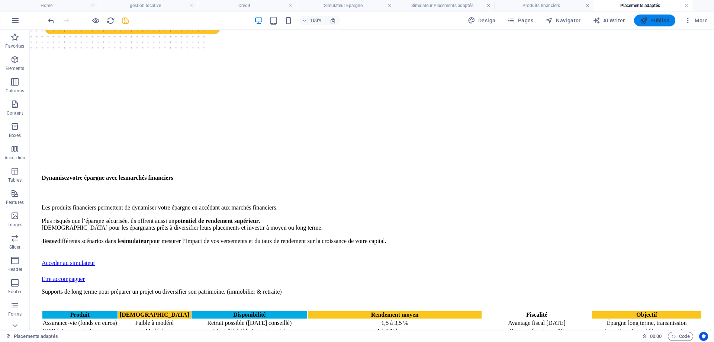
click at [654, 21] on span "Publish" at bounding box center [654, 20] width 29 height 7
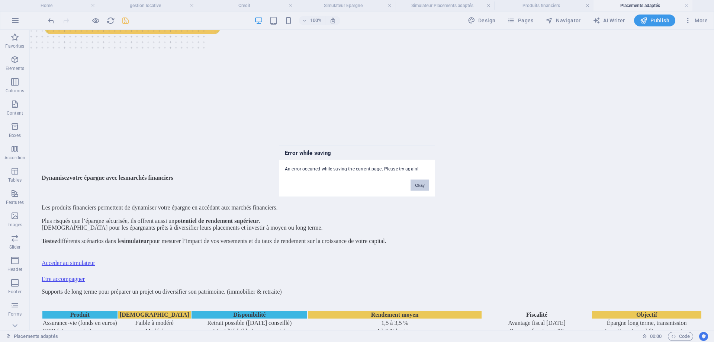
click at [417, 182] on button "Okay" at bounding box center [419, 184] width 19 height 11
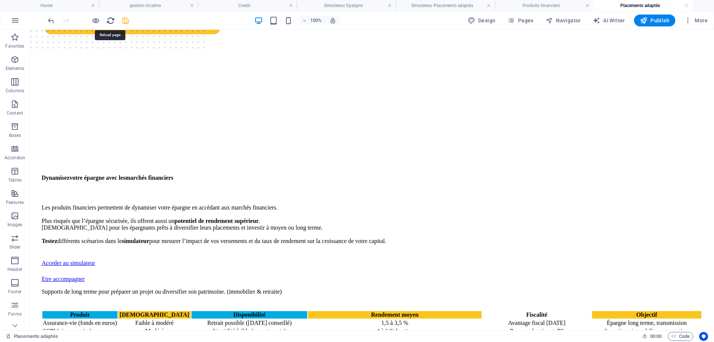
click at [112, 18] on icon "reload" at bounding box center [110, 20] width 9 height 9
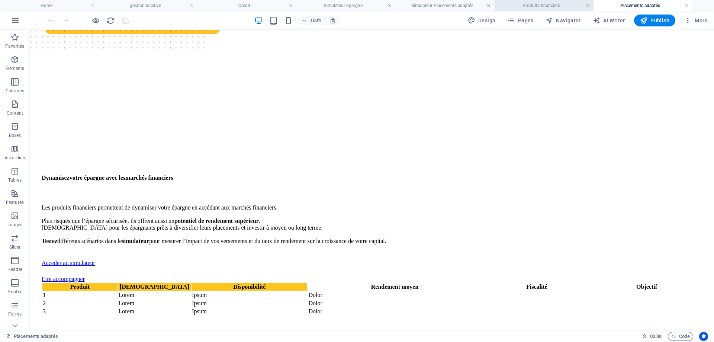
click at [511, 2] on h4 "Produits financiers" at bounding box center [543, 5] width 99 height 8
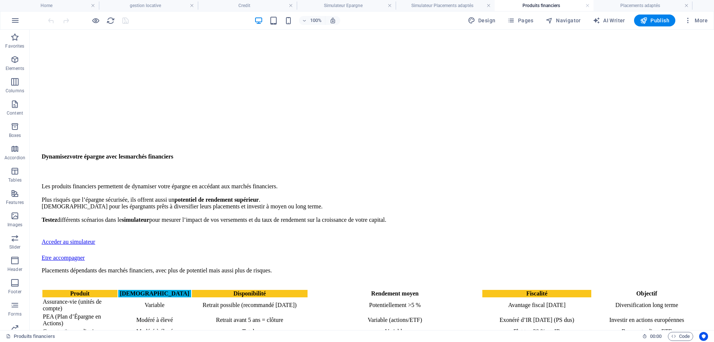
scroll to position [0, 0]
click at [611, 8] on h4 "Placements adaptés" at bounding box center [642, 5] width 99 height 8
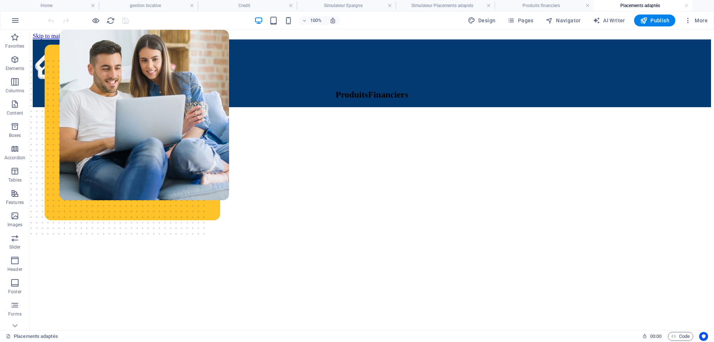
scroll to position [186, 0]
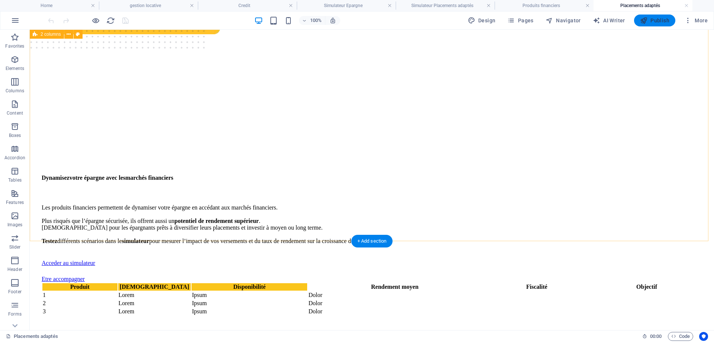
click at [659, 25] on button "Publish" at bounding box center [654, 20] width 41 height 12
